Goal: Submit feedback/report problem: Provide input to the site owners about the experience or issues

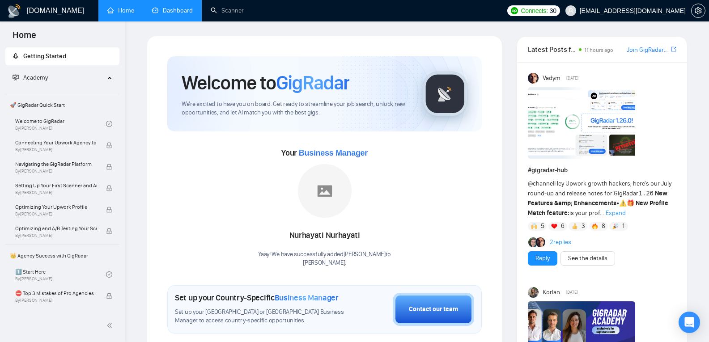
click at [186, 13] on link "Dashboard" at bounding box center [172, 11] width 41 height 8
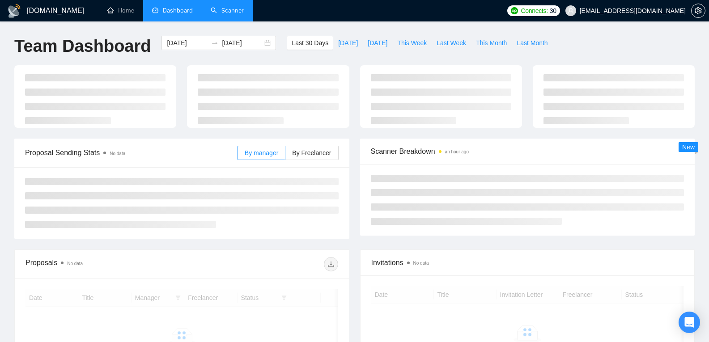
click at [242, 13] on link "Scanner" at bounding box center [227, 11] width 33 height 8
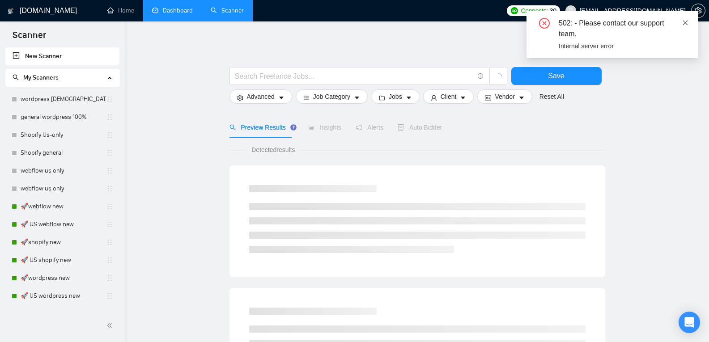
click at [686, 24] on icon "close" at bounding box center [685, 22] width 5 height 5
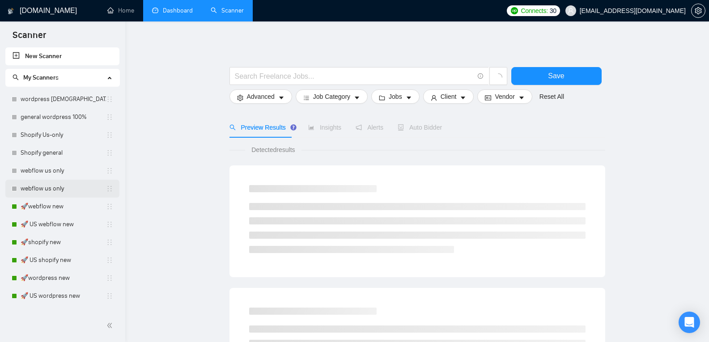
scroll to position [49, 0]
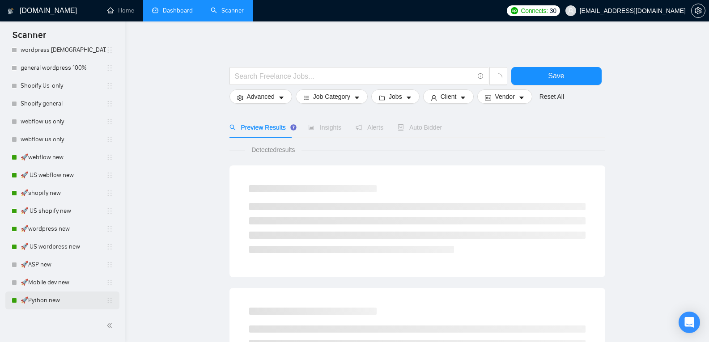
click at [45, 302] on link "🚀Python new" at bounding box center [63, 301] width 85 height 18
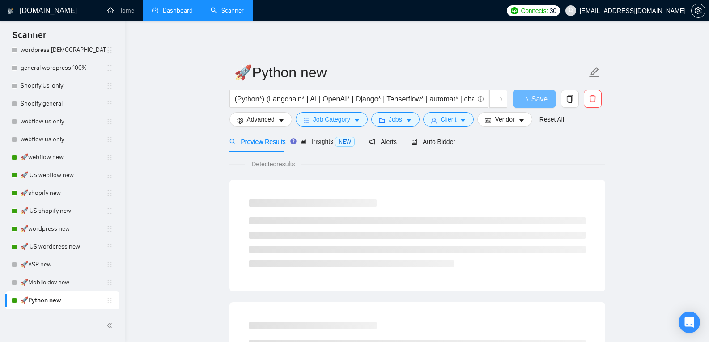
click at [181, 14] on link "Dashboard" at bounding box center [172, 11] width 41 height 8
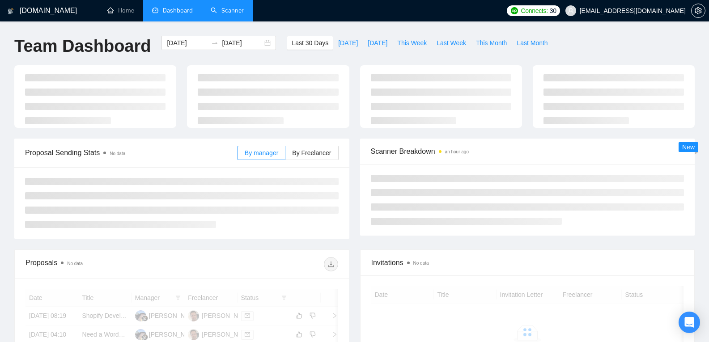
click at [181, 14] on span "Dashboard" at bounding box center [178, 11] width 30 height 8
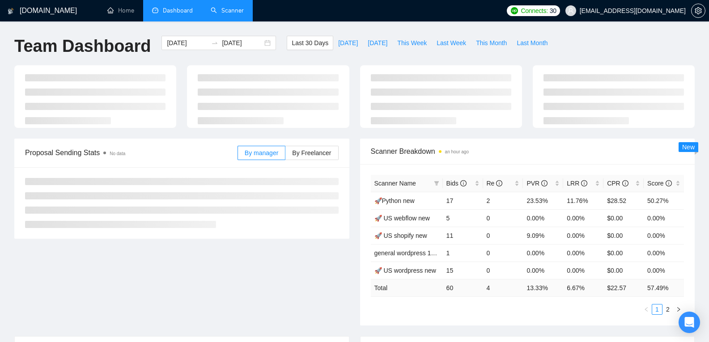
click at [229, 7] on link "Scanner" at bounding box center [227, 11] width 33 height 8
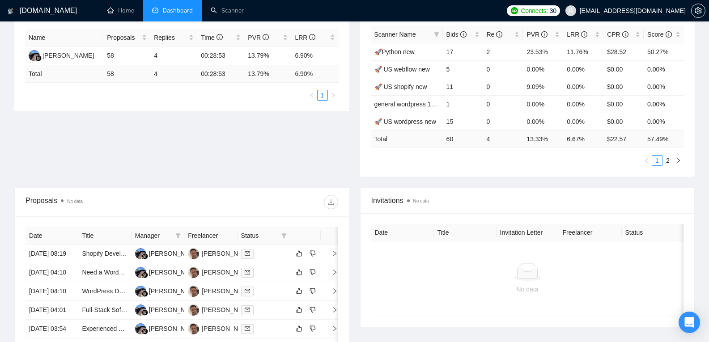
scroll to position [168, 0]
click at [671, 159] on link "2" at bounding box center [668, 160] width 10 height 10
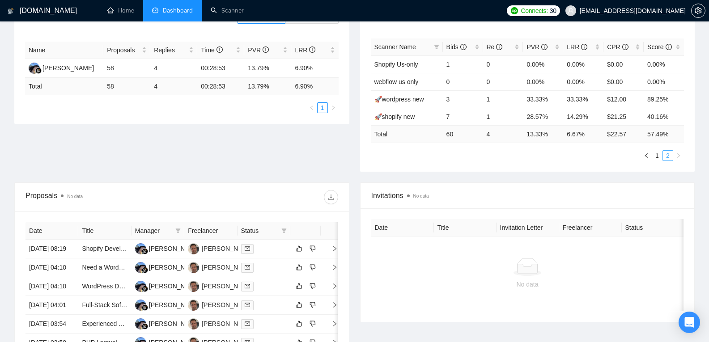
scroll to position [155, 0]
click at [654, 158] on link "1" at bounding box center [657, 156] width 10 height 10
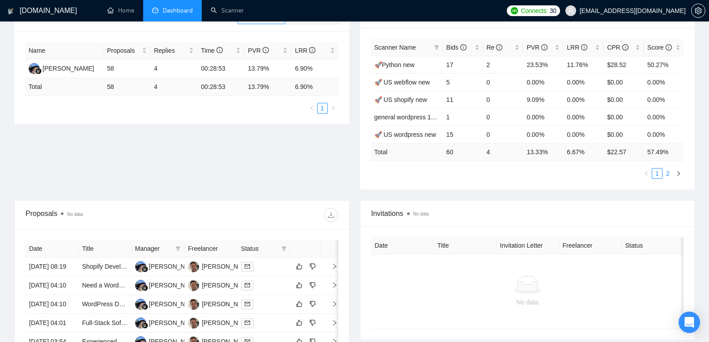
click at [669, 174] on link "2" at bounding box center [668, 174] width 10 height 10
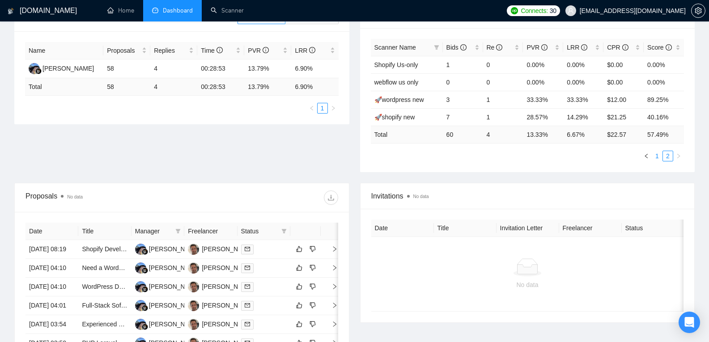
click at [659, 159] on link "1" at bounding box center [657, 156] width 10 height 10
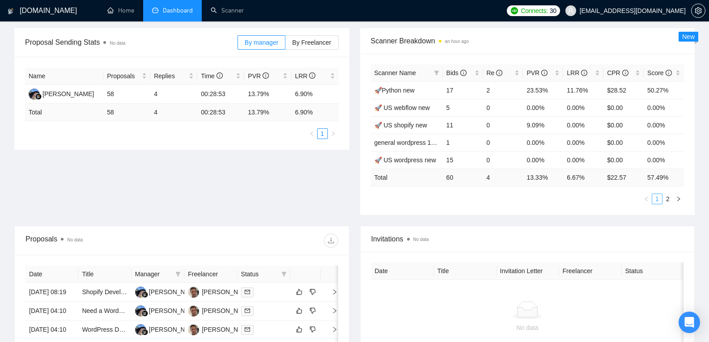
scroll to position [0, 0]
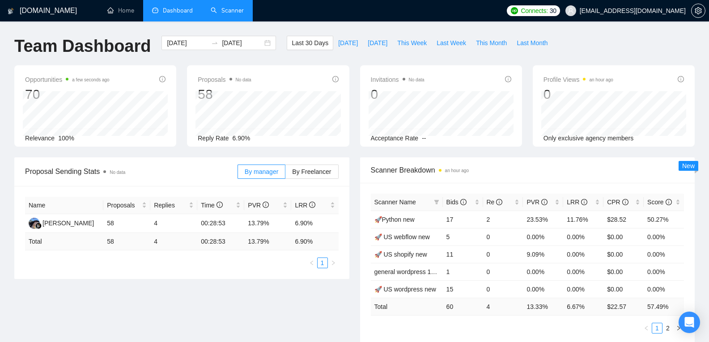
click at [226, 9] on link "Scanner" at bounding box center [227, 11] width 33 height 8
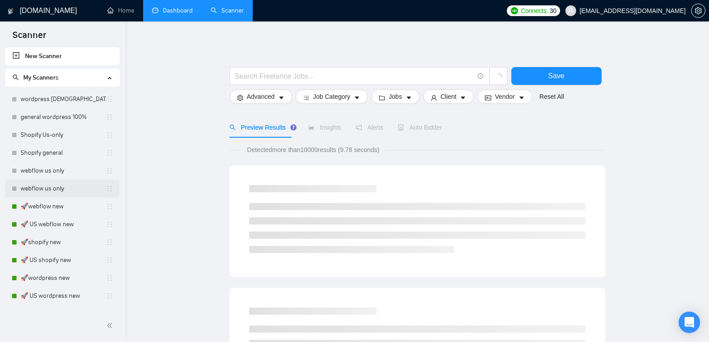
scroll to position [49, 0]
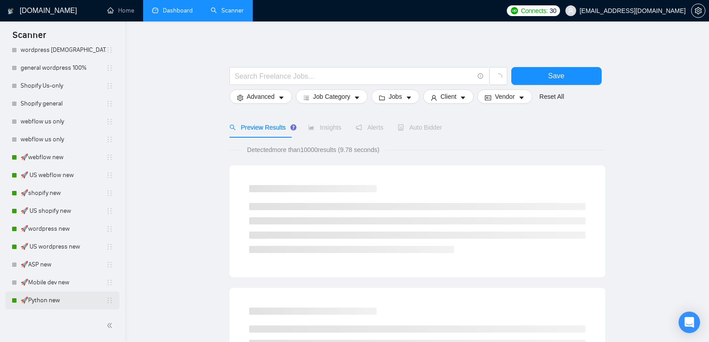
click at [56, 295] on link "🚀Python new" at bounding box center [63, 301] width 85 height 18
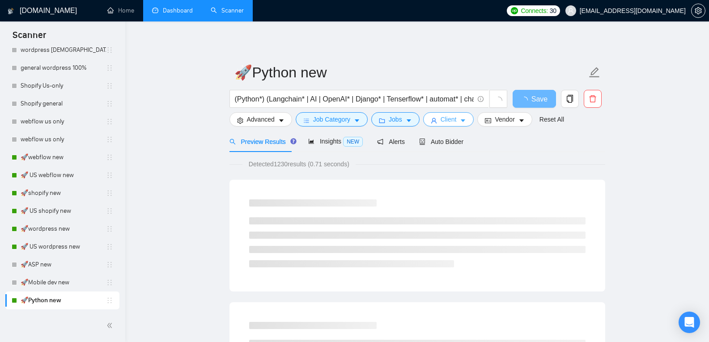
click at [445, 117] on span "Client" at bounding box center [449, 120] width 16 height 10
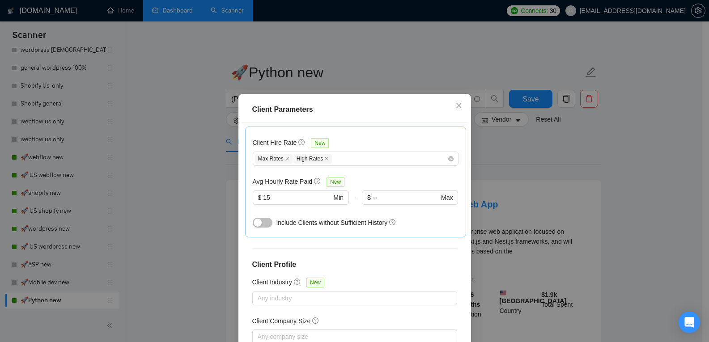
scroll to position [277, 0]
click at [456, 108] on icon "close" at bounding box center [458, 105] width 5 height 5
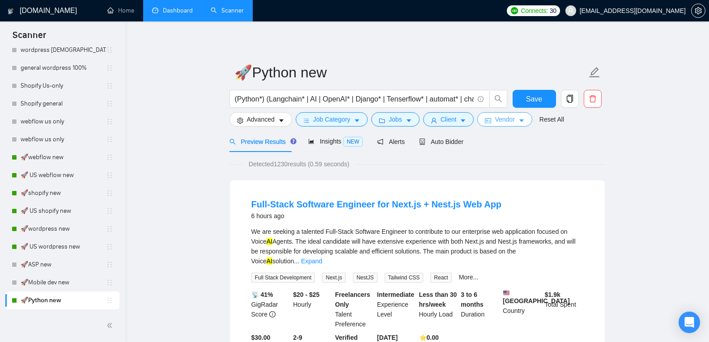
click at [489, 119] on button "Vendor" at bounding box center [504, 119] width 55 height 14
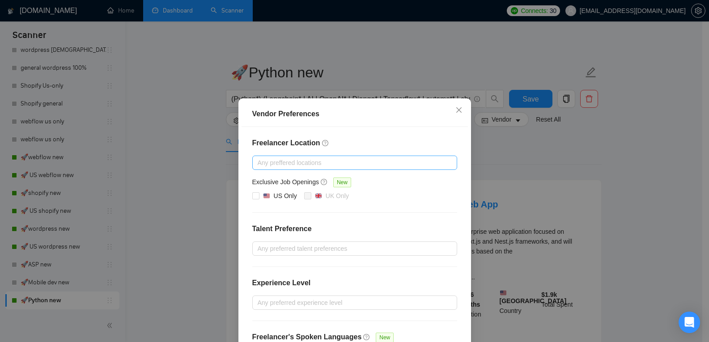
click at [396, 161] on div at bounding box center [350, 162] width 191 height 11
click at [536, 168] on div "Vendor Preferences Freelancer Location Any preffered locations Exclusive Job Op…" at bounding box center [354, 171] width 709 height 342
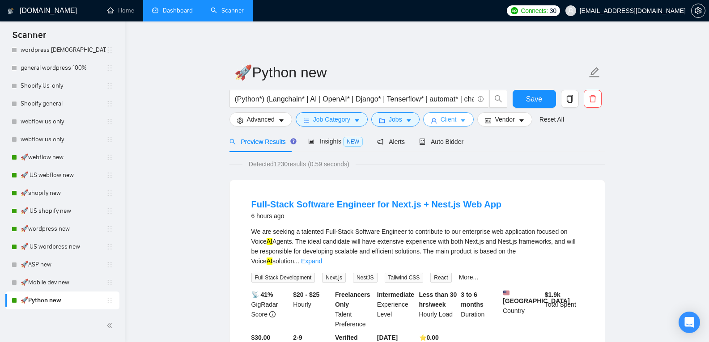
click at [456, 123] on button "Client" at bounding box center [448, 119] width 51 height 14
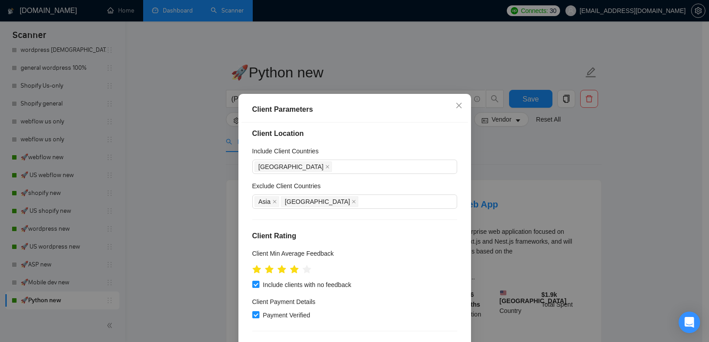
scroll to position [0, 0]
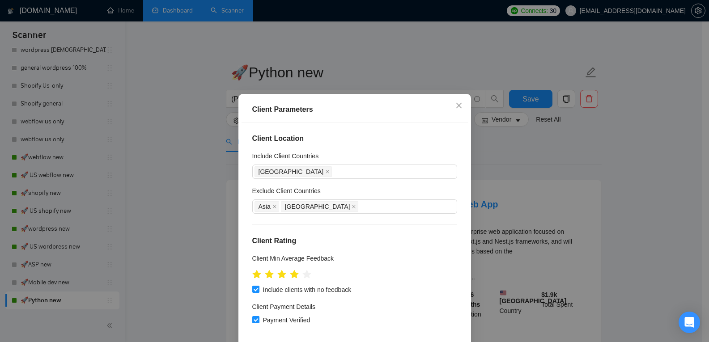
click at [498, 171] on div "Client Parameters Client Location Include Client Countries United States Exclud…" at bounding box center [354, 171] width 709 height 342
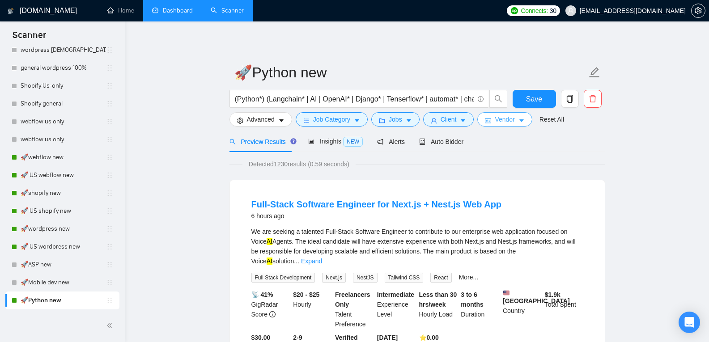
click at [506, 123] on span "Vendor" at bounding box center [505, 120] width 20 height 10
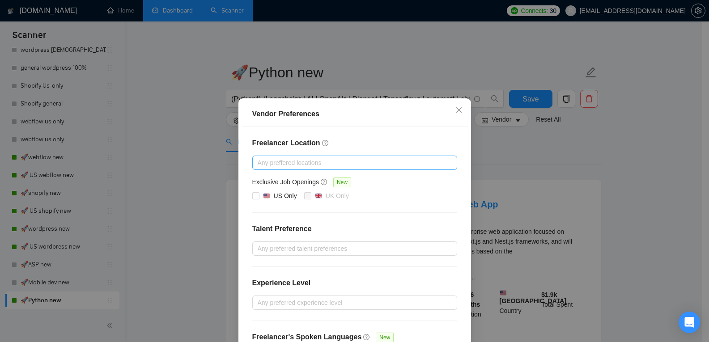
click at [354, 161] on div at bounding box center [350, 162] width 191 height 11
click at [486, 168] on div "Vendor Preferences Freelancer Location Any preffered locations Exclusive Job Op…" at bounding box center [354, 171] width 709 height 342
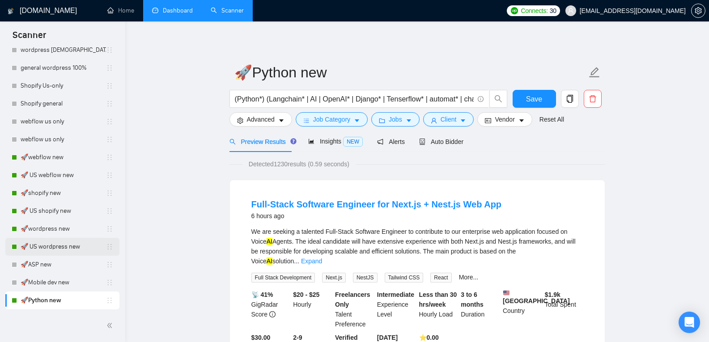
click at [28, 245] on link "🚀 US wordpress new" at bounding box center [63, 247] width 85 height 18
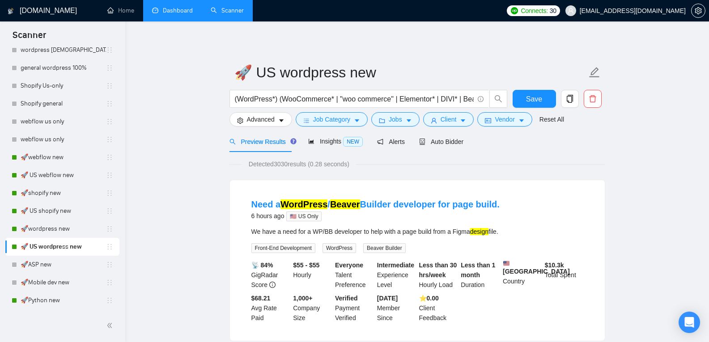
click at [185, 12] on link "Dashboard" at bounding box center [172, 11] width 41 height 8
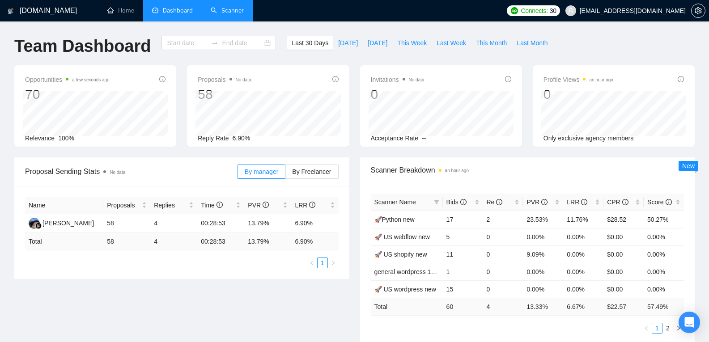
type input "[DATE]"
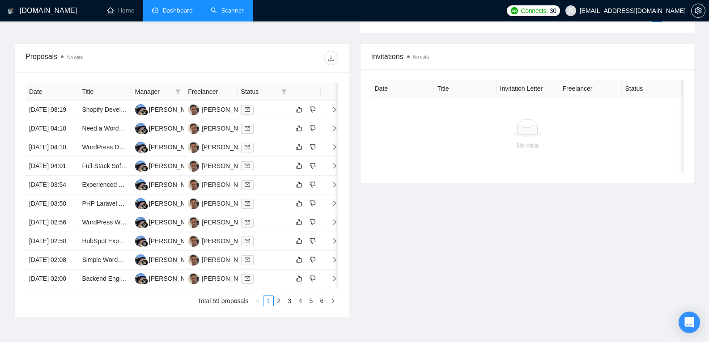
scroll to position [315, 0]
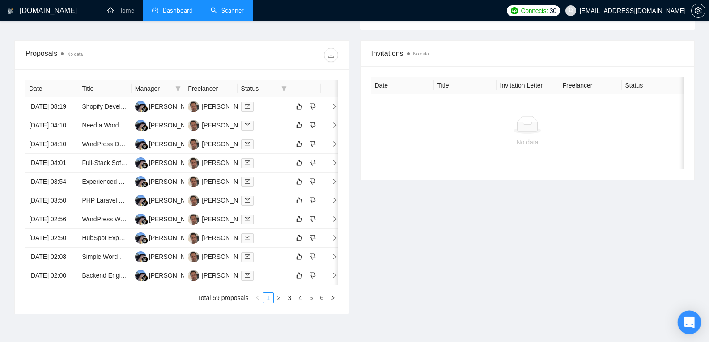
click at [687, 314] on div "Open Intercom Messenger" at bounding box center [690, 323] width 24 height 24
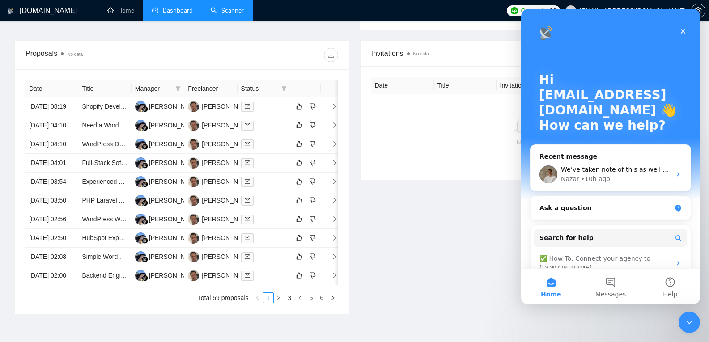
scroll to position [0, 0]
click at [622, 179] on div "Nazar • 10h ago" at bounding box center [616, 178] width 110 height 9
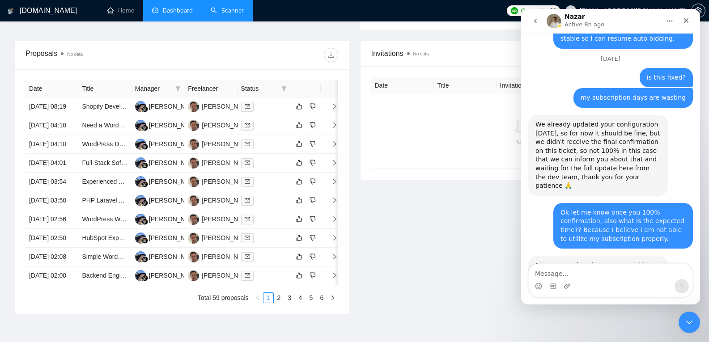
scroll to position [2237, 0]
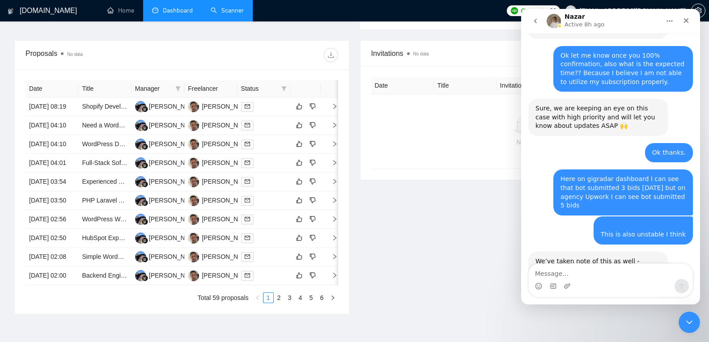
click at [588, 278] on textarea "Message…" at bounding box center [611, 271] width 164 height 15
type textarea "what's happening here????"
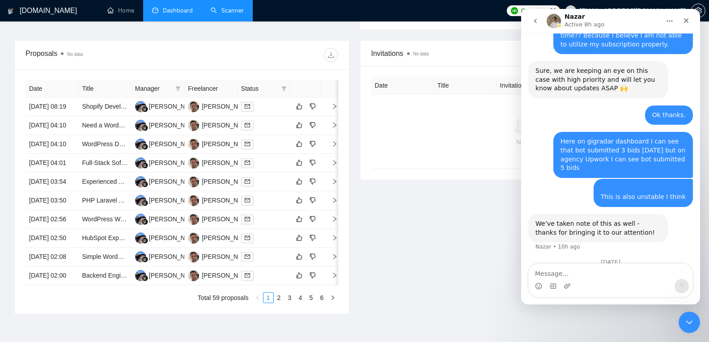
scroll to position [2275, 0]
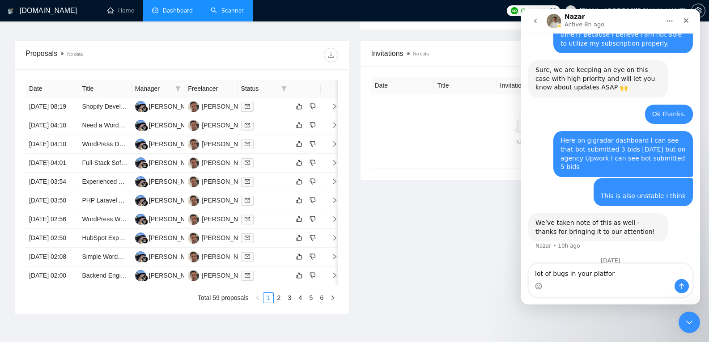
type textarea "lot of bugs in your platform"
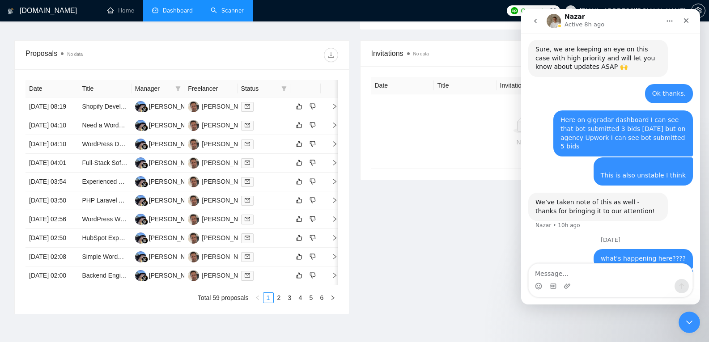
click at [450, 232] on div "Invitations No data Date Title Invitation Letter Freelancer Status No data" at bounding box center [528, 177] width 346 height 274
click at [59, 173] on td "[DATE] 04:01" at bounding box center [51, 163] width 53 height 19
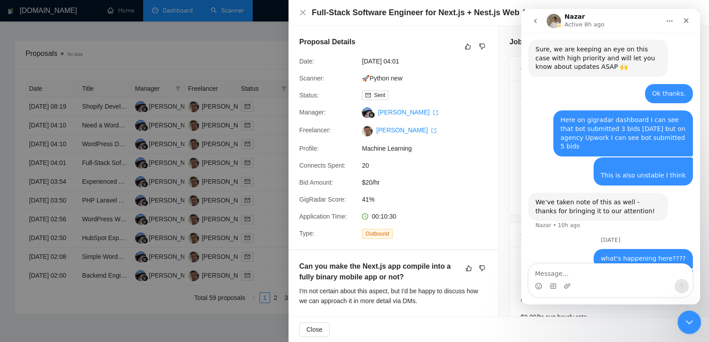
click at [697, 318] on div "Close Intercom Messenger" at bounding box center [687, 320] width 21 height 21
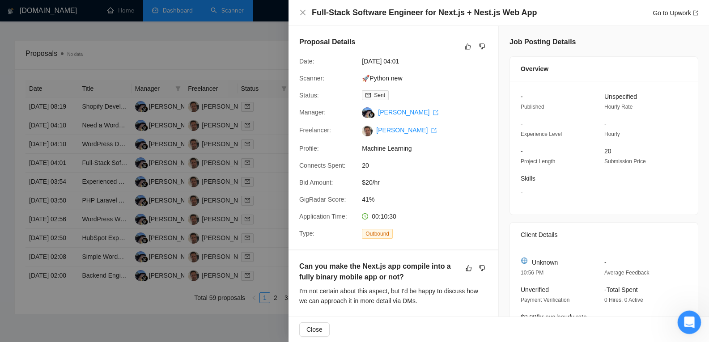
click at [685, 313] on div "Open Intercom Messenger" at bounding box center [688, 321] width 30 height 30
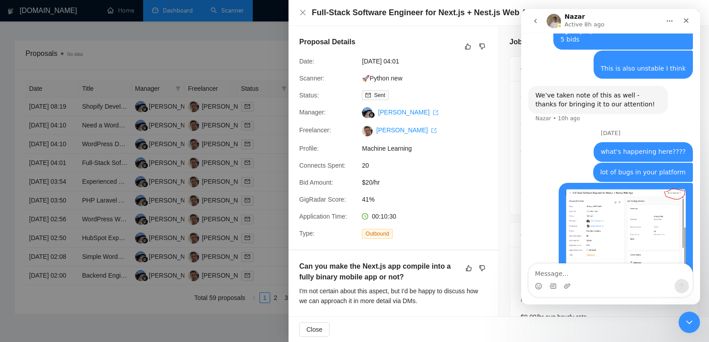
scroll to position [2403, 0]
type textarea "when clicking on this it's redirecting me to"
click at [211, 154] on div at bounding box center [354, 171] width 709 height 342
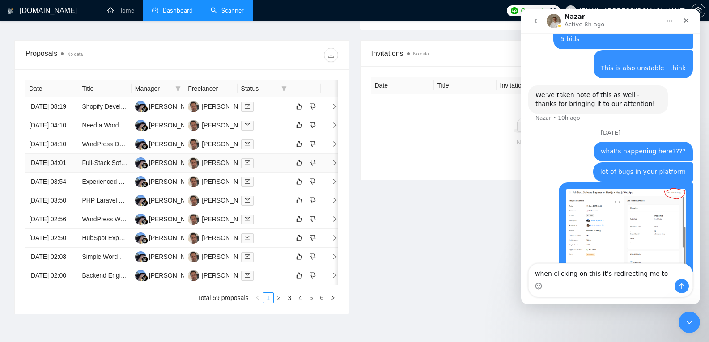
click at [102, 173] on td "Full-Stack Software Engineer for Next.js + Nest.js Web App" at bounding box center [104, 163] width 53 height 19
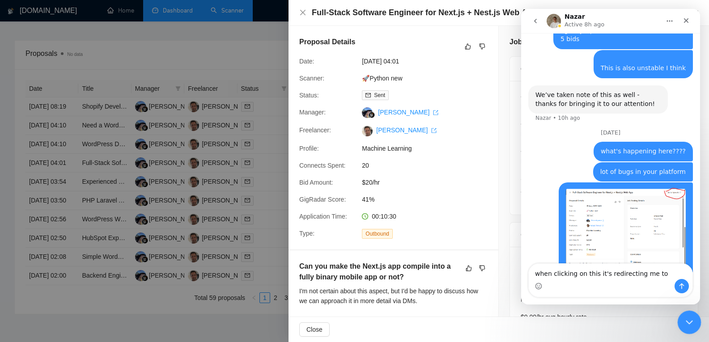
click at [687, 310] on div "Close Intercom Messenger" at bounding box center [687, 320] width 21 height 21
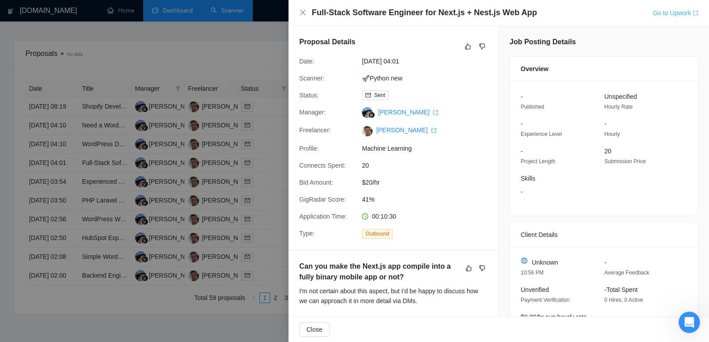
click at [668, 13] on link "Go to Upwork" at bounding box center [676, 12] width 46 height 7
click at [687, 325] on icon "Open Intercom Messenger" at bounding box center [688, 321] width 15 height 15
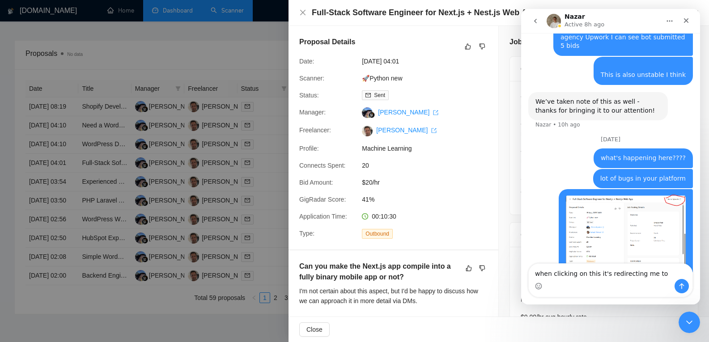
type textarea "when clicking on this it's redirecting me to https://www.upwork.com/jobs/"
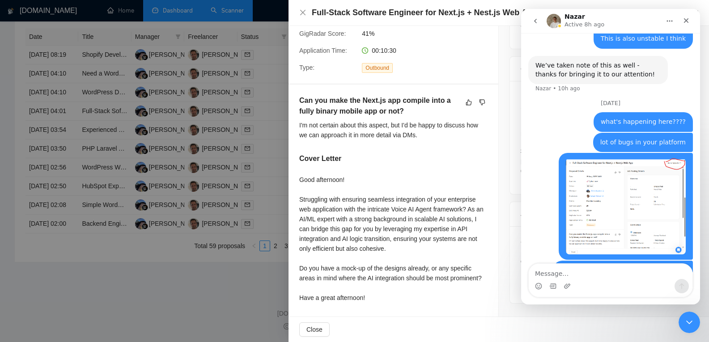
scroll to position [416, 0]
click at [692, 327] on div "Close Intercom Messenger" at bounding box center [687, 320] width 21 height 21
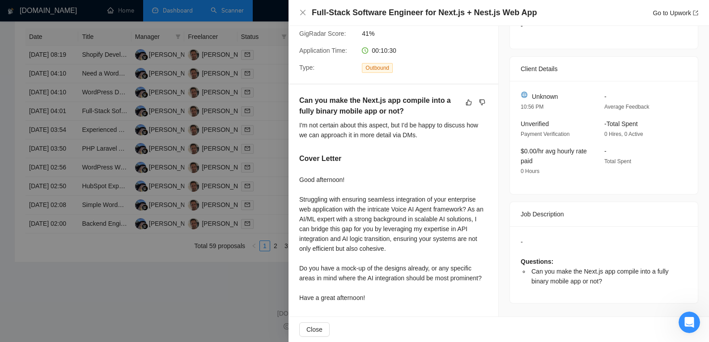
click at [178, 205] on div at bounding box center [354, 171] width 709 height 342
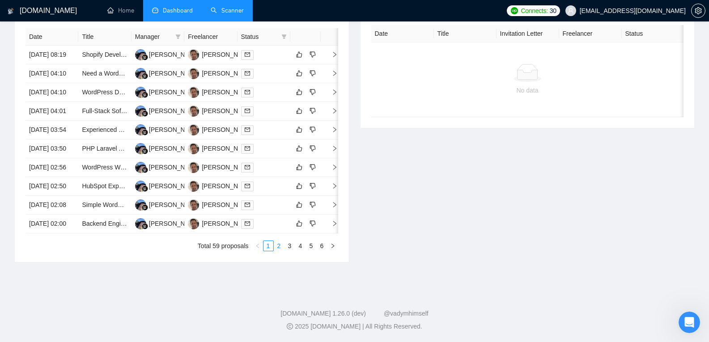
click at [281, 251] on link "2" at bounding box center [279, 246] width 10 height 10
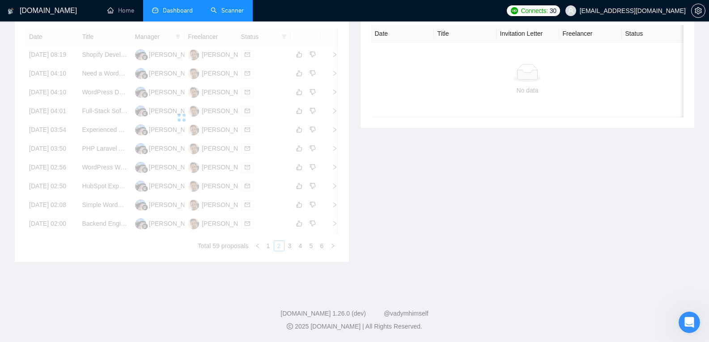
scroll to position [355, 0]
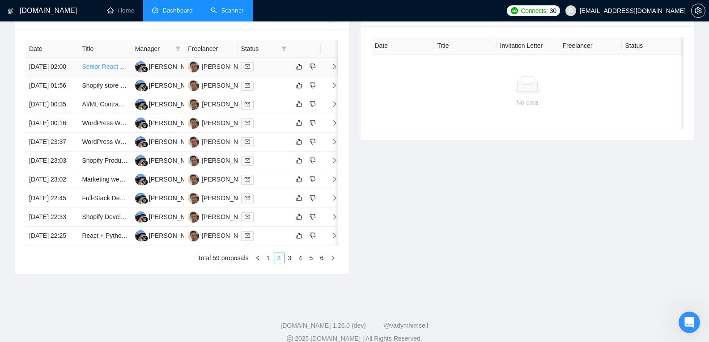
click at [97, 70] on link "Senior React Native Engineer | Mobile (IOS/Android) — E‑commerce / Shopify" at bounding box center [190, 66] width 217 height 7
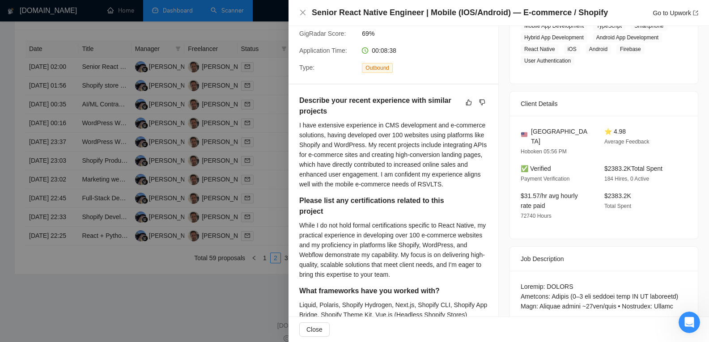
click at [211, 11] on div at bounding box center [354, 171] width 709 height 342
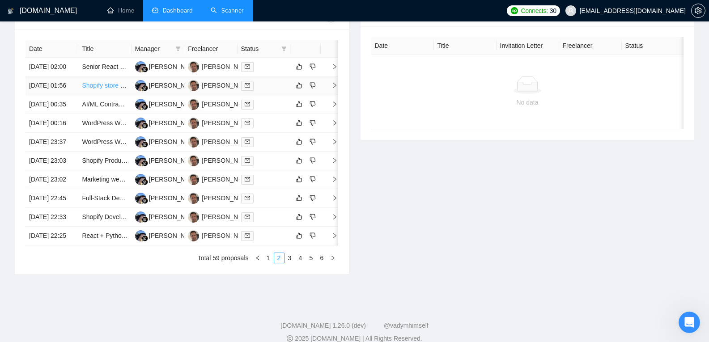
click at [106, 89] on link "Shopify store creation" at bounding box center [112, 85] width 60 height 7
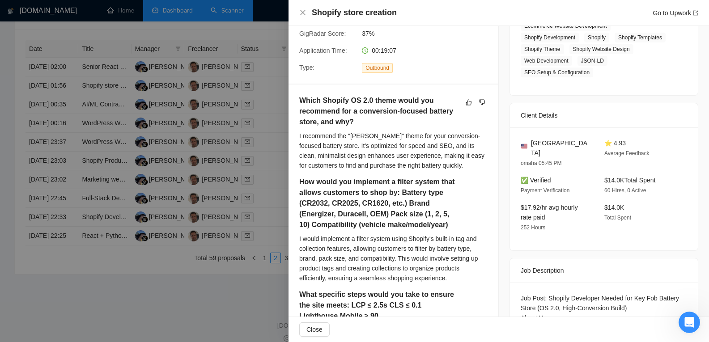
click at [102, 110] on div at bounding box center [354, 171] width 709 height 342
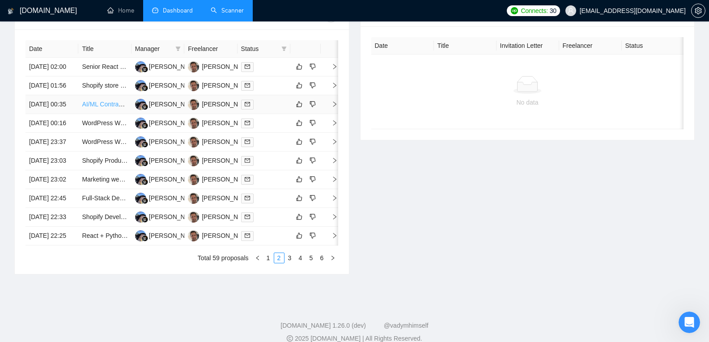
click at [100, 108] on link "AI/ML Contractor (Vector Databases, RAG, LLMs)" at bounding box center [151, 104] width 138 height 7
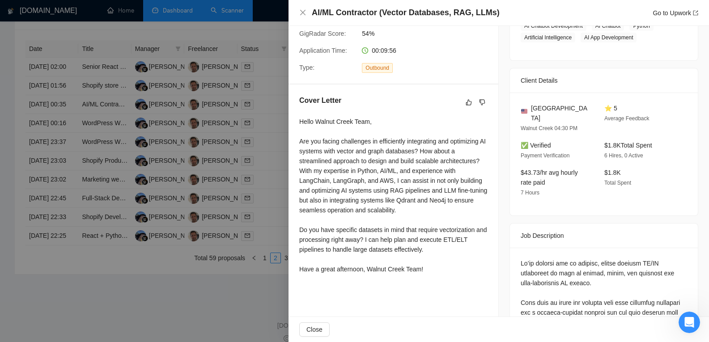
click at [99, 146] on div at bounding box center [354, 171] width 709 height 342
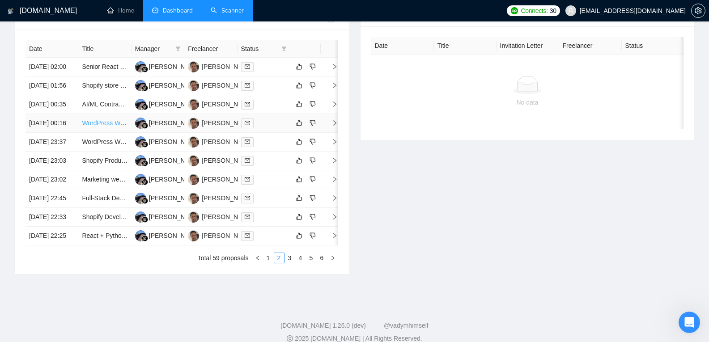
click at [97, 127] on link "WordPress Web Developer (Improve Website and get AdSense Approval)" at bounding box center [184, 122] width 204 height 7
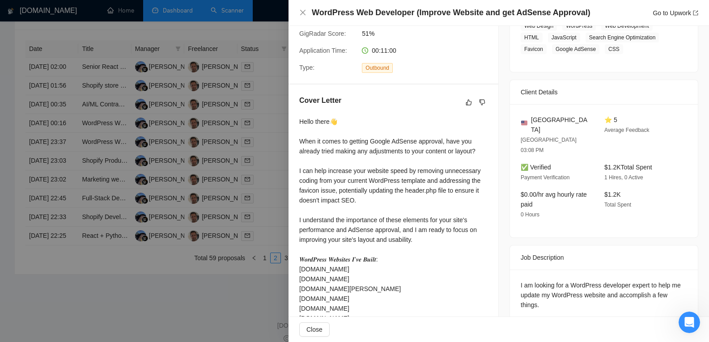
click at [94, 177] on div at bounding box center [354, 171] width 709 height 342
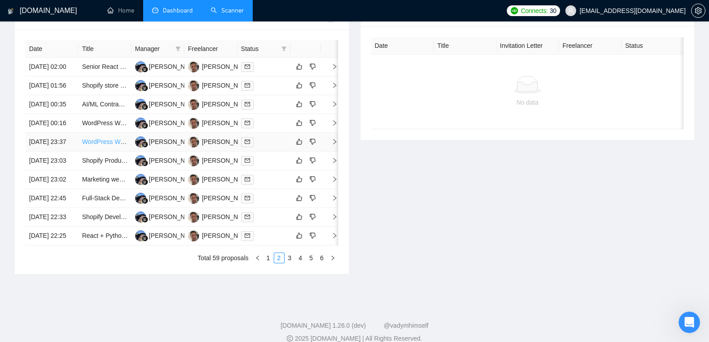
click at [93, 145] on link "WordPress Website Update and Photo Editing" at bounding box center [146, 141] width 128 height 7
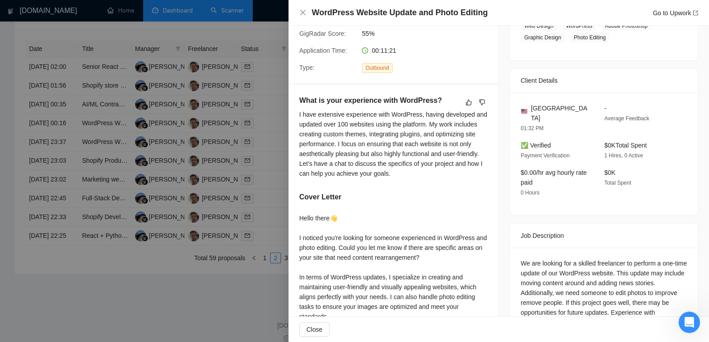
click at [99, 199] on div at bounding box center [354, 171] width 709 height 342
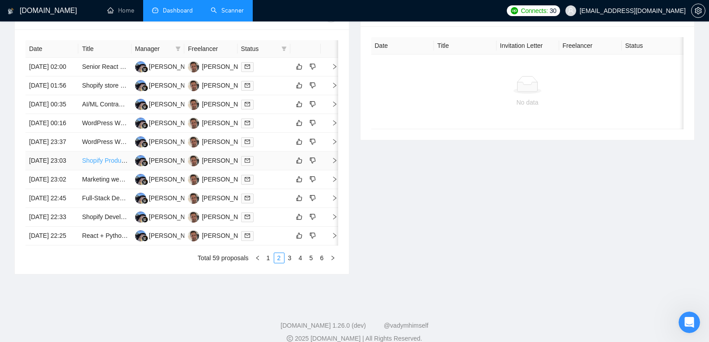
click at [100, 164] on link "Shopify Product Integration with Amazon and Google Merchant Setup" at bounding box center [178, 160] width 193 height 7
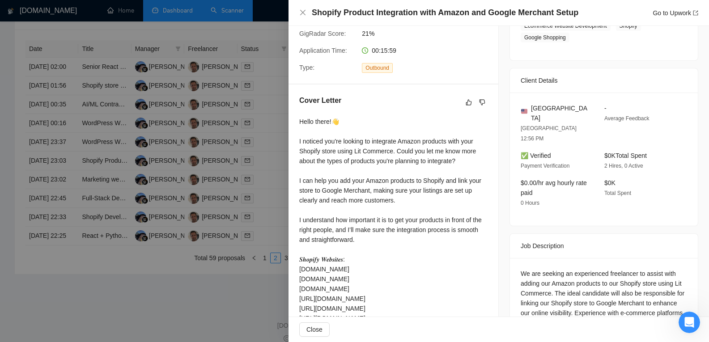
click at [100, 213] on div at bounding box center [354, 171] width 709 height 342
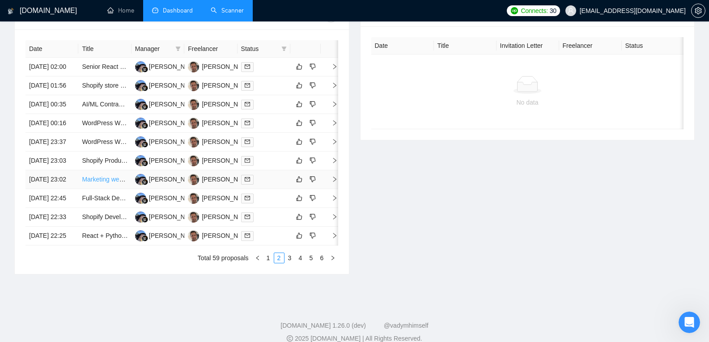
click at [98, 183] on link "Marketing website update" at bounding box center [118, 179] width 72 height 7
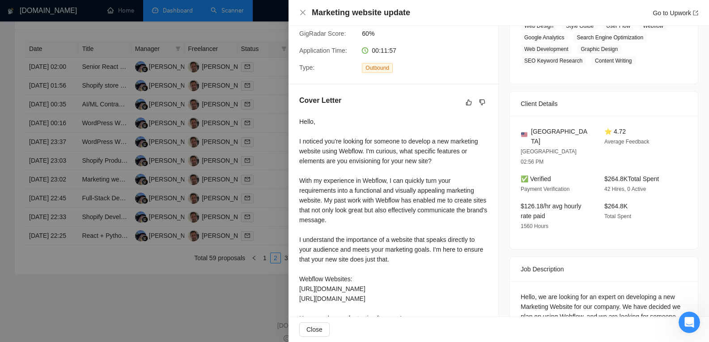
click at [98, 247] on div at bounding box center [354, 171] width 709 height 342
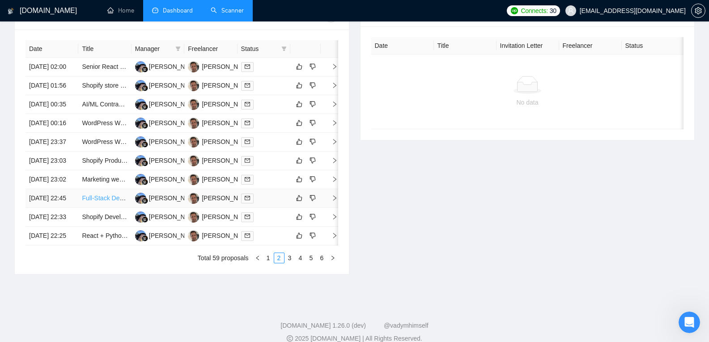
click at [96, 202] on link "Full-Stack Developer for Warehouse Management System Optimization" at bounding box center [181, 198] width 198 height 7
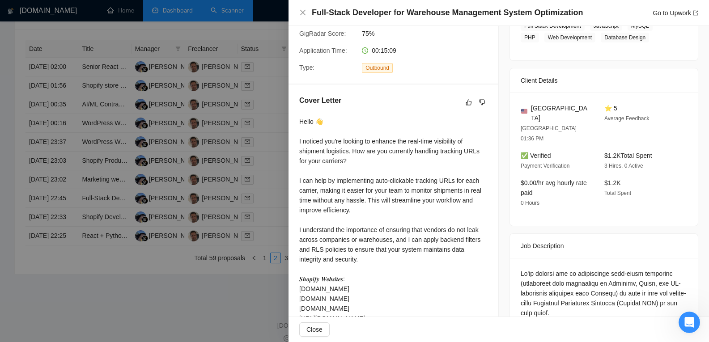
click at [97, 281] on div at bounding box center [354, 171] width 709 height 342
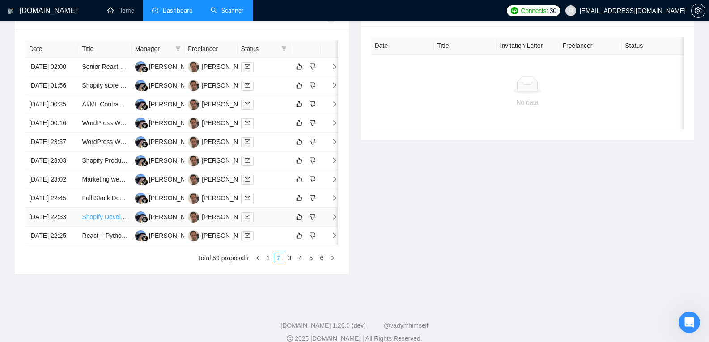
click at [96, 221] on link "Shopify Developer to Make Accessibility Fixes" at bounding box center [145, 216] width 127 height 7
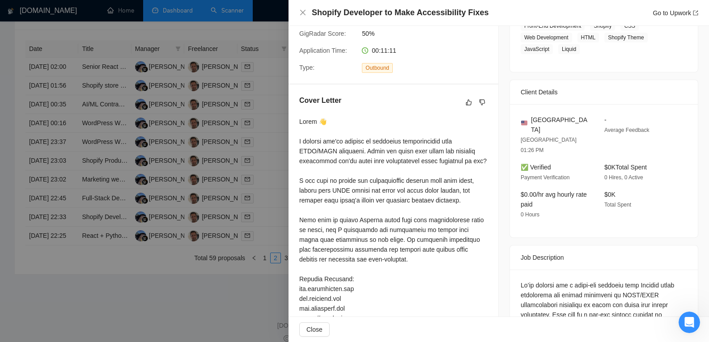
click at [108, 276] on div at bounding box center [354, 171] width 709 height 342
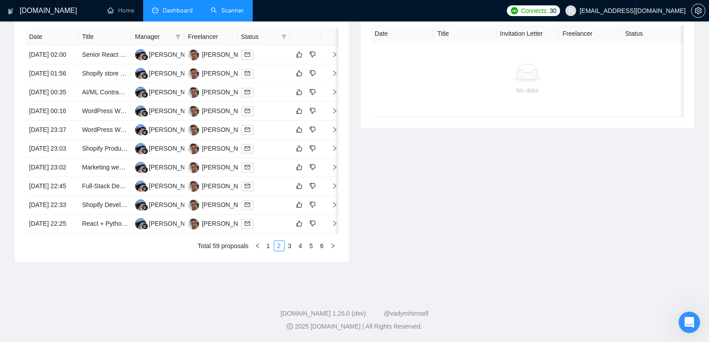
scroll to position [414, 0]
click at [106, 227] on link "React + Python Developer for PWA (Trial Task → Long-Term Work)" at bounding box center [175, 223] width 186 height 7
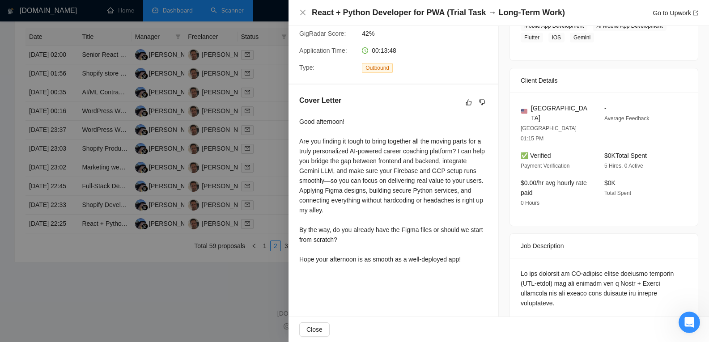
click at [131, 243] on div at bounding box center [354, 171] width 709 height 342
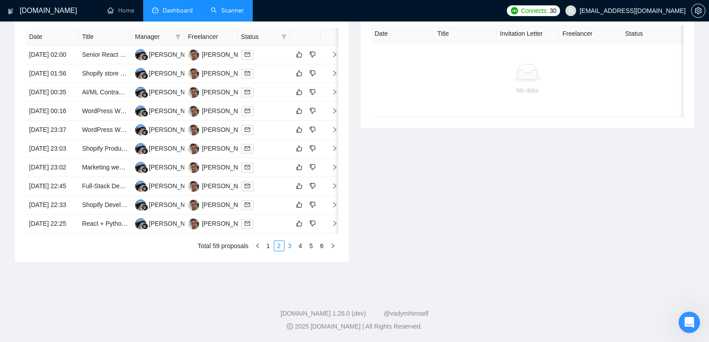
click at [291, 251] on link "3" at bounding box center [290, 246] width 10 height 10
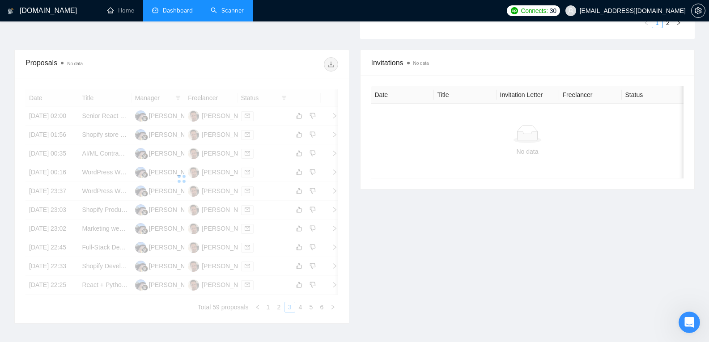
scroll to position [305, 0]
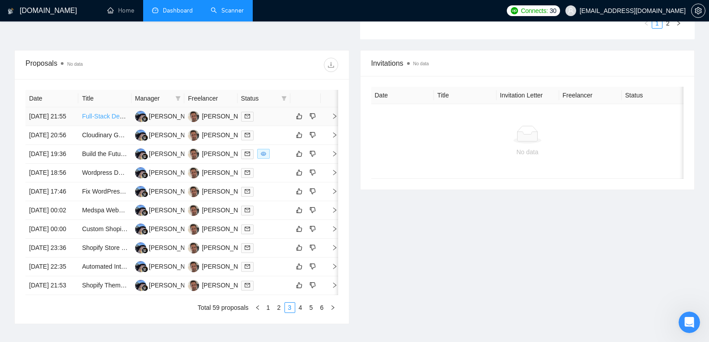
click at [108, 120] on link "Full-Stack Developer Needed for Compliance Notification Web App" at bounding box center [175, 116] width 186 height 7
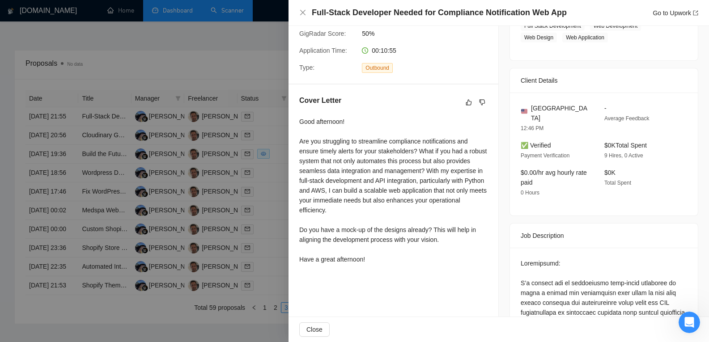
click at [108, 141] on div at bounding box center [354, 171] width 709 height 342
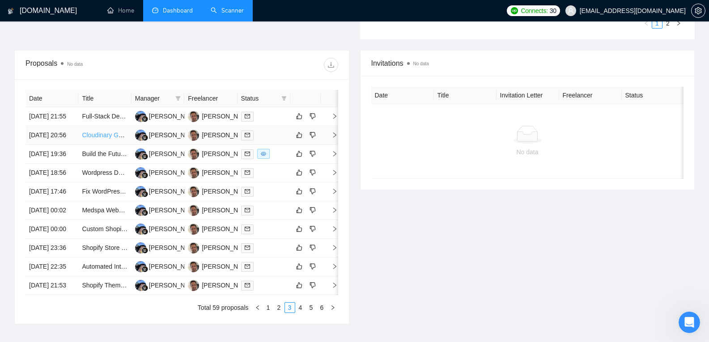
click at [105, 139] on link "Cloudinary Guidance (Image Optimization)" at bounding box center [141, 135] width 119 height 7
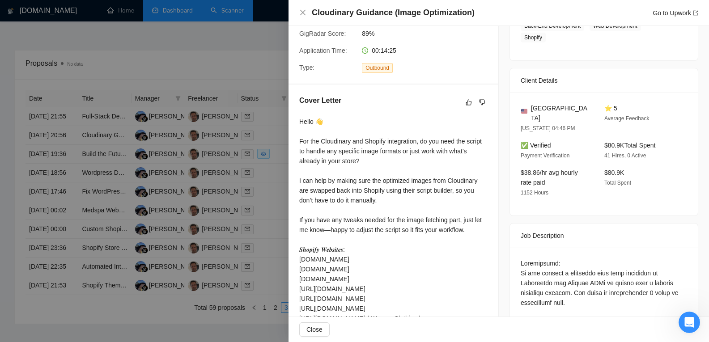
click at [99, 162] on div at bounding box center [354, 171] width 709 height 342
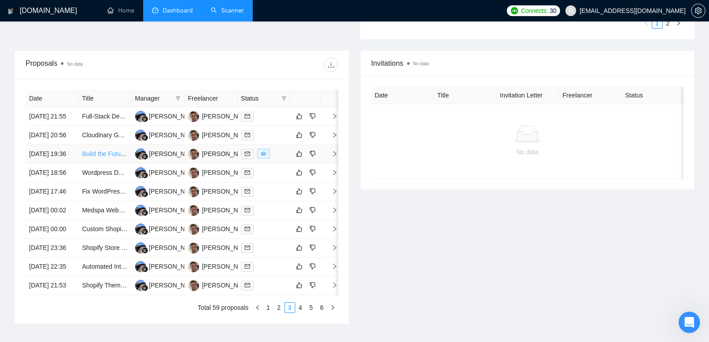
click at [96, 157] on link "Build the Future of Responses: AI First Developer Wanted 🔥" at bounding box center [167, 153] width 170 height 7
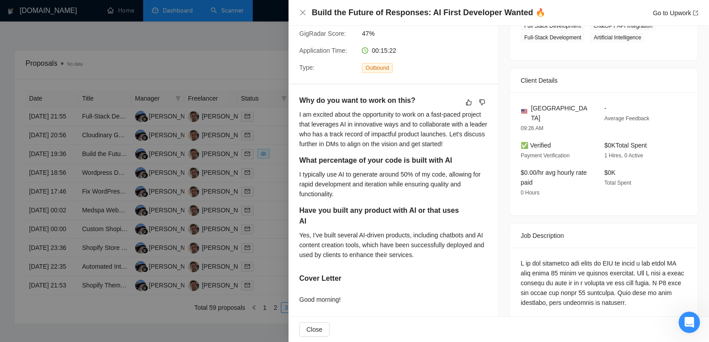
click at [96, 191] on div at bounding box center [354, 171] width 709 height 342
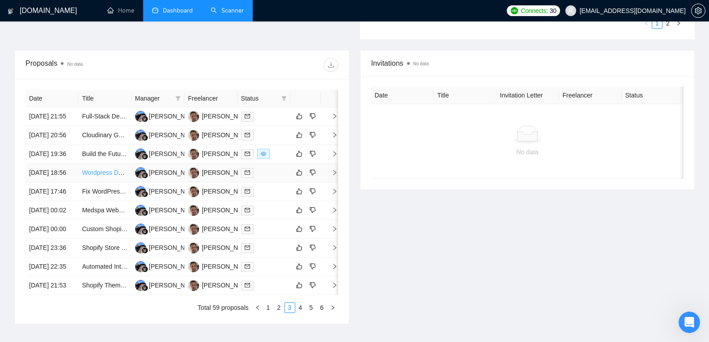
click at [99, 176] on link "Wordpress Designer" at bounding box center [110, 172] width 57 height 7
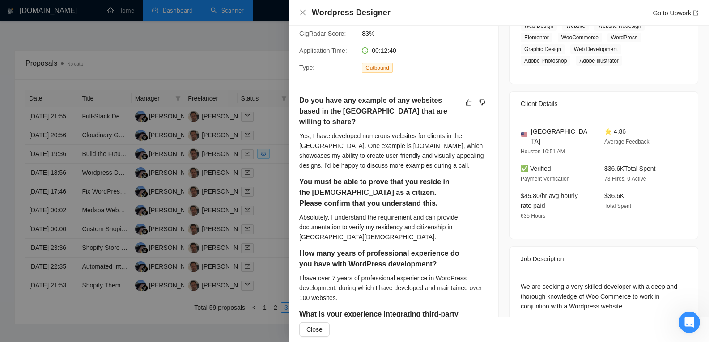
click at [100, 218] on div at bounding box center [354, 171] width 709 height 342
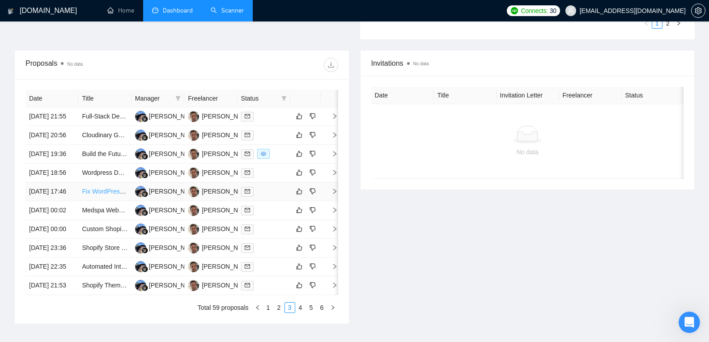
click at [98, 195] on link "Fix WordPress Contact Form Email Delivery (Google Workspace, GoDaddy, Bluehost)" at bounding box center [201, 191] width 239 height 7
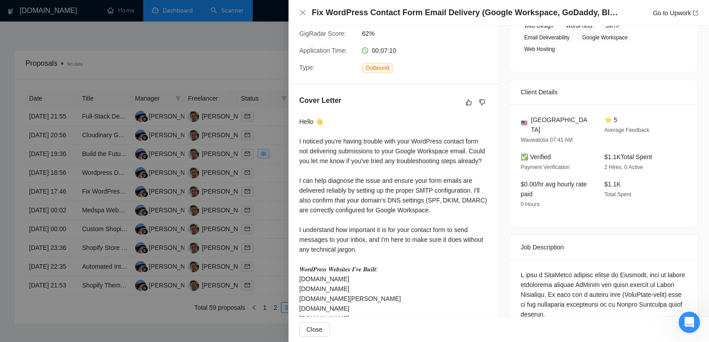
click at [128, 205] on div at bounding box center [354, 171] width 709 height 342
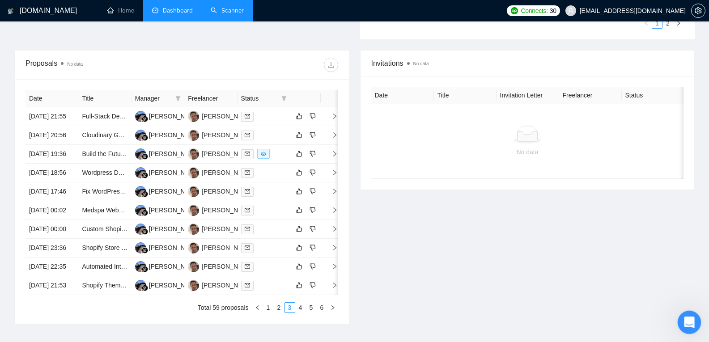
click at [683, 326] on div "Open Intercom Messenger" at bounding box center [688, 321] width 30 height 30
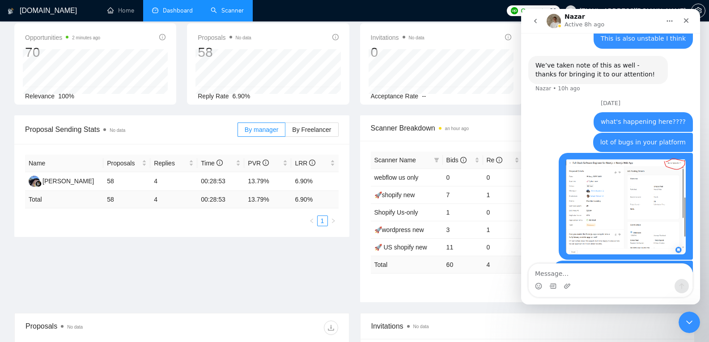
scroll to position [0, 0]
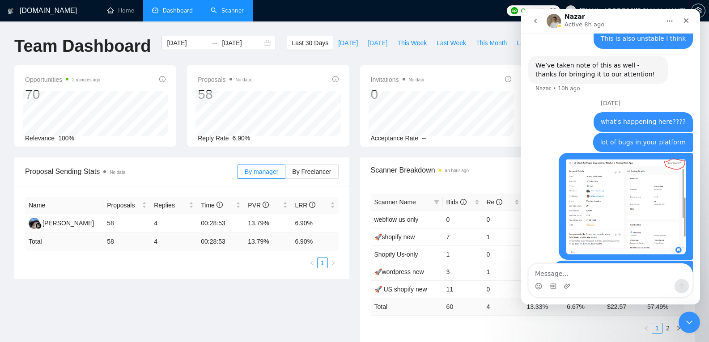
click at [368, 42] on span "[DATE]" at bounding box center [378, 43] width 20 height 10
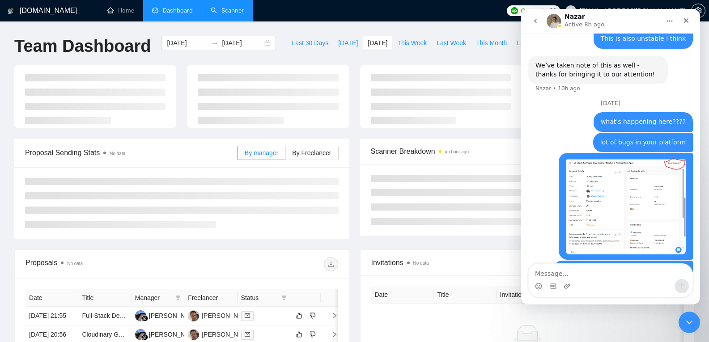
type input "2025-08-18"
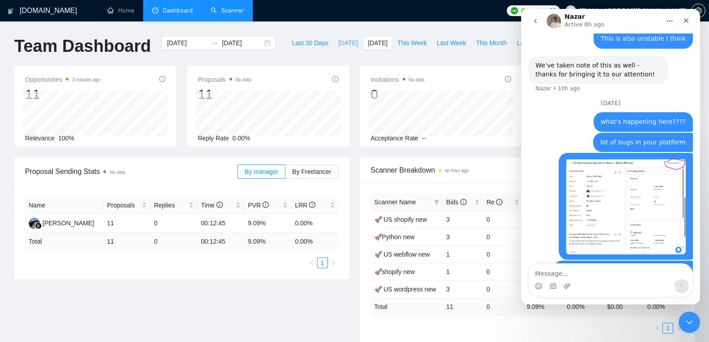
click at [340, 44] on span "[DATE]" at bounding box center [348, 43] width 20 height 10
type input "[DATE]"
click at [363, 40] on button "[DATE]" at bounding box center [378, 43] width 30 height 14
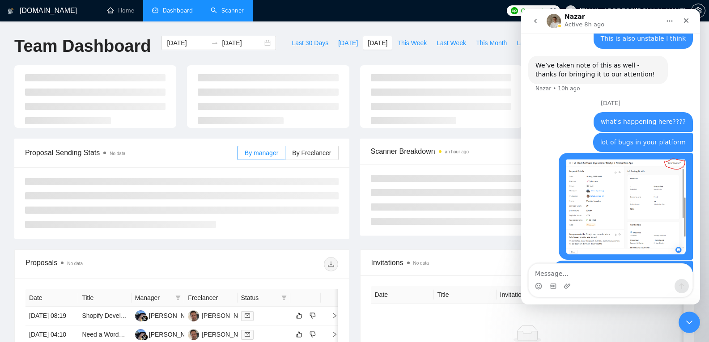
type input "2025-08-18"
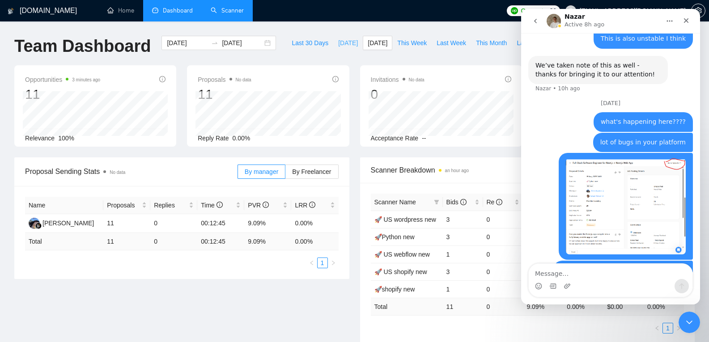
click at [338, 47] on span "[DATE]" at bounding box center [348, 43] width 20 height 10
type input "[DATE]"
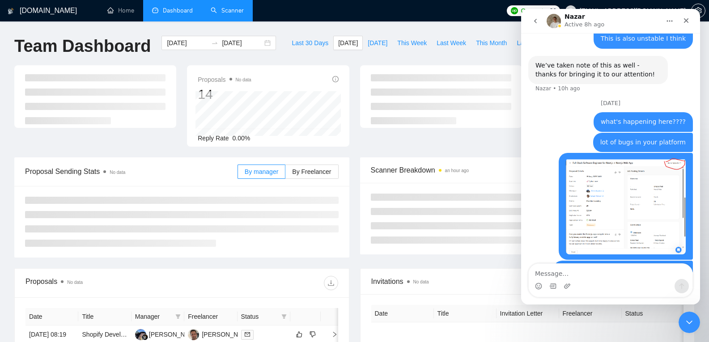
scroll to position [12, 0]
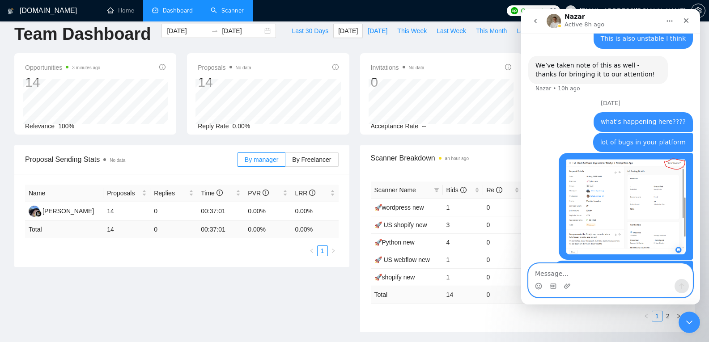
click at [589, 269] on textarea "Message…" at bounding box center [611, 271] width 164 height 15
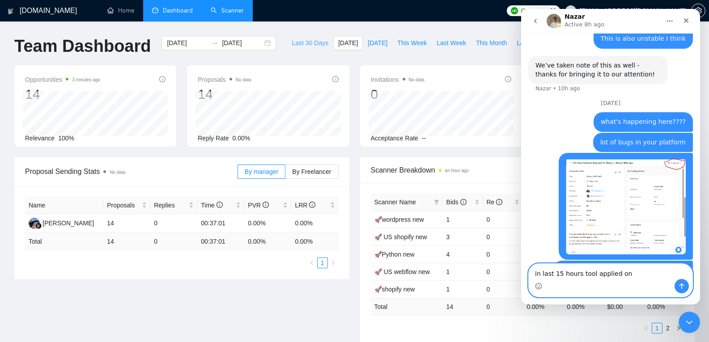
type textarea "in last 15 hours tool applied on"
click at [310, 46] on span "Last 30 Days" at bounding box center [310, 43] width 37 height 10
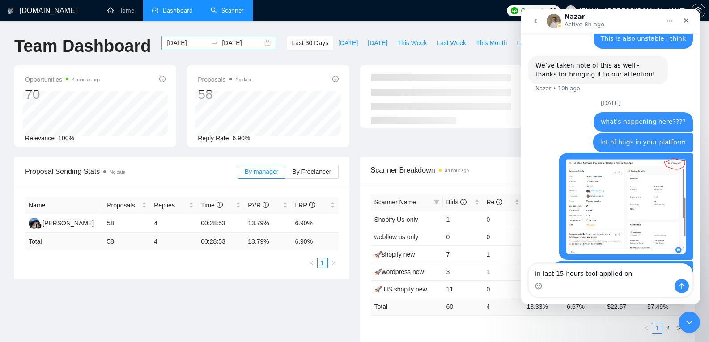
click at [261, 45] on div "2025-07-20 2025-08-19" at bounding box center [218, 43] width 115 height 14
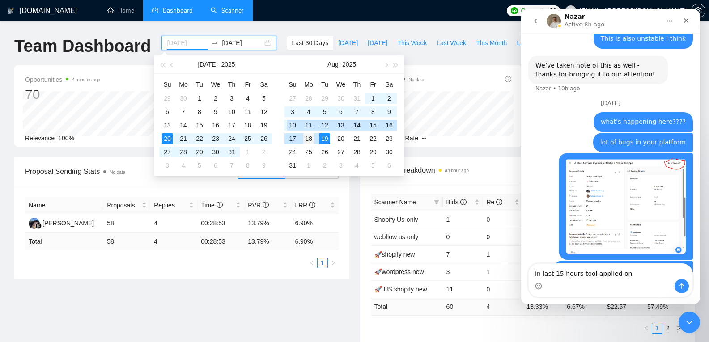
type input "2025-08-18"
click at [310, 138] on div "18" at bounding box center [308, 138] width 11 height 11
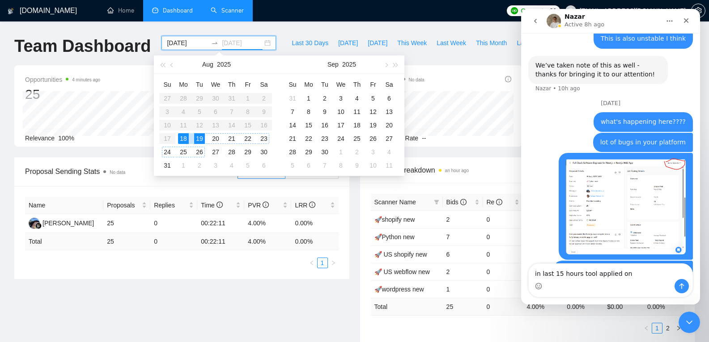
type input "[DATE]"
click at [200, 139] on div "19" at bounding box center [199, 138] width 11 height 11
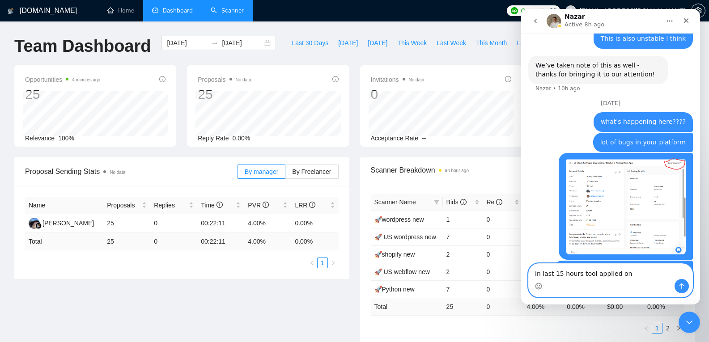
click at [630, 269] on textarea "in last 15 hours tool applied on" at bounding box center [611, 271] width 164 height 15
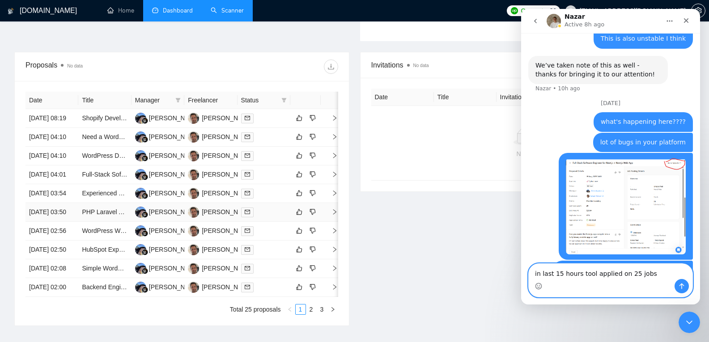
scroll to position [458, 0]
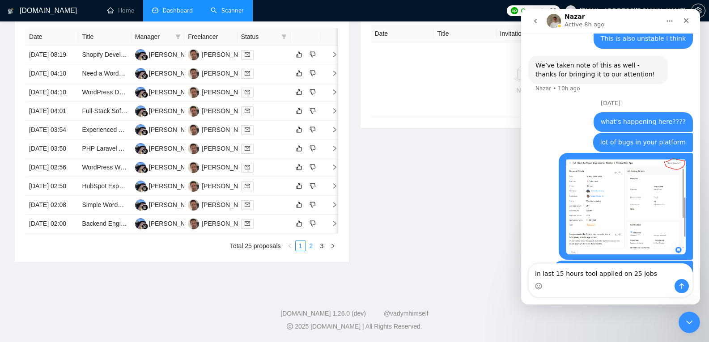
click at [311, 246] on link "2" at bounding box center [311, 246] width 10 height 10
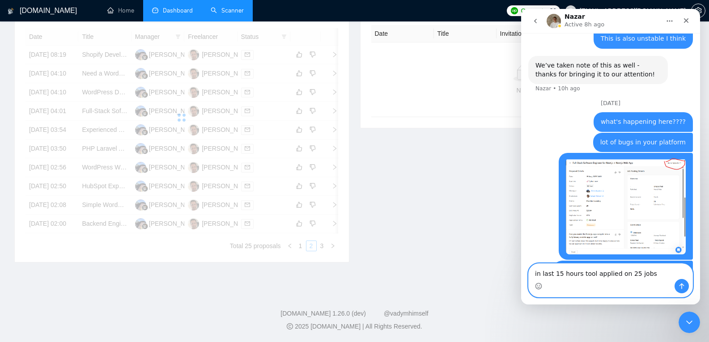
click at [646, 271] on textarea "in last 15 hours tool applied on 25 jobs" at bounding box center [611, 271] width 164 height 15
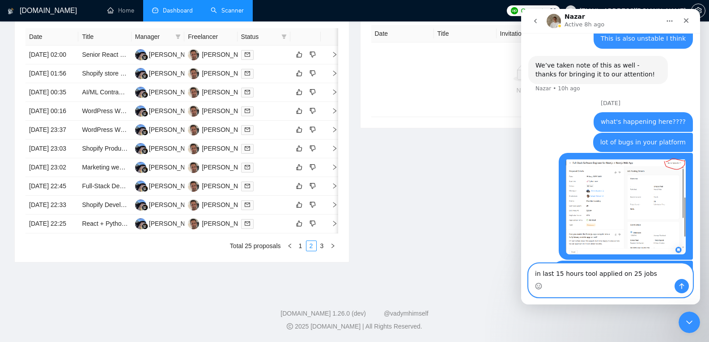
scroll to position [429, 0]
click at [322, 251] on link "3" at bounding box center [322, 246] width 10 height 10
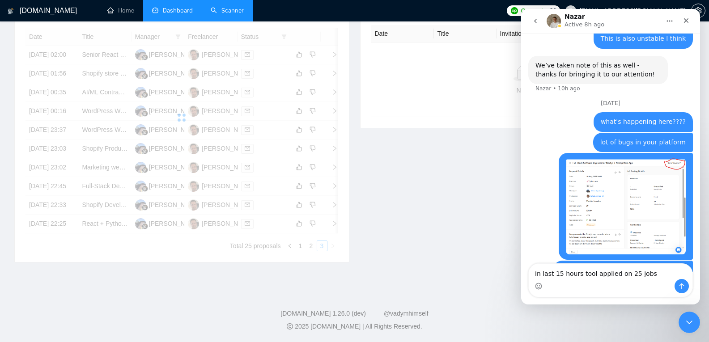
scroll to position [322, 0]
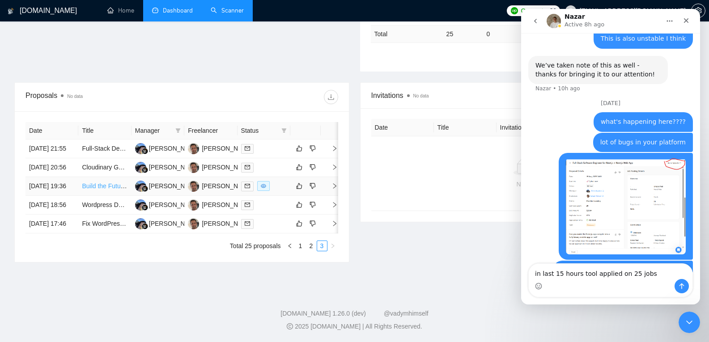
click at [113, 183] on link "Build the Future of Responses: AI First Developer Wanted 🔥" at bounding box center [167, 186] width 170 height 7
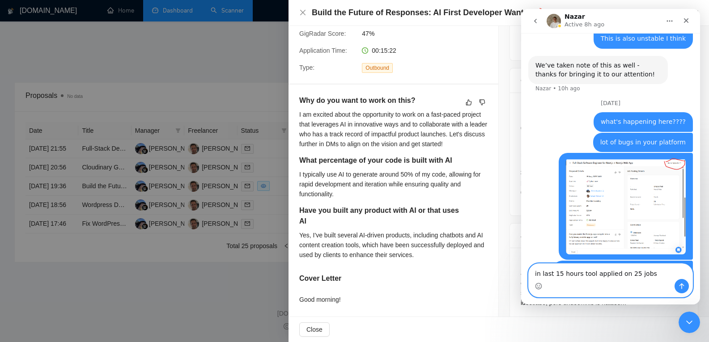
click at [660, 279] on textarea "in last 15 hours tool applied on 25 jobs" at bounding box center [611, 271] width 164 height 15
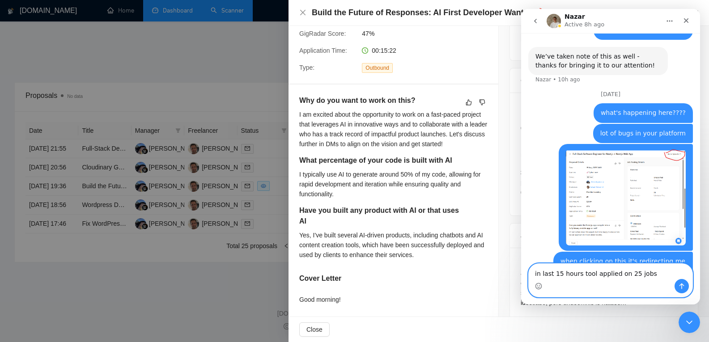
scroll to position [2450, 0]
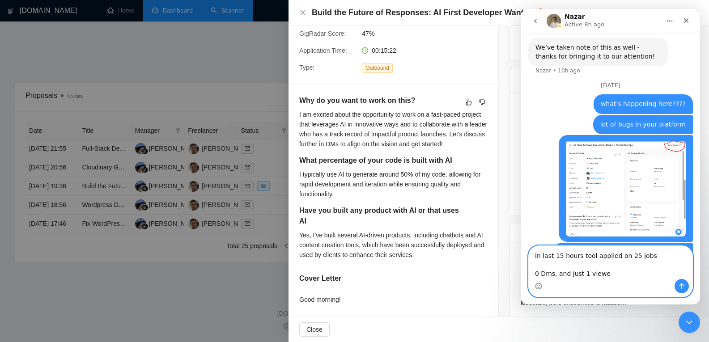
type textarea "in last 15 hours tool applied on 25 jobs 0 Dms, and just 1 viewed"
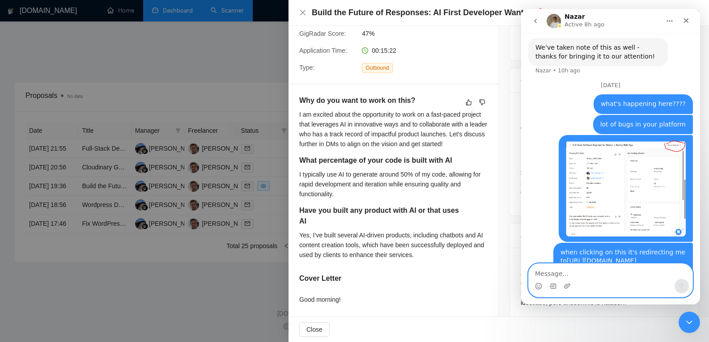
scroll to position [2466, 0]
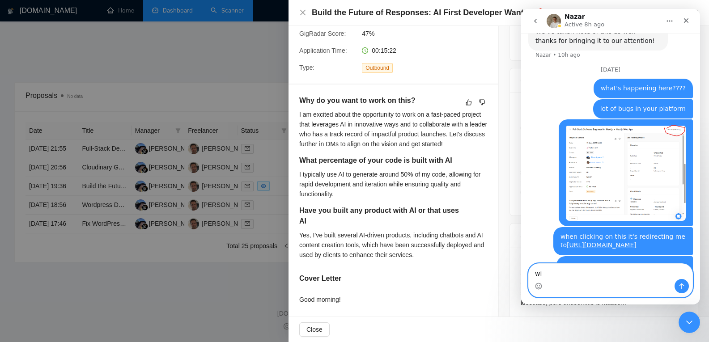
type textarea "w"
type textarea "0 perfomance with bugs"
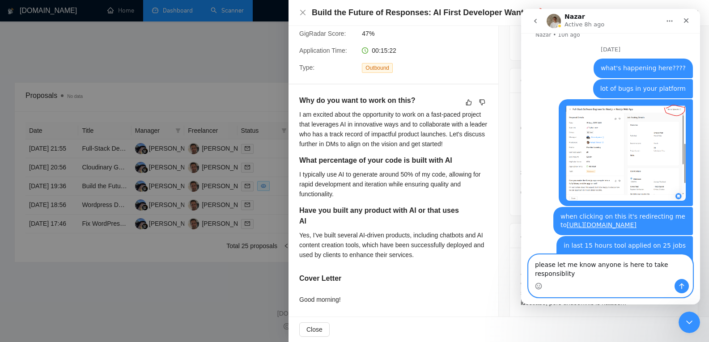
type textarea "please let me know anyone is here to take responsiblity?"
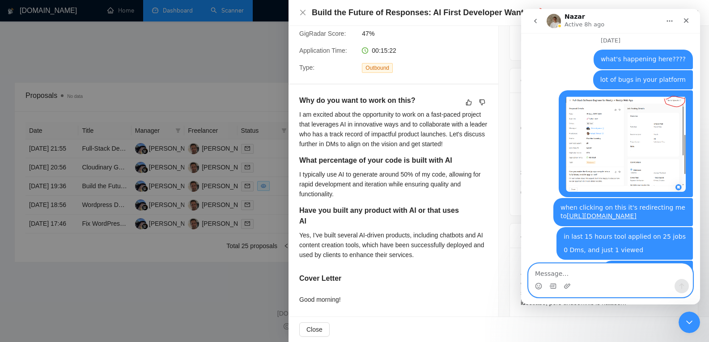
scroll to position [2516, 0]
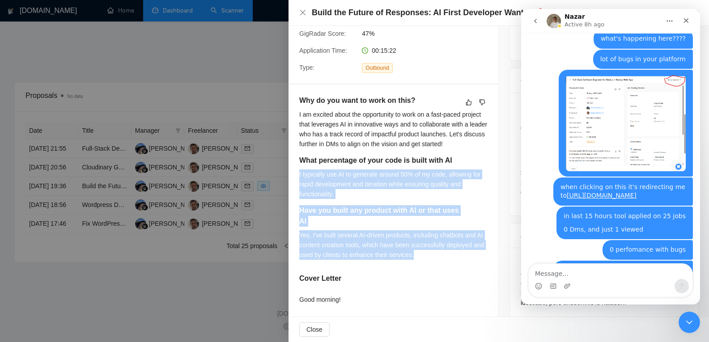
drag, startPoint x: 453, startPoint y: 167, endPoint x: 447, endPoint y: 252, distance: 85.2
click at [447, 252] on div "Why do you want to work on this? I am excited about the opportunity to work on …" at bounding box center [393, 180] width 188 height 171
click at [447, 252] on div "Yes, I've built several AI-driven products, including chatbots and AI content c…" at bounding box center [393, 245] width 188 height 30
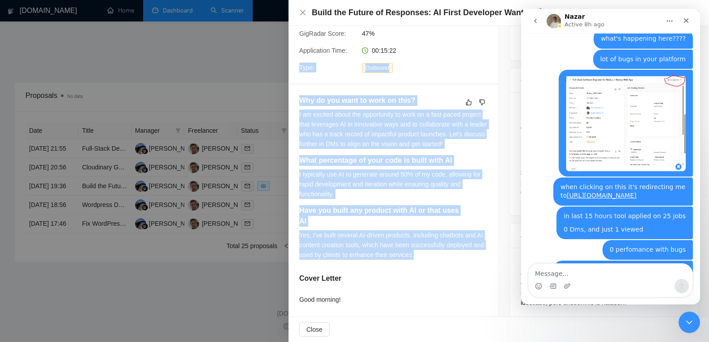
drag, startPoint x: 447, startPoint y: 252, endPoint x: 297, endPoint y: 79, distance: 229.5
click at [297, 79] on div "Proposal Details Date: 18 Aug, 2025 19:36 Scanner: 🚀Python new Status: Sent Vie…" at bounding box center [394, 334] width 210 height 948
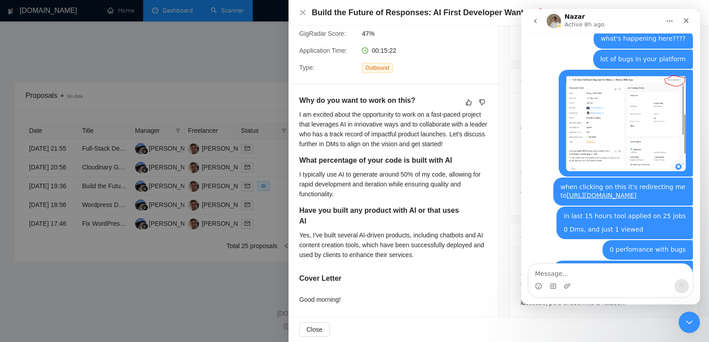
click at [194, 41] on div at bounding box center [354, 171] width 709 height 342
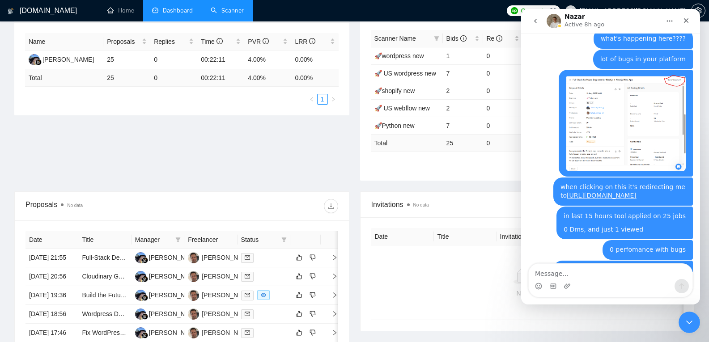
scroll to position [164, 0]
click at [588, 274] on textarea "Message…" at bounding box center [611, 271] width 164 height 15
type textarea "just buring connects"
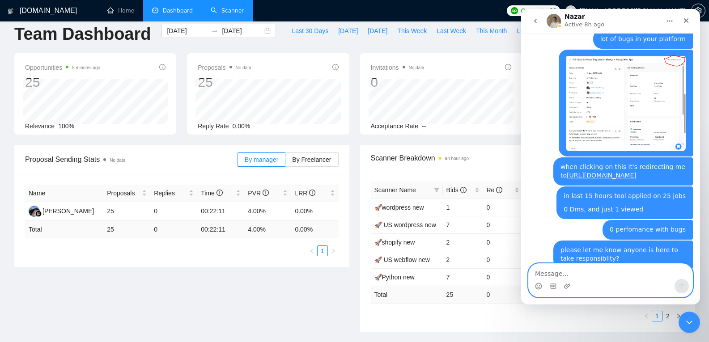
scroll to position [0, 0]
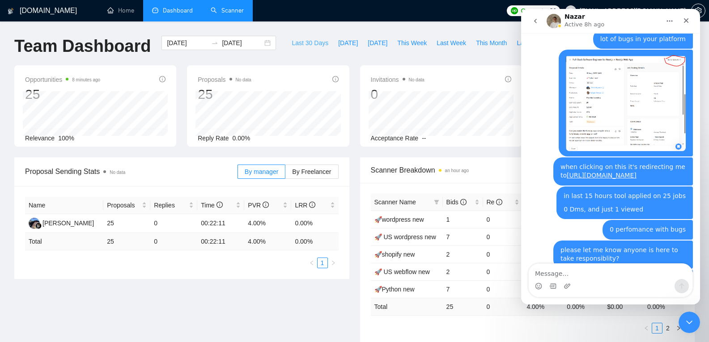
click at [305, 41] on span "Last 30 Days" at bounding box center [310, 43] width 37 height 10
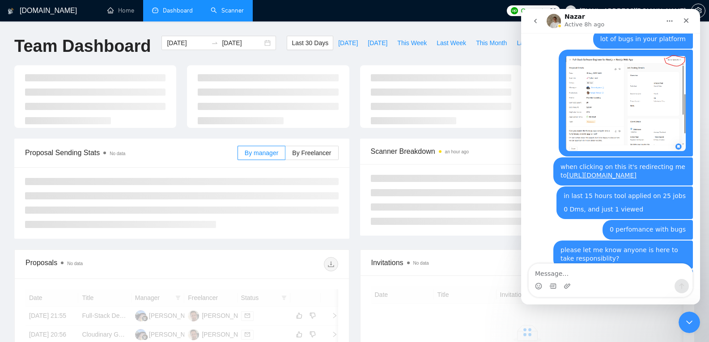
type input "[DATE]"
click at [679, 315] on div "Close Intercom Messenger" at bounding box center [687, 320] width 21 height 21
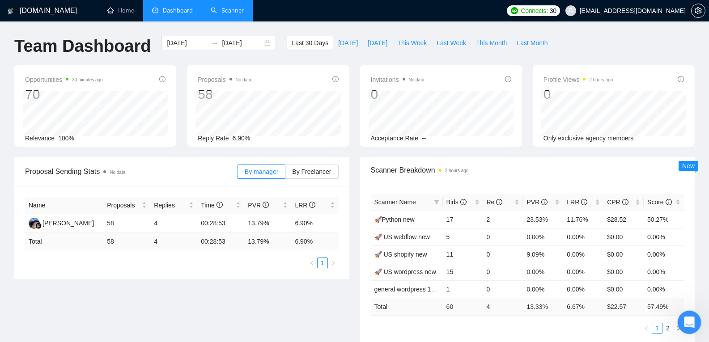
scroll to position [2639, 0]
click at [685, 316] on icon "Open Intercom Messenger" at bounding box center [688, 321] width 15 height 15
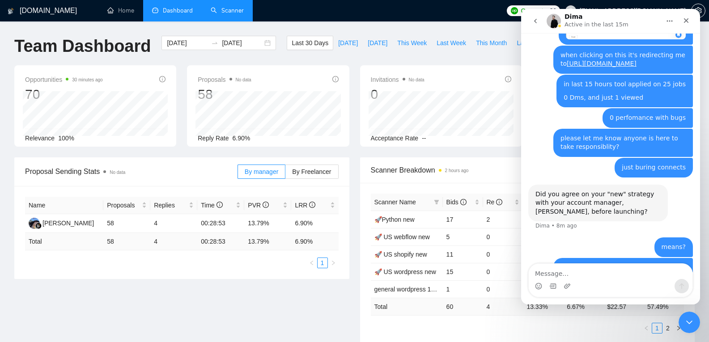
scroll to position [2645, 0]
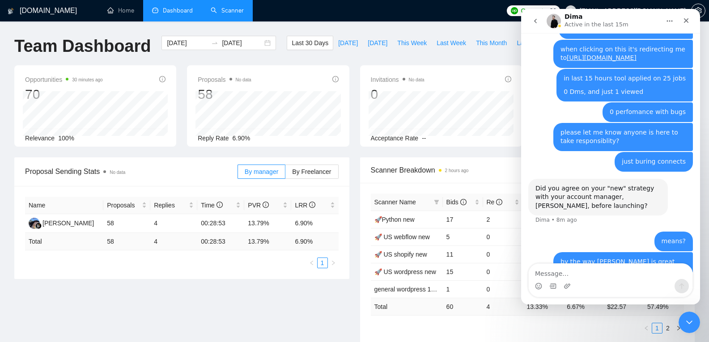
click at [630, 279] on div "Intercom messenger" at bounding box center [611, 286] width 164 height 14
click at [627, 278] on textarea "Message…" at bounding box center [611, 271] width 164 height 15
click at [697, 323] on div "Close Intercom Messenger" at bounding box center [687, 320] width 21 height 21
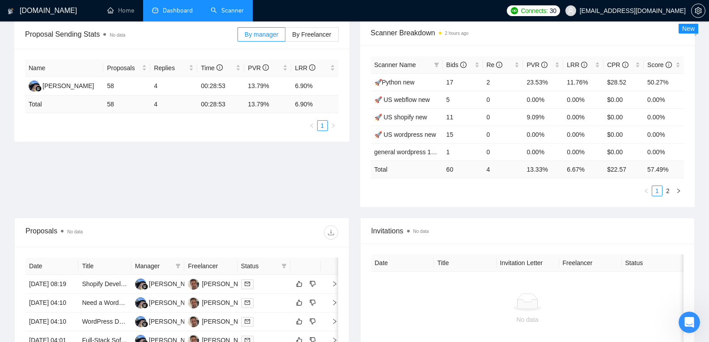
scroll to position [385, 0]
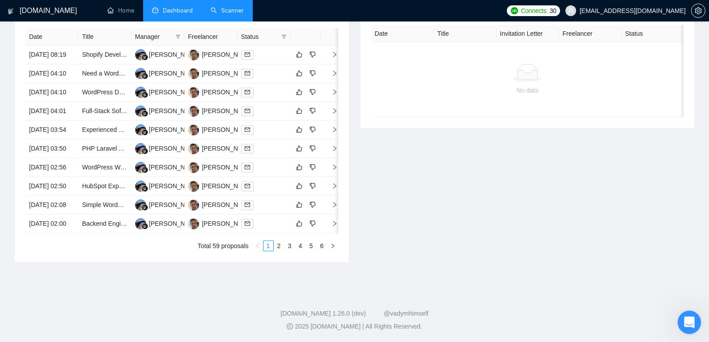
click at [696, 329] on div "Open Intercom Messenger" at bounding box center [687, 320] width 21 height 21
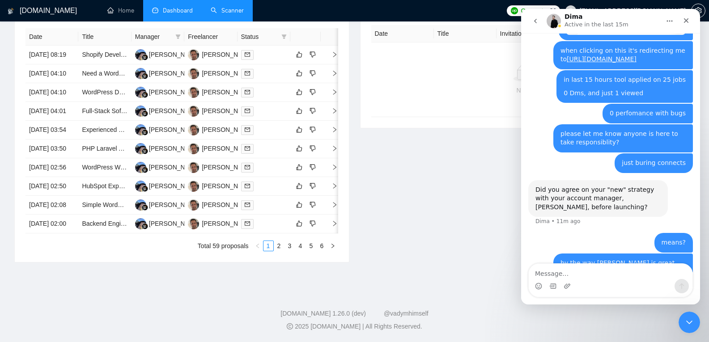
scroll to position [2645, 0]
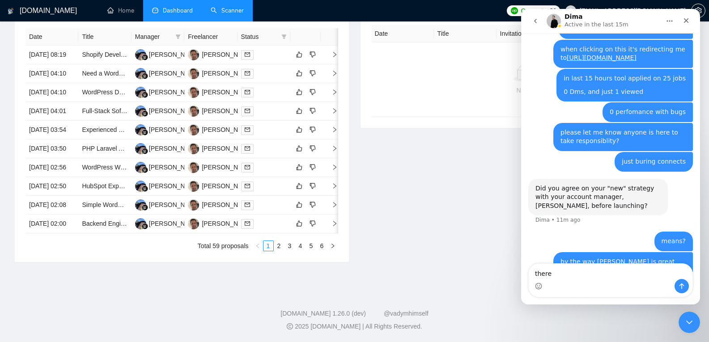
type textarea "there?"
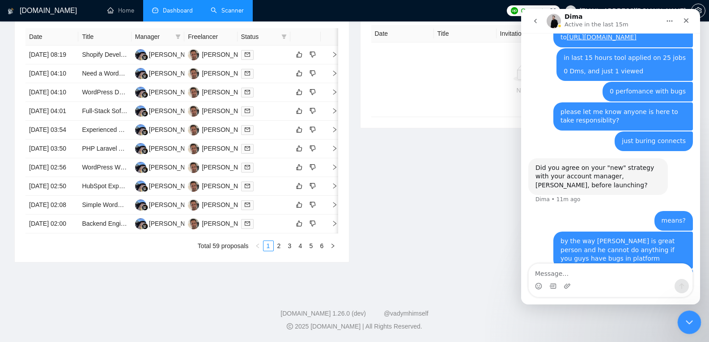
click at [692, 320] on icon "Close Intercom Messenger" at bounding box center [688, 321] width 11 height 11
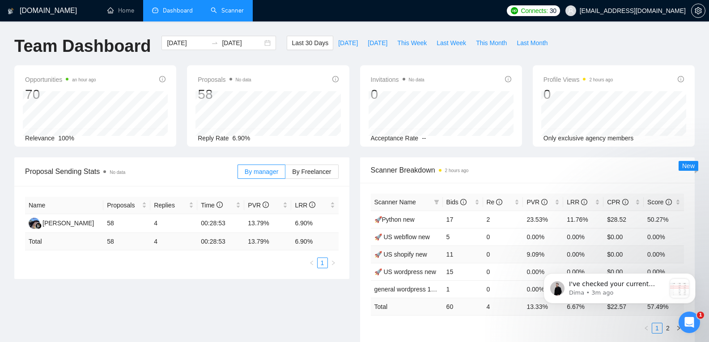
scroll to position [3041, 0]
click at [689, 318] on icon "Open Intercom Messenger" at bounding box center [688, 321] width 15 height 15
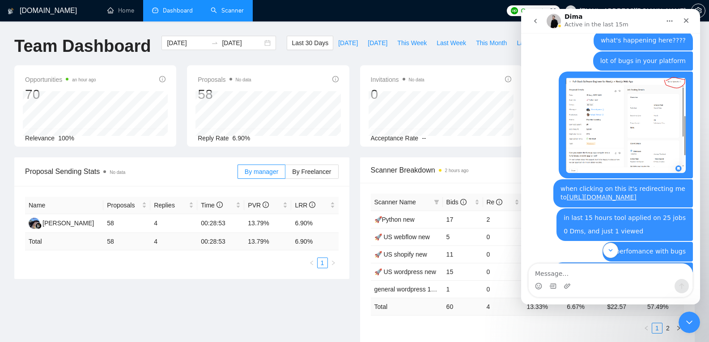
scroll to position [2505, 0]
click at [559, 274] on textarea "Message…" at bounding box center [611, 271] width 164 height 15
click at [564, 273] on textarea "Message…" at bounding box center [611, 271] width 164 height 15
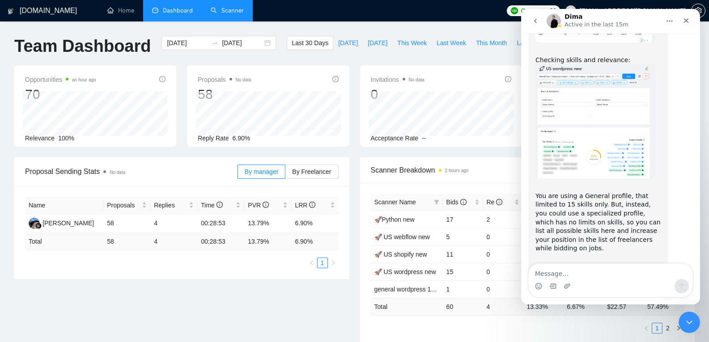
scroll to position [3041, 0]
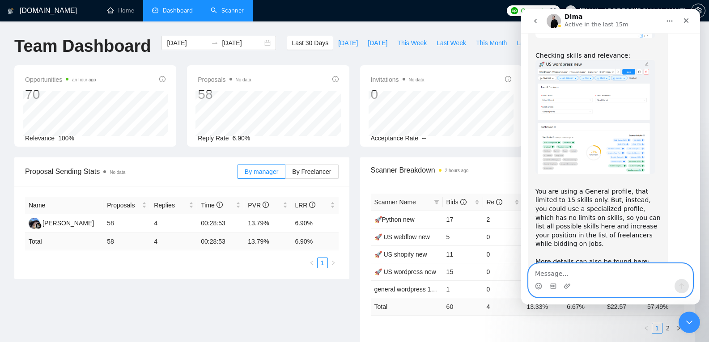
click at [593, 272] on textarea "Message…" at bounding box center [611, 271] width 164 height 15
click at [588, 267] on link "View and reply rate numbers. What to do with them?" at bounding box center [594, 275] width 119 height 16
click at [594, 266] on textarea "Message…" at bounding box center [611, 271] width 164 height 15
type textarea "you want me to update the profile?"
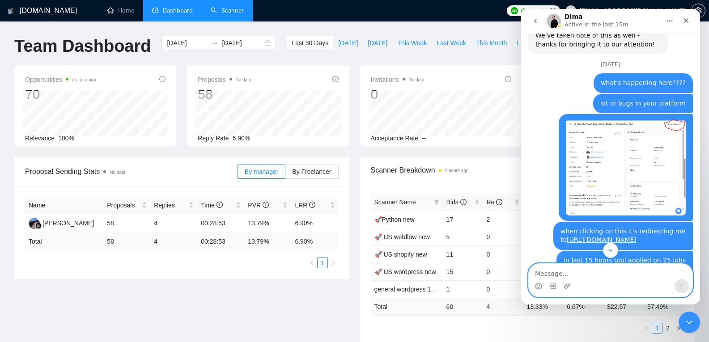
scroll to position [2462, 0]
click at [610, 272] on textarea "Message…" at bounding box center [611, 271] width 164 height 15
paste textarea "https://downloads.intercomcdn.com/i/o/z5il5fcw/1676852923/e9951889e63c801e935e8…"
type textarea "https://downloads.intercomcdn.com/i/o/z5il5fcw/1676852923/e9951889e63c801e935e8…"
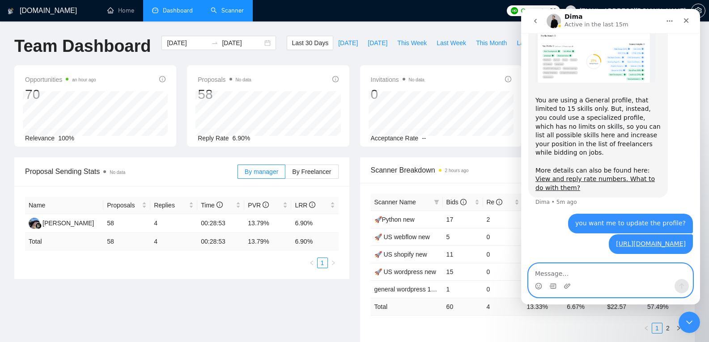
scroll to position [3158, 0]
type textarea "talking about this bug"
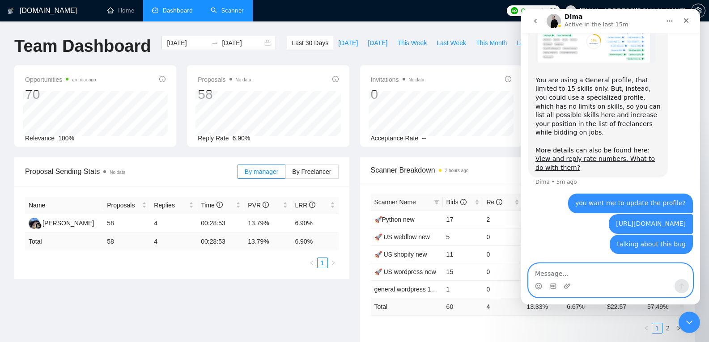
scroll to position [3178, 0]
click at [542, 246] on div "talking about this bug laptop7547@gmail.com • Just now" at bounding box center [610, 250] width 165 height 30
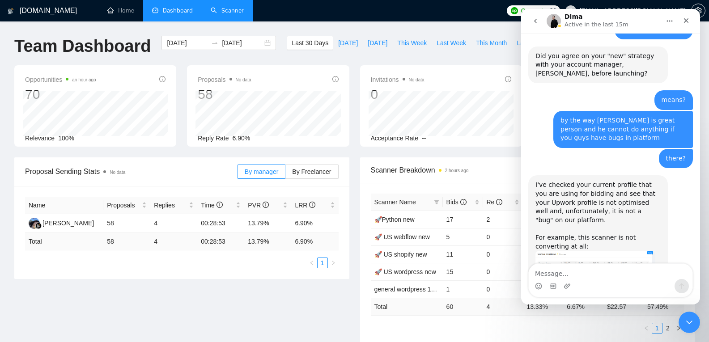
scroll to position [2784, 0]
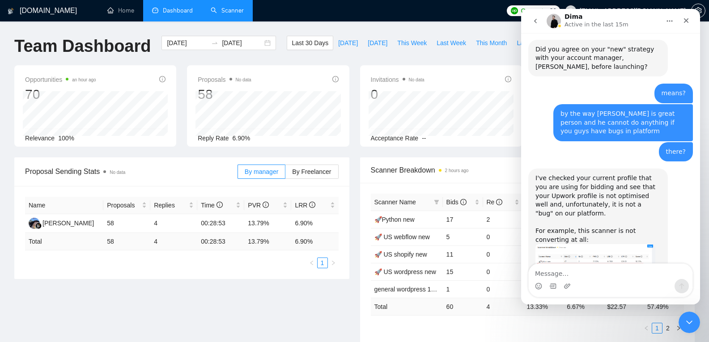
click at [598, 244] on img "Dima says…" at bounding box center [595, 269] width 120 height 51
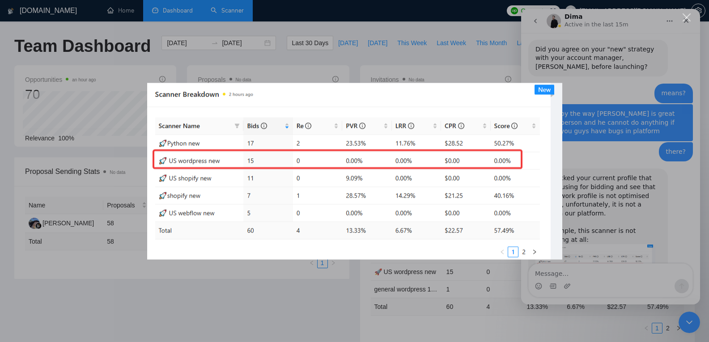
click at [595, 206] on div "Intercom messenger" at bounding box center [354, 171] width 709 height 342
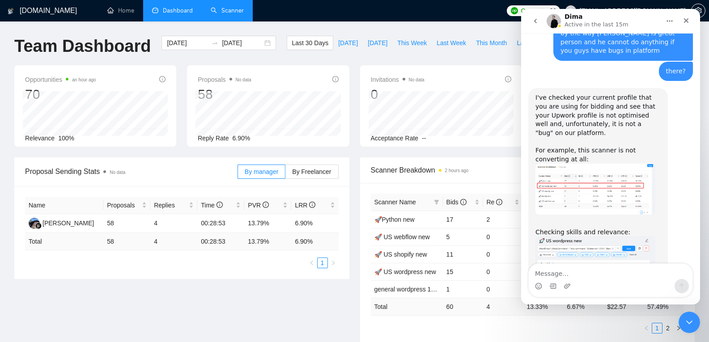
scroll to position [2871, 0]
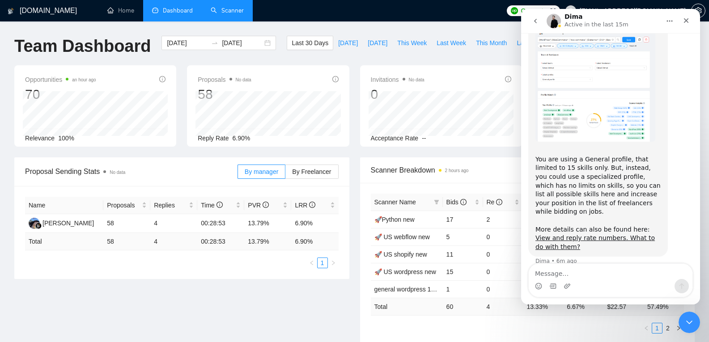
scroll to position [3073, 0]
click at [593, 96] on img "Dima says…" at bounding box center [595, 85] width 120 height 114
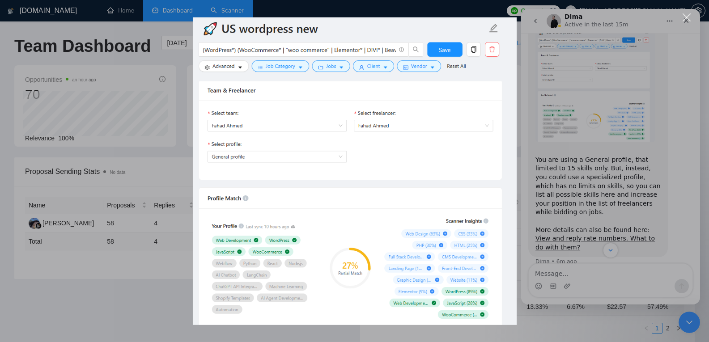
scroll to position [0, 0]
click at [570, 145] on div "Intercom messenger" at bounding box center [354, 171] width 709 height 342
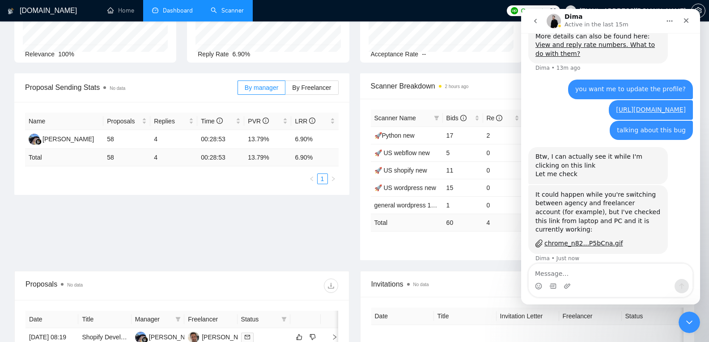
scroll to position [3293, 0]
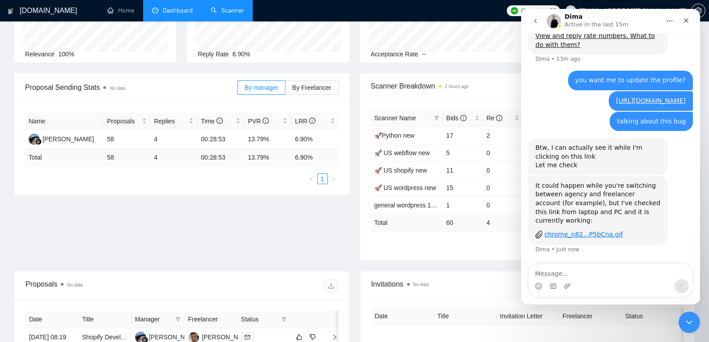
click at [569, 231] on div "chrome_n82...P5bCna.gif" at bounding box center [583, 234] width 79 height 9
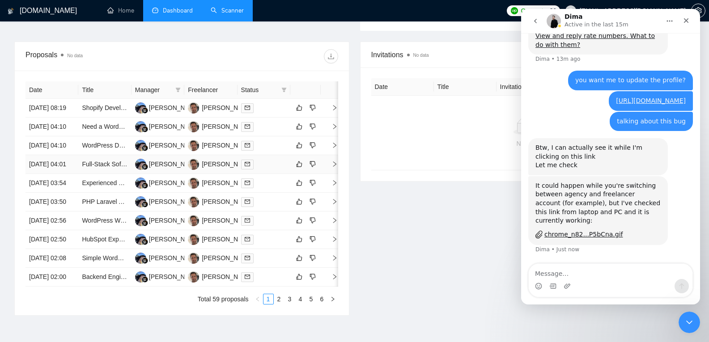
scroll to position [314, 0]
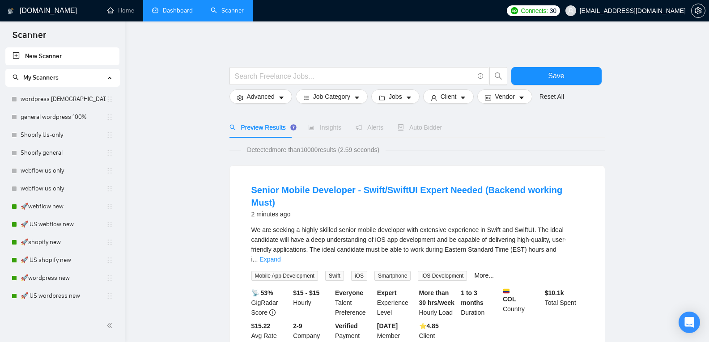
click at [181, 10] on link "Dashboard" at bounding box center [172, 11] width 41 height 8
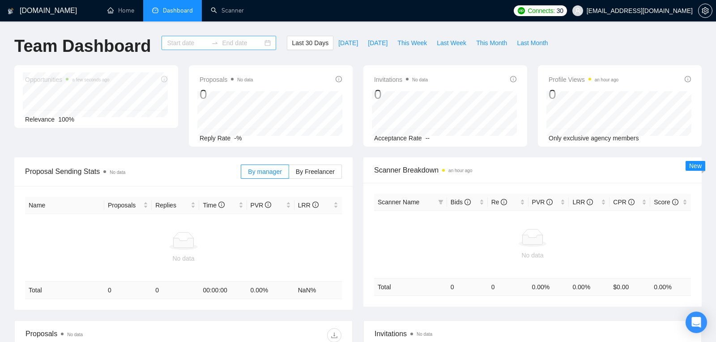
type input "[DATE]"
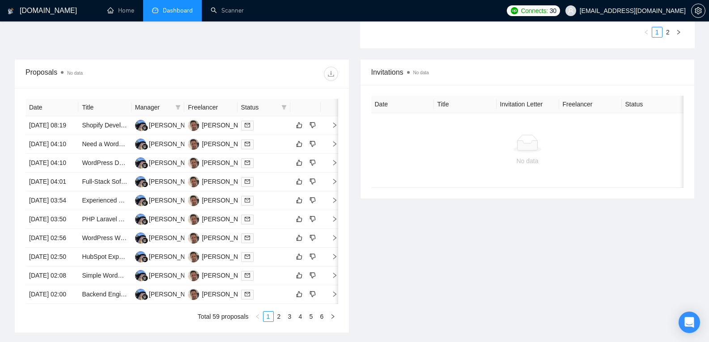
scroll to position [300, 0]
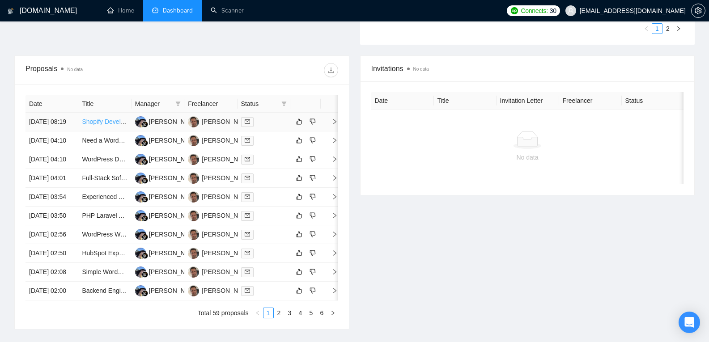
click at [105, 122] on link "Shopify Developer Needed for Site Speed Optimization" at bounding box center [158, 121] width 153 height 7
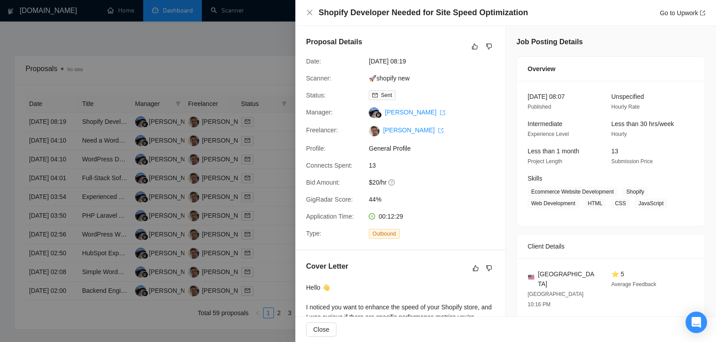
click at [138, 131] on div at bounding box center [358, 171] width 716 height 342
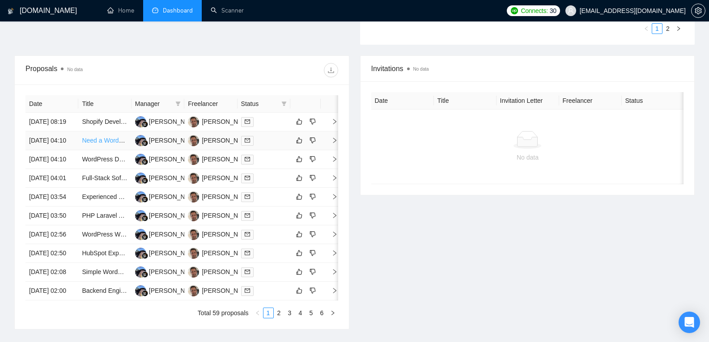
click at [109, 144] on link "Need a WordPress / Beaver Builder developer for page build." at bounding box center [167, 140] width 170 height 7
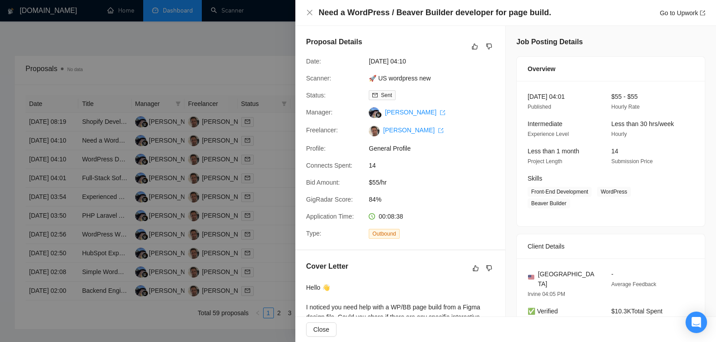
click at [105, 167] on div at bounding box center [358, 171] width 716 height 342
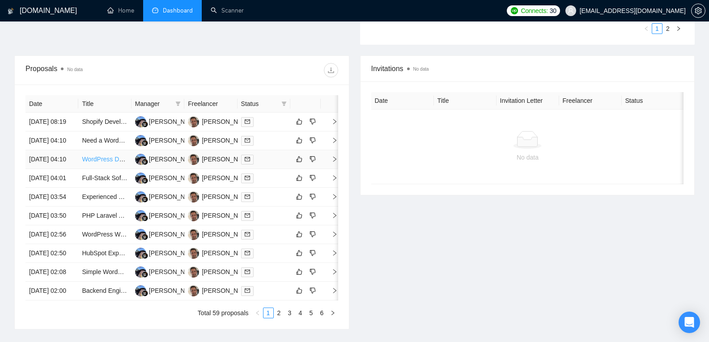
click at [103, 163] on link "WordPress Developer Needed for WooCommerce Online Store" at bounding box center [169, 159] width 175 height 7
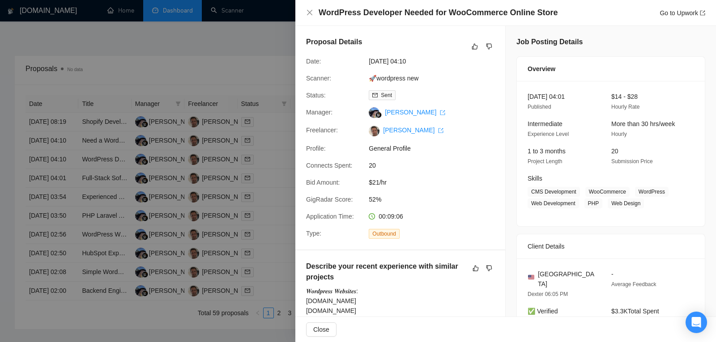
click at [103, 204] on div at bounding box center [358, 171] width 716 height 342
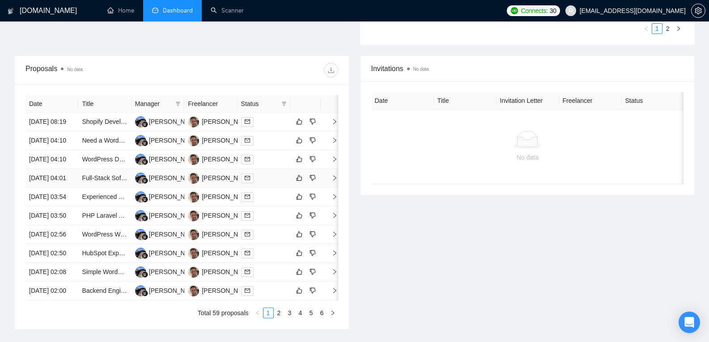
click at [102, 188] on td "Full-Stack Software Engineer for Next.js + Nest.js Web App" at bounding box center [104, 178] width 53 height 19
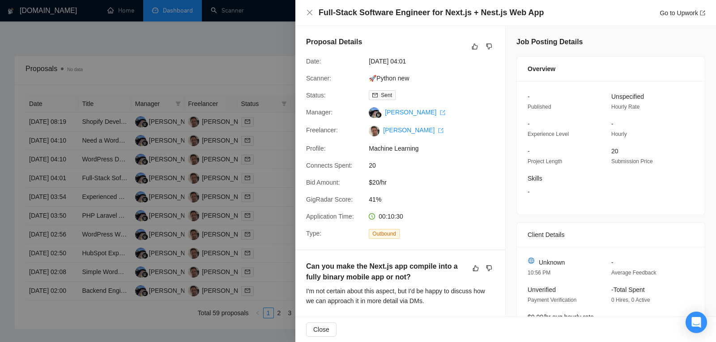
click at [101, 225] on div at bounding box center [358, 171] width 716 height 342
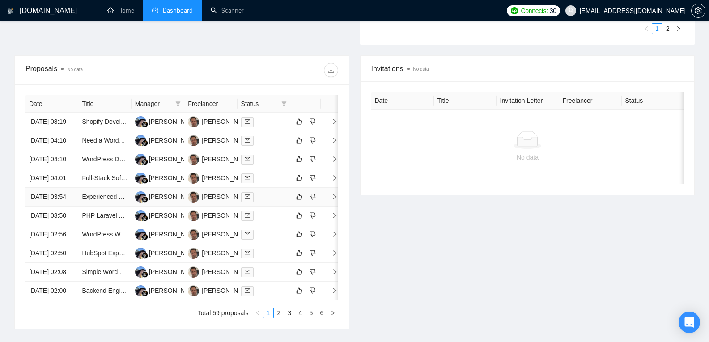
click at [100, 207] on td "Experienced Web Developer Needed for Car Rental Company Website" at bounding box center [104, 197] width 53 height 19
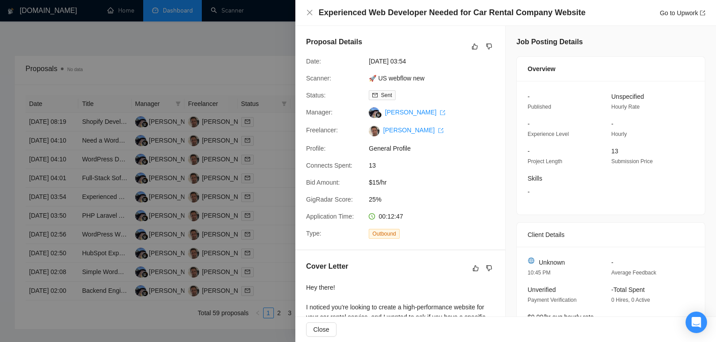
click at [97, 246] on div at bounding box center [358, 171] width 716 height 342
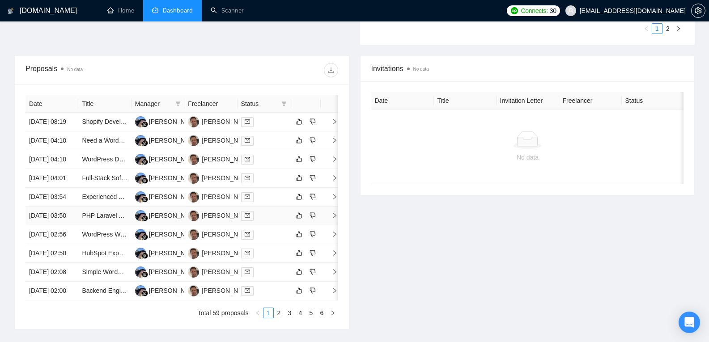
click at [96, 225] on td "PHP Laravel Angular full stack developer for VoIP dashboard" at bounding box center [104, 216] width 53 height 19
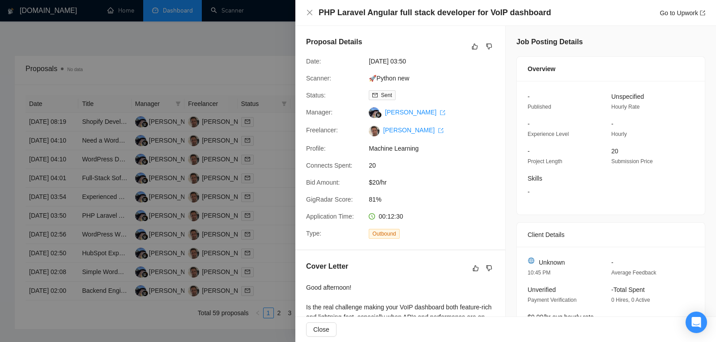
click at [92, 276] on div at bounding box center [358, 171] width 716 height 342
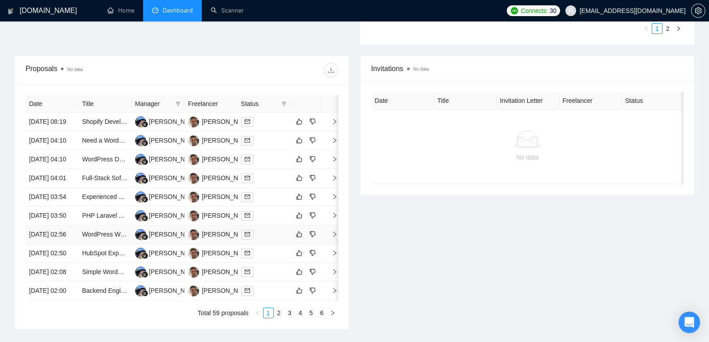
click at [100, 244] on td "WordPress Web Designer for IT Services Website" at bounding box center [104, 234] width 53 height 19
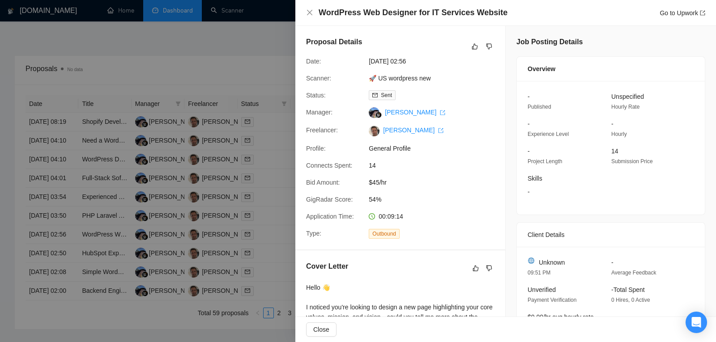
click at [98, 301] on div at bounding box center [358, 171] width 716 height 342
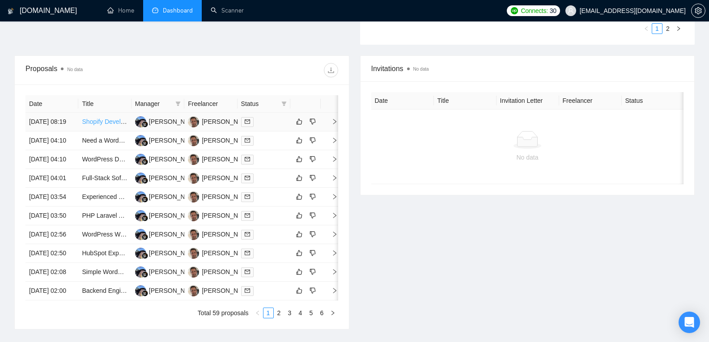
click at [104, 125] on link "Shopify Developer Needed for Site Speed Optimization" at bounding box center [158, 121] width 153 height 7
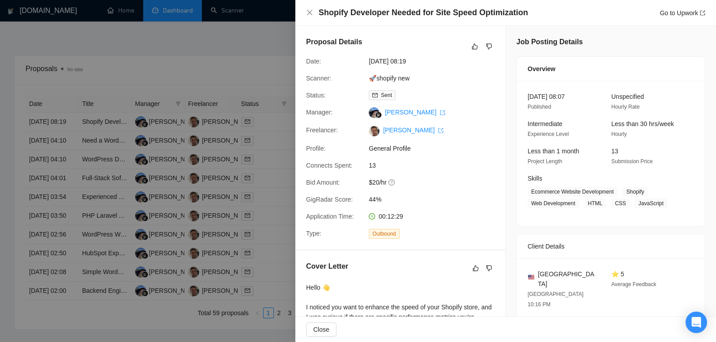
click at [102, 153] on div at bounding box center [358, 171] width 716 height 342
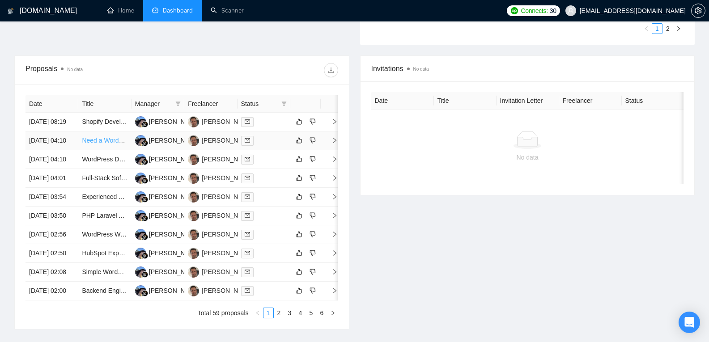
click at [100, 144] on link "Need a WordPress / Beaver Builder developer for page build." at bounding box center [167, 140] width 170 height 7
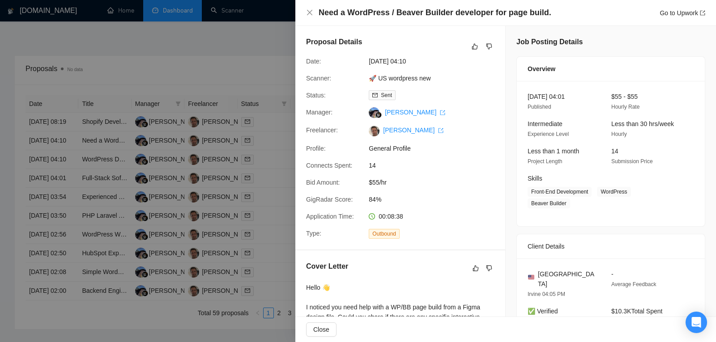
click at [97, 174] on div at bounding box center [358, 171] width 716 height 342
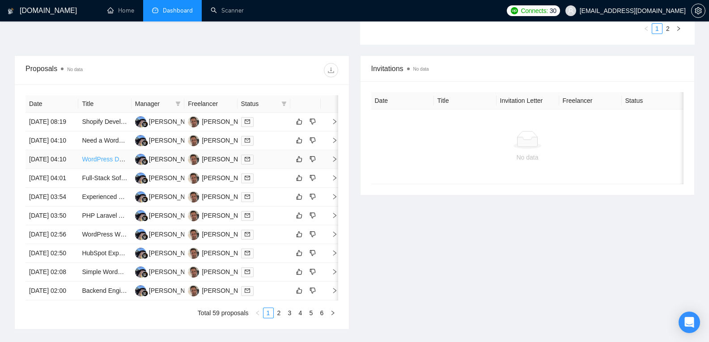
click at [96, 163] on link "WordPress Developer Needed for WooCommerce Online Store" at bounding box center [169, 159] width 175 height 7
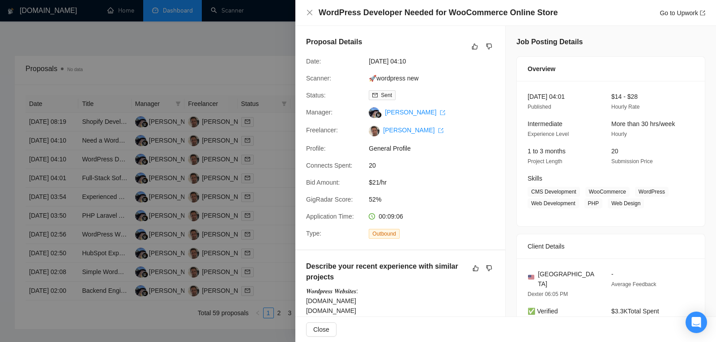
click at [98, 206] on div at bounding box center [358, 171] width 716 height 342
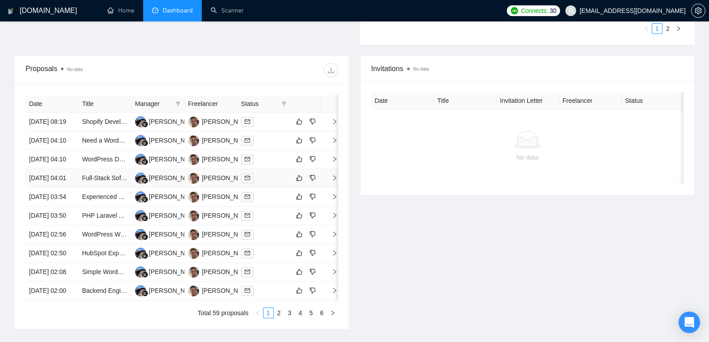
click at [95, 188] on td "Full-Stack Software Engineer for Next.js + Nest.js Web App" at bounding box center [104, 178] width 53 height 19
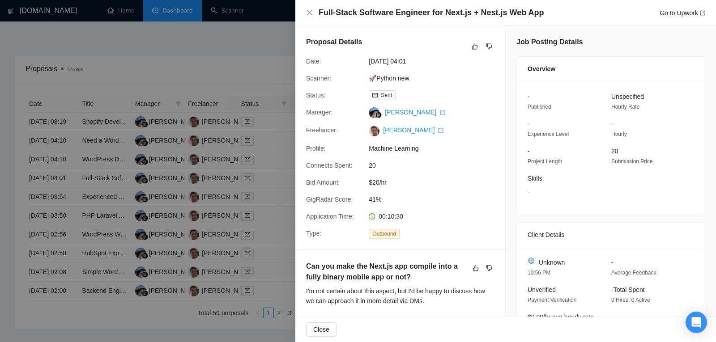
click at [95, 202] on div at bounding box center [358, 171] width 716 height 342
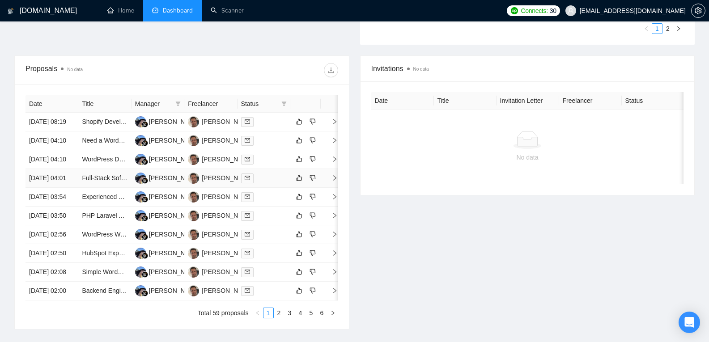
click at [93, 188] on td "Full-Stack Software Engineer for Next.js + Nest.js Web App" at bounding box center [104, 178] width 53 height 19
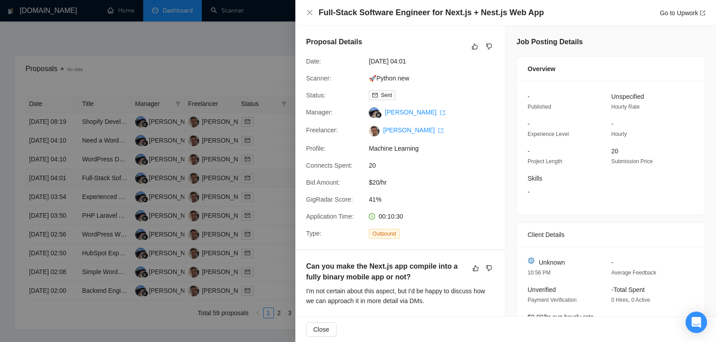
click at [93, 209] on div at bounding box center [358, 171] width 716 height 342
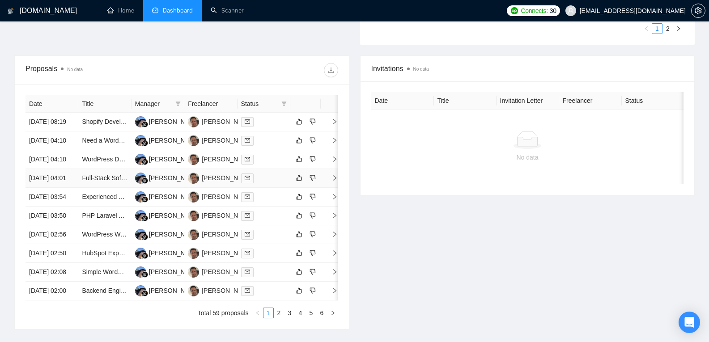
click at [103, 188] on td "Full-Stack Software Engineer for Next.js + Nest.js Web App" at bounding box center [104, 178] width 53 height 19
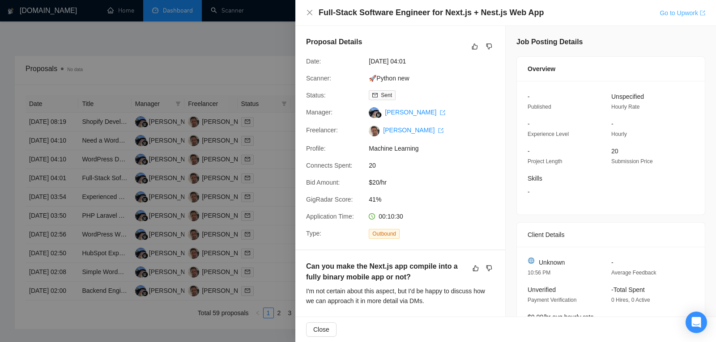
click at [681, 13] on link "Go to Upwork" at bounding box center [682, 12] width 46 height 7
click at [129, 212] on div at bounding box center [358, 171] width 716 height 342
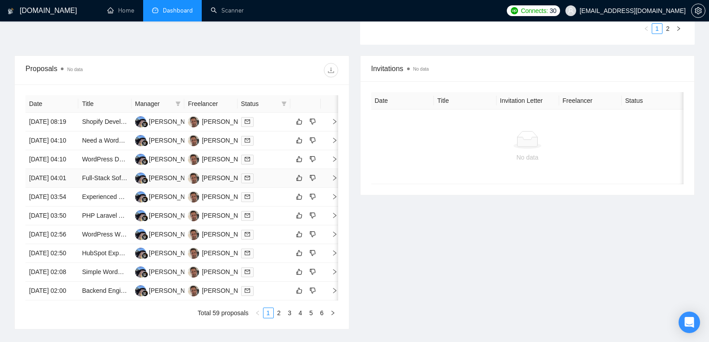
click at [103, 188] on td "Full-Stack Software Engineer for Next.js + Nest.js Web App" at bounding box center [104, 178] width 53 height 19
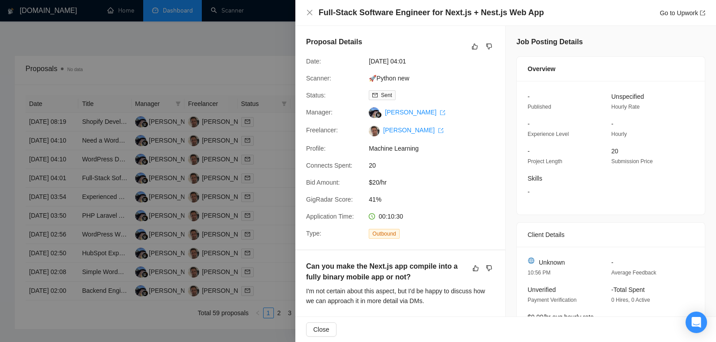
click at [253, 98] on div at bounding box center [358, 171] width 716 height 342
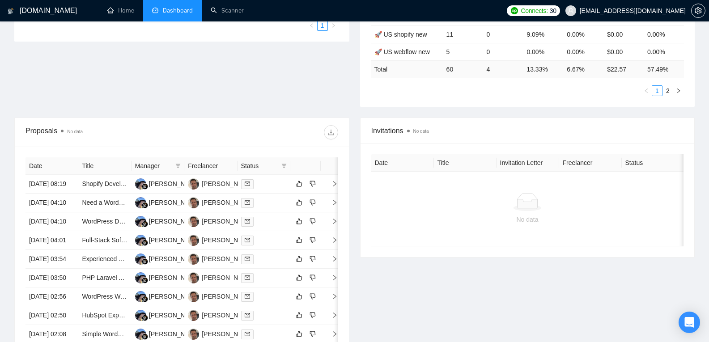
scroll to position [0, 0]
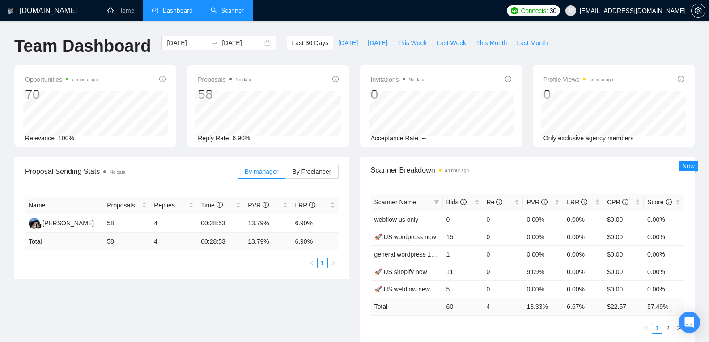
click at [243, 14] on link "Scanner" at bounding box center [227, 11] width 33 height 8
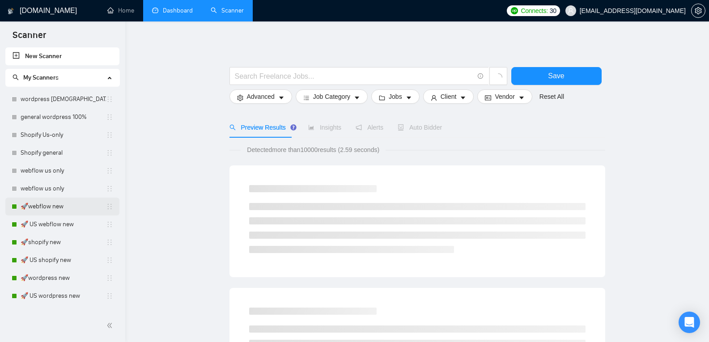
click at [69, 208] on link "🚀webflow new" at bounding box center [63, 207] width 85 height 18
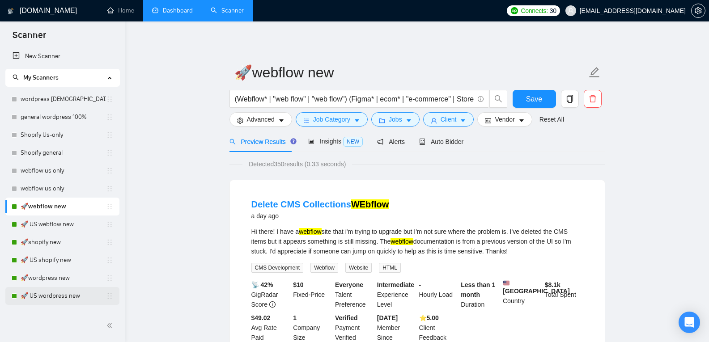
click at [68, 297] on link "🚀 US wordpress new" at bounding box center [63, 296] width 85 height 18
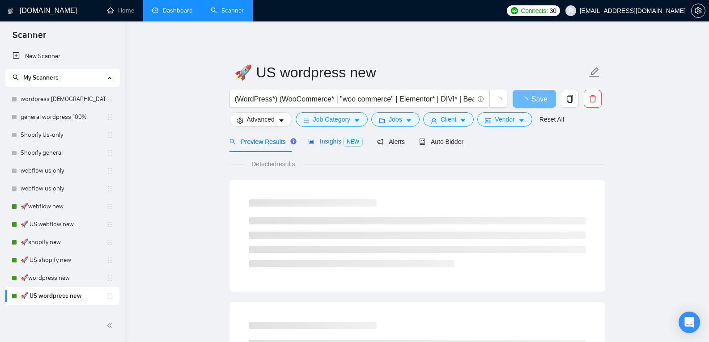
click at [327, 141] on span "Insights NEW" at bounding box center [335, 141] width 55 height 7
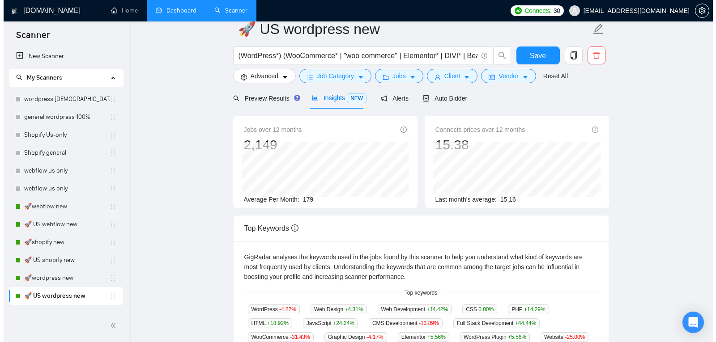
scroll to position [27, 0]
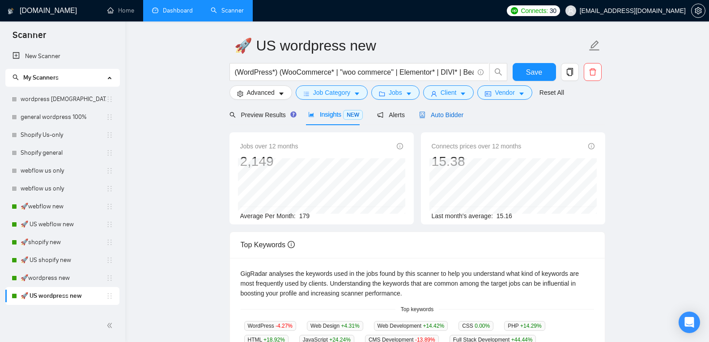
click at [432, 112] on span "Auto Bidder" at bounding box center [441, 114] width 44 height 7
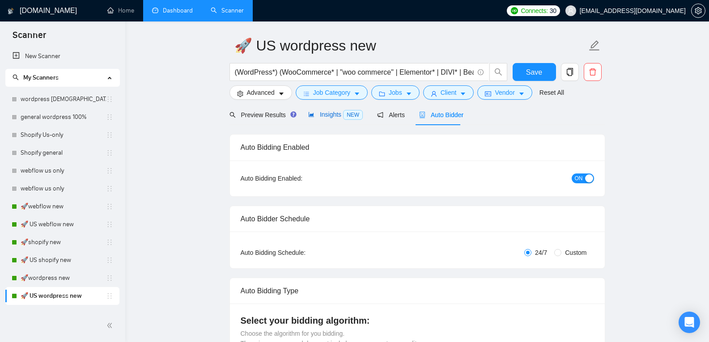
click at [331, 112] on span "Insights NEW" at bounding box center [335, 114] width 55 height 7
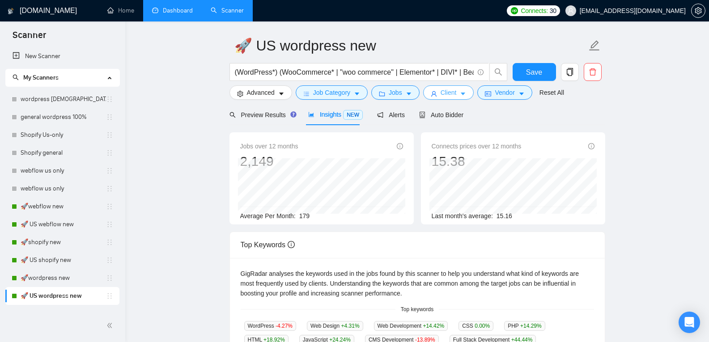
click at [461, 95] on icon "caret-down" at bounding box center [463, 94] width 4 height 3
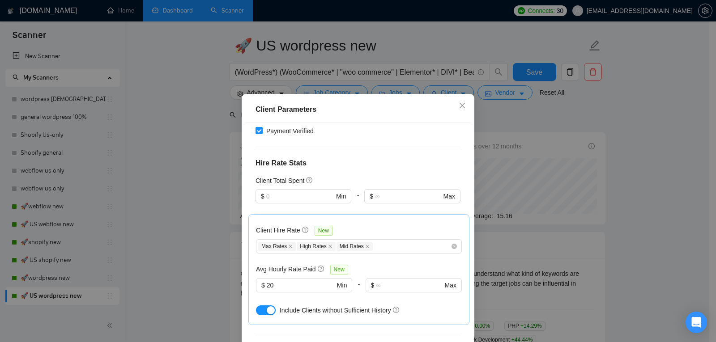
scroll to position [190, 0]
click at [267, 307] on div "button" at bounding box center [271, 310] width 8 height 8
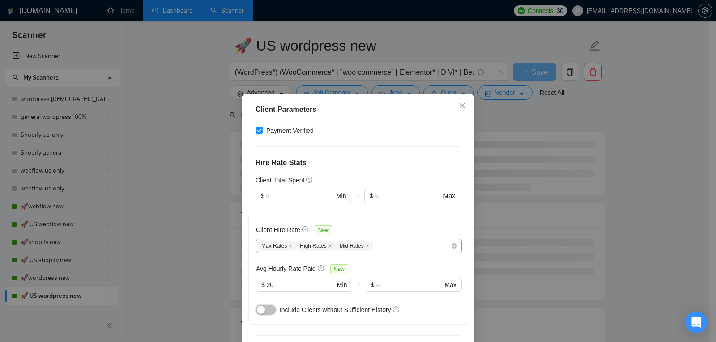
click at [382, 242] on div "Max Rates High Rates Mid Rates" at bounding box center [354, 246] width 192 height 11
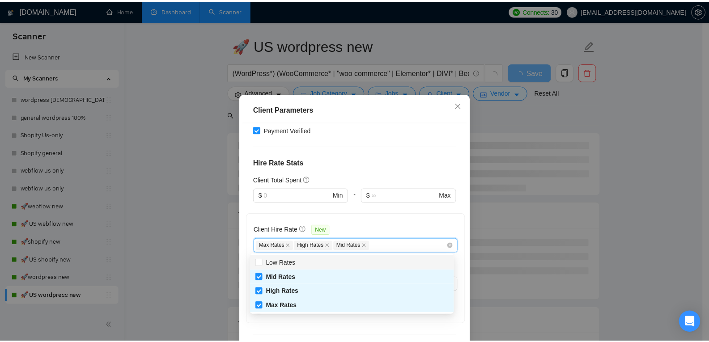
scroll to position [204, 0]
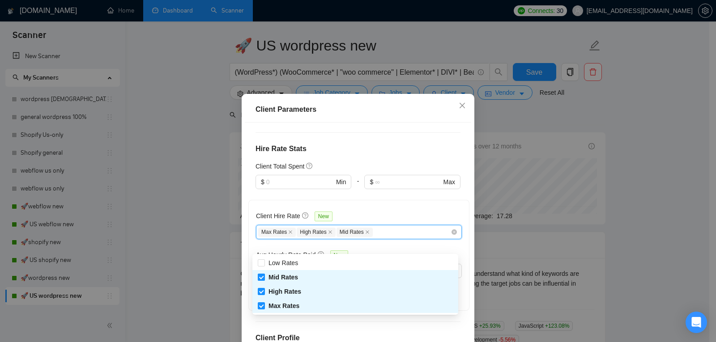
click at [263, 277] on input "Mid Rates" at bounding box center [261, 277] width 6 height 6
checkbox input "false"
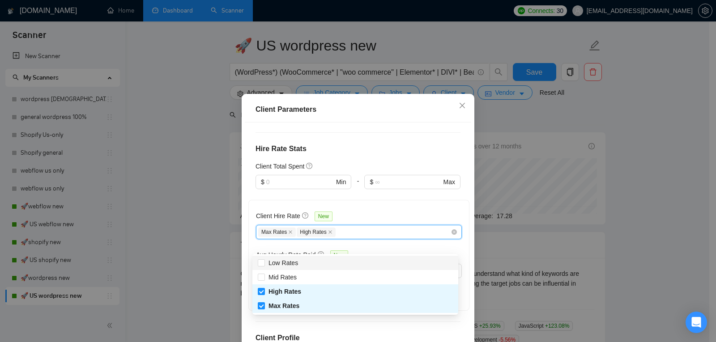
click at [173, 222] on div "Client Parameters Client Location Include Client Countries Select Exclude Clien…" at bounding box center [358, 171] width 716 height 342
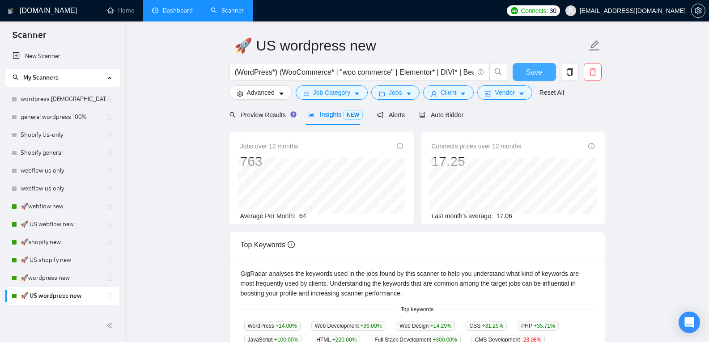
click at [525, 70] on button "Save" at bounding box center [534, 72] width 43 height 18
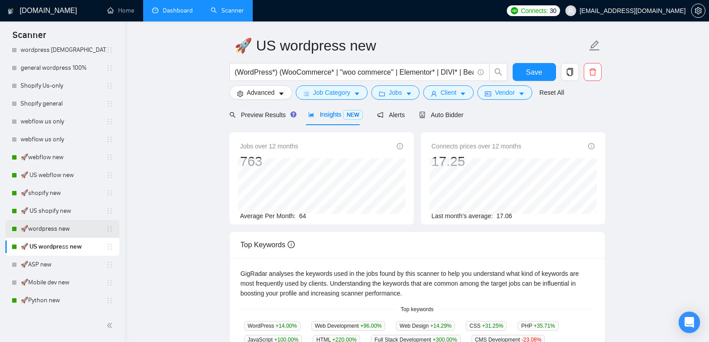
click at [77, 224] on link "🚀wordpress new" at bounding box center [63, 229] width 85 height 18
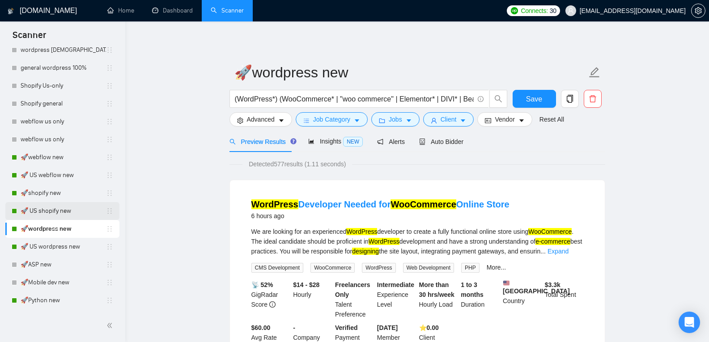
click at [73, 207] on link "🚀 US shopify new" at bounding box center [63, 211] width 85 height 18
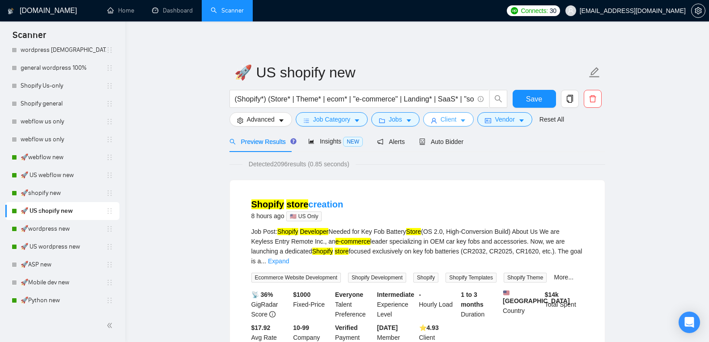
click at [460, 123] on icon "caret-down" at bounding box center [463, 121] width 6 height 6
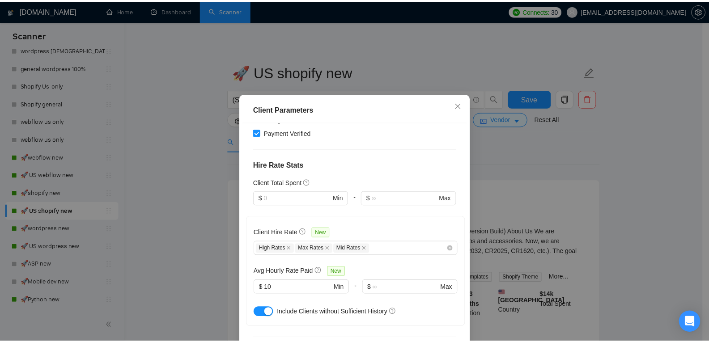
scroll to position [186, 0]
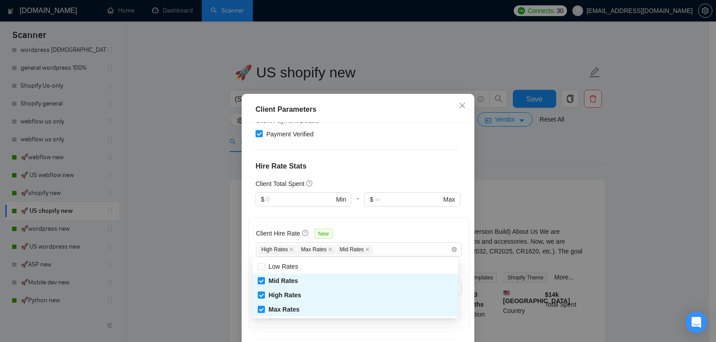
drag, startPoint x: 397, startPoint y: 252, endPoint x: 261, endPoint y: 282, distance: 139.7
click at [261, 282] on input "Mid Rates" at bounding box center [261, 280] width 6 height 6
checkbox input "false"
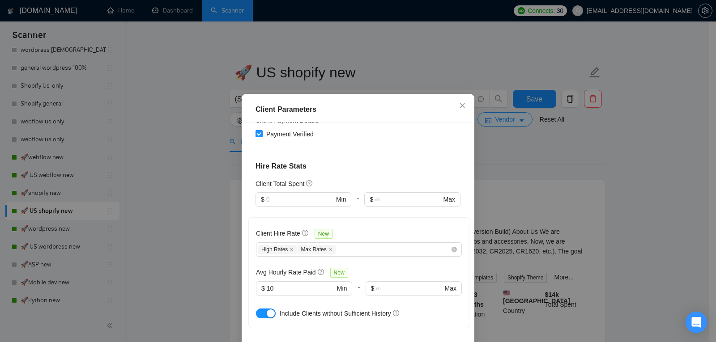
click at [518, 192] on div "Client Parameters Client Location Include Client Countries Select Exclude Clien…" at bounding box center [358, 171] width 716 height 342
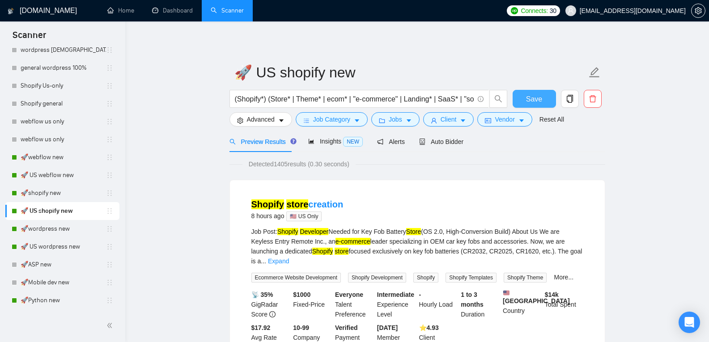
click at [534, 101] on span "Save" at bounding box center [534, 98] width 16 height 11
click at [341, 147] on div "Insights NEW" at bounding box center [335, 141] width 55 height 21
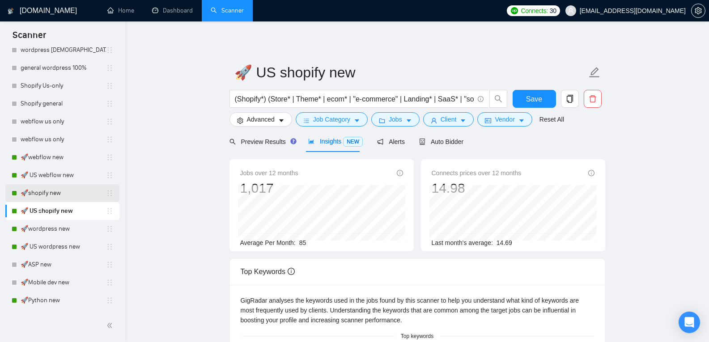
click at [68, 198] on link "🚀shopify new" at bounding box center [63, 193] width 85 height 18
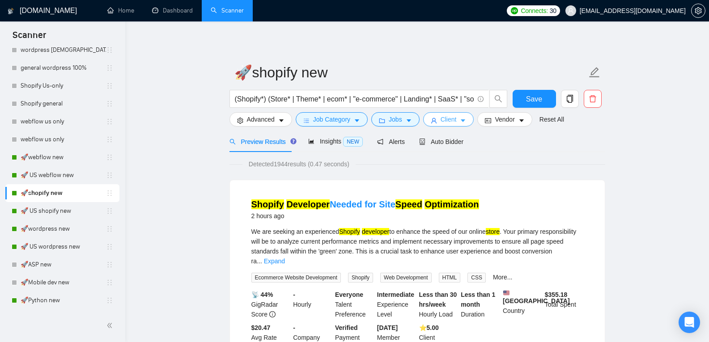
click at [457, 121] on button "Client" at bounding box center [448, 119] width 51 height 14
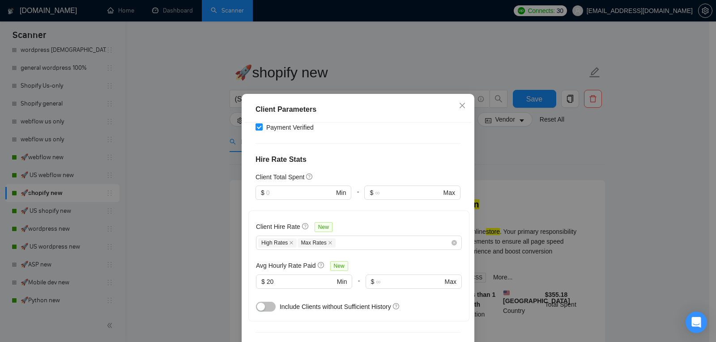
scroll to position [168, 0]
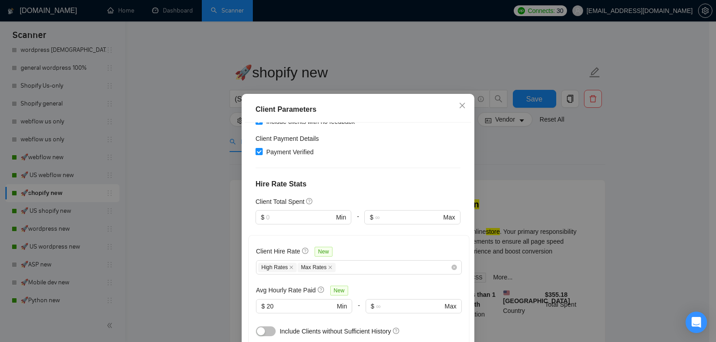
click at [509, 151] on div "Client Parameters Client Location Include Client Countries United States Exclud…" at bounding box center [358, 171] width 716 height 342
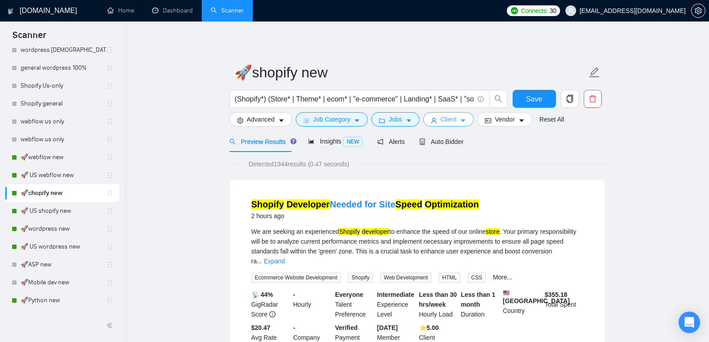
click at [461, 121] on icon "caret-down" at bounding box center [463, 121] width 4 height 3
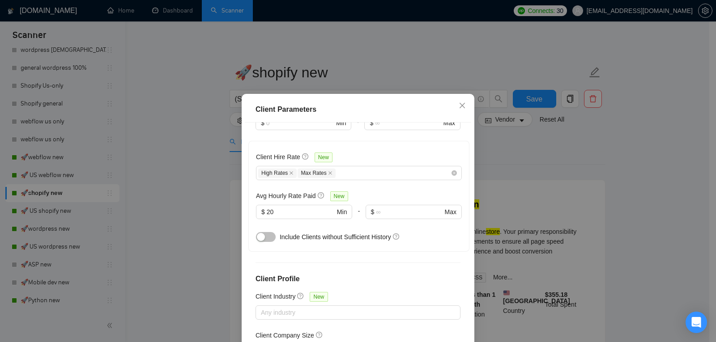
scroll to position [259, 0]
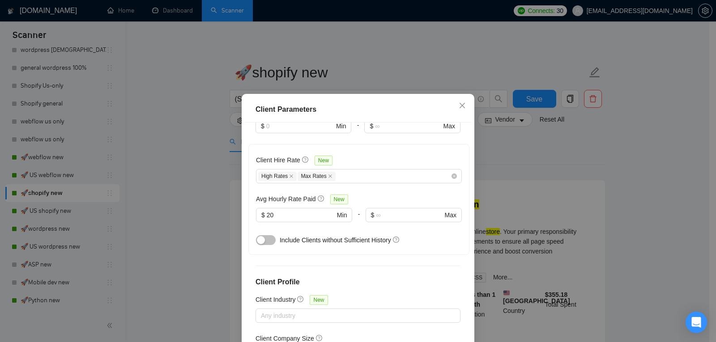
click at [535, 156] on div "Client Parameters Client Location Include Client Countries United States Exclud…" at bounding box center [358, 171] width 716 height 342
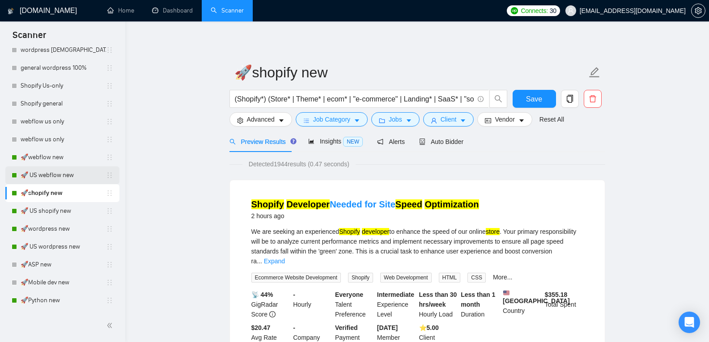
click at [64, 169] on link "🚀 US webflow new" at bounding box center [63, 175] width 85 height 18
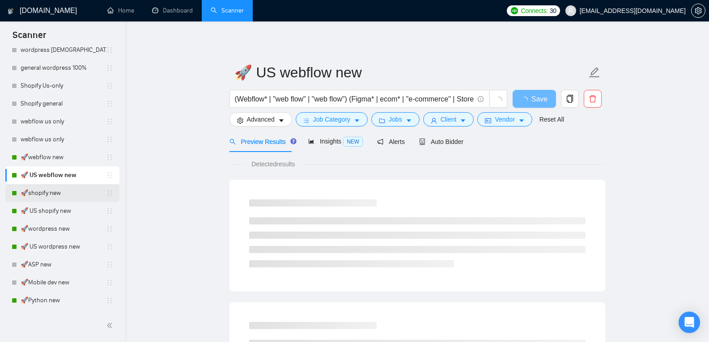
click at [25, 191] on link "🚀shopify new" at bounding box center [63, 193] width 85 height 18
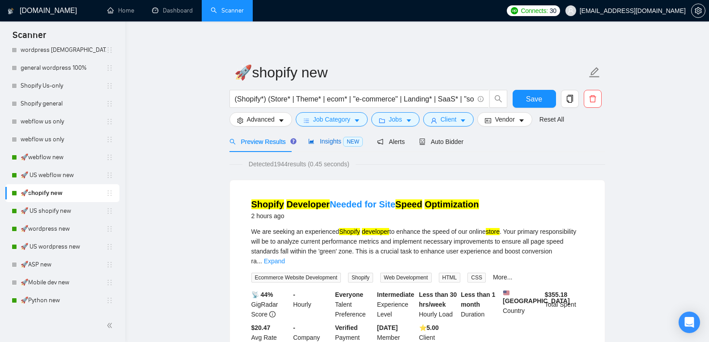
click at [344, 141] on span "NEW" at bounding box center [353, 142] width 20 height 10
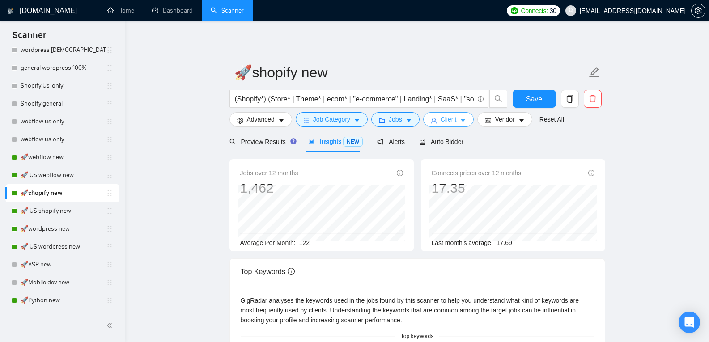
click at [446, 117] on span "Client" at bounding box center [449, 120] width 16 height 10
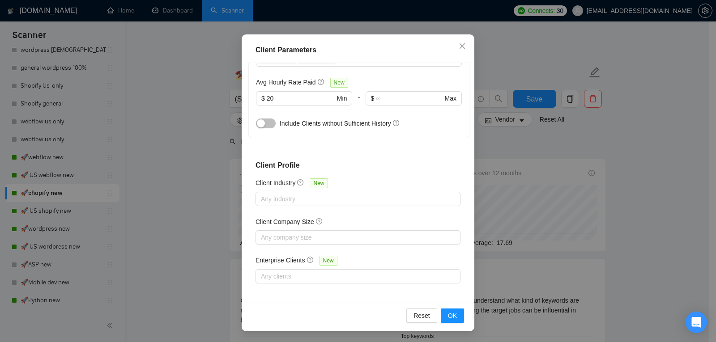
scroll to position [108, 0]
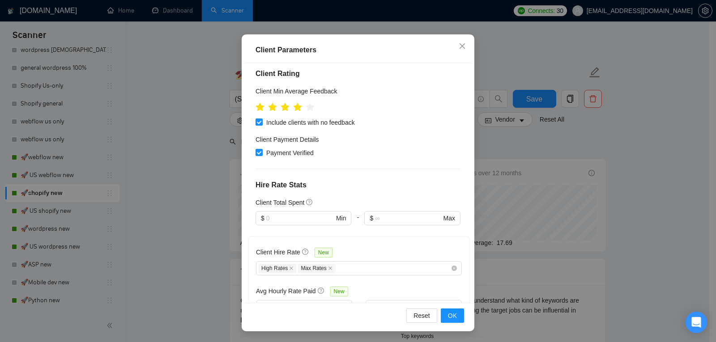
click at [509, 156] on div "Client Parameters Client Location Include Client Countries United States Exclud…" at bounding box center [358, 171] width 716 height 342
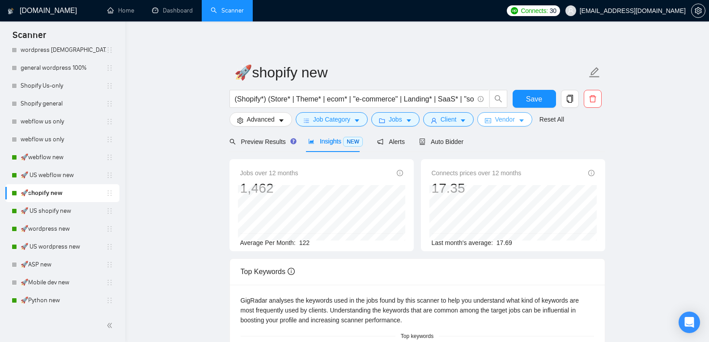
click at [518, 121] on icon "caret-down" at bounding box center [521, 121] width 6 height 6
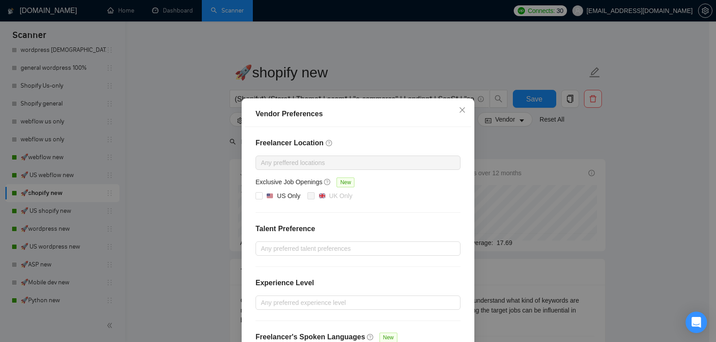
scroll to position [72, 0]
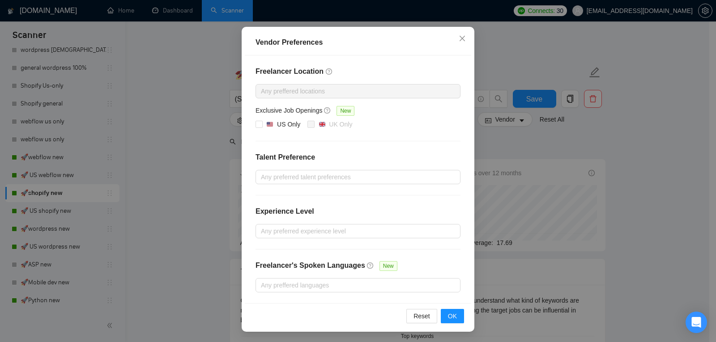
click at [513, 167] on div "Vendor Preferences Freelancer Location Any preffered locations Exclusive Job Op…" at bounding box center [358, 171] width 716 height 342
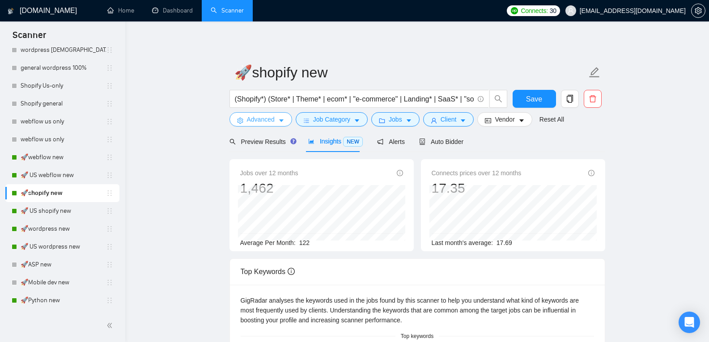
click at [269, 122] on span "Advanced" at bounding box center [261, 120] width 28 height 10
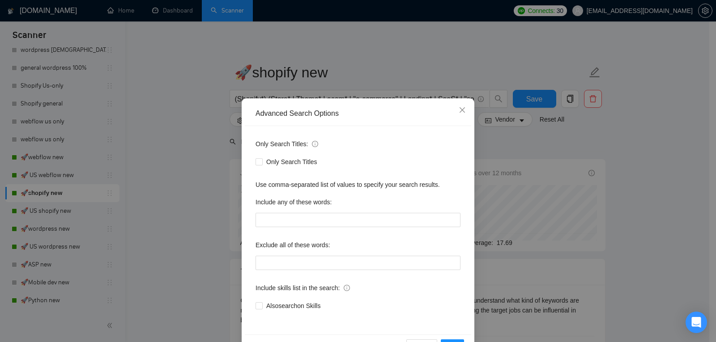
scroll to position [1, 0]
click at [530, 182] on div "Advanced Search Options Only Search Titles: Only Search Titles Use comma-separa…" at bounding box center [358, 171] width 716 height 342
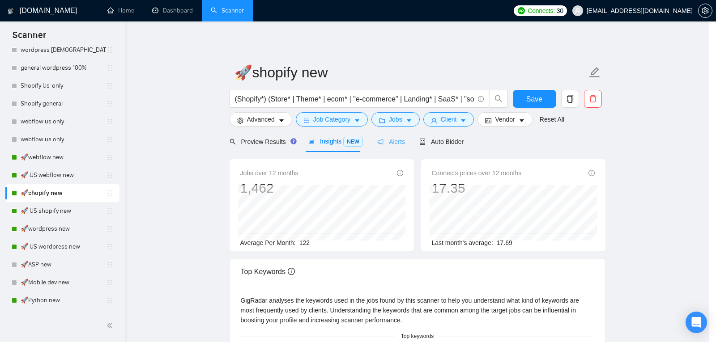
scroll to position [0, 0]
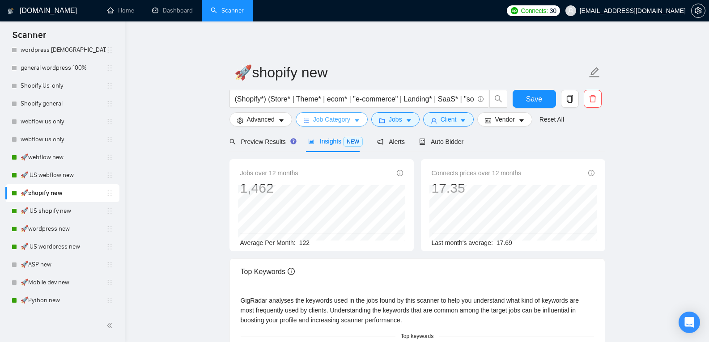
click at [336, 122] on span "Job Category" at bounding box center [331, 120] width 37 height 10
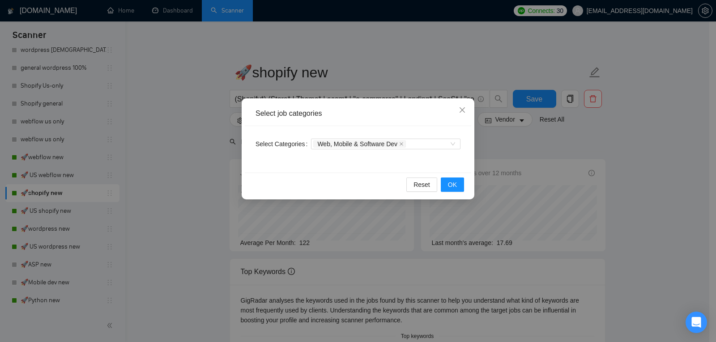
click at [517, 167] on div "Select job categories Select Categories Web, Mobile & Software Dev Reset OK" at bounding box center [358, 171] width 716 height 342
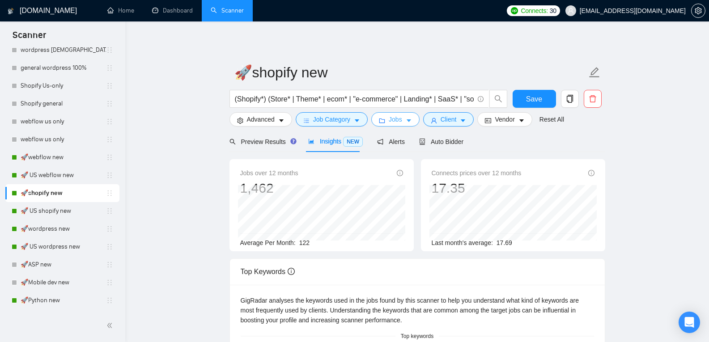
click at [398, 122] on span "Jobs" at bounding box center [395, 120] width 13 height 10
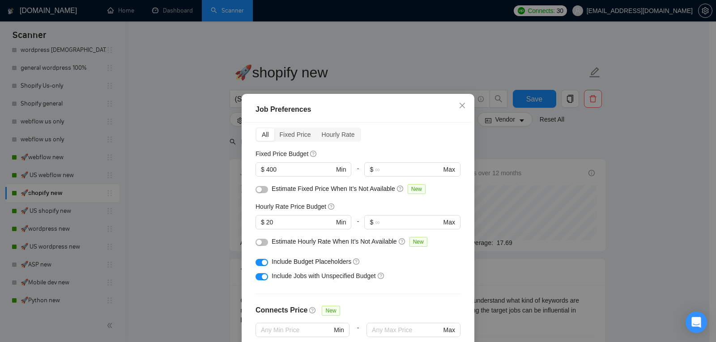
scroll to position [38, 0]
click at [284, 166] on input "400" at bounding box center [300, 169] width 68 height 10
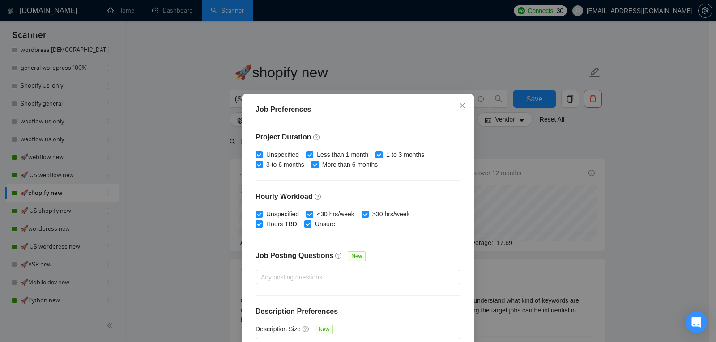
scroll to position [59, 0]
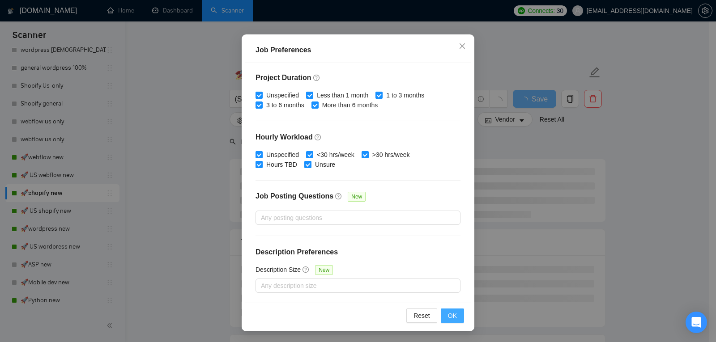
type input "500"
click at [450, 314] on span "OK" at bounding box center [452, 316] width 9 height 10
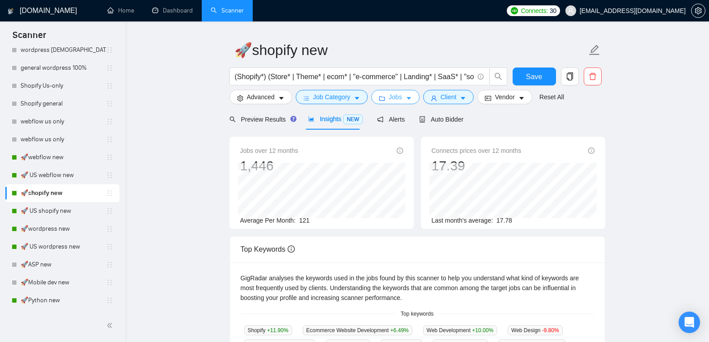
scroll to position [2, 0]
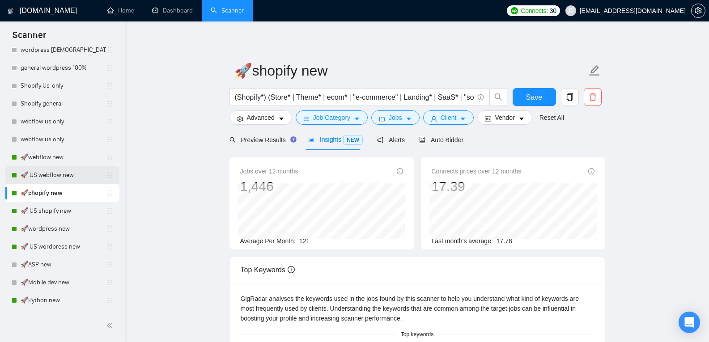
click at [79, 180] on link "🚀 US webflow new" at bounding box center [63, 175] width 85 height 18
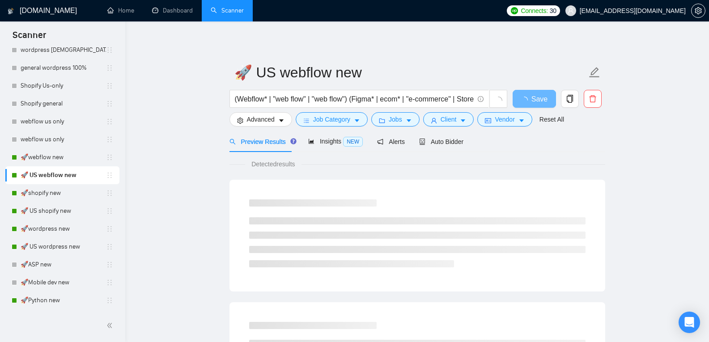
click at [79, 180] on link "🚀 US webflow new" at bounding box center [63, 175] width 85 height 18
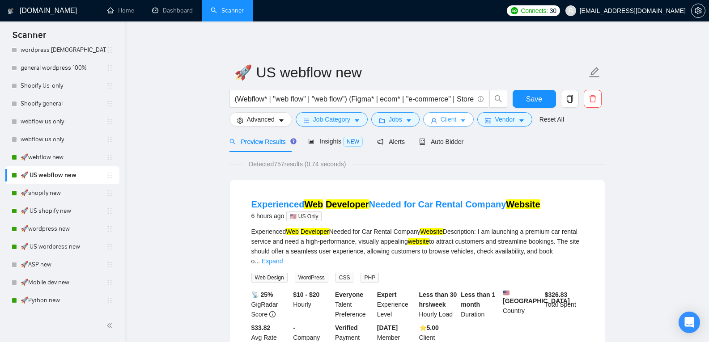
click at [461, 122] on icon "caret-down" at bounding box center [463, 121] width 4 height 3
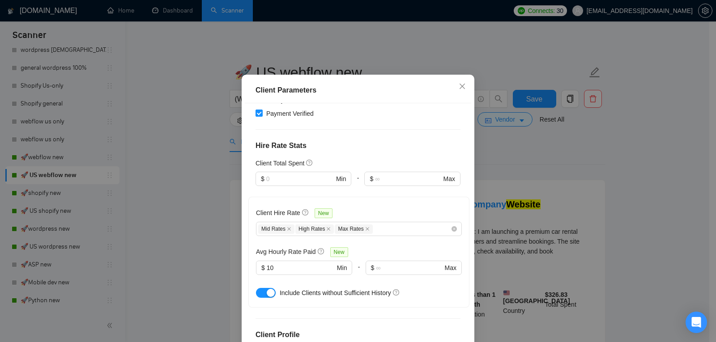
scroll to position [188, 0]
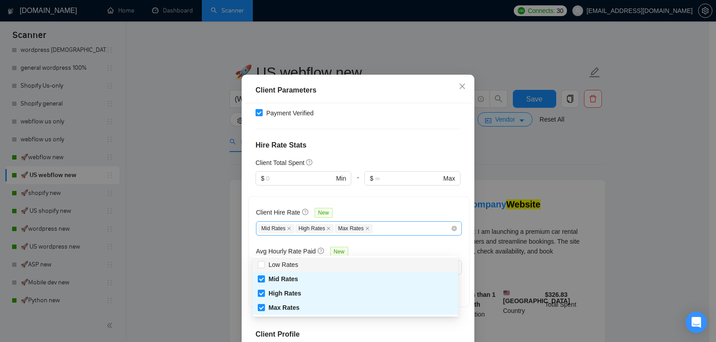
click at [371, 234] on div "Mid Rates High Rates Max Rates" at bounding box center [354, 228] width 192 height 11
click at [263, 281] on input "Mid Rates" at bounding box center [261, 279] width 6 height 6
checkbox input "false"
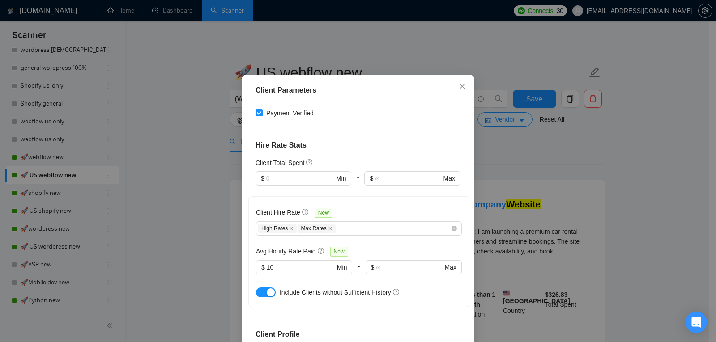
click at [371, 176] on div "Client Location Include Client Countries Select Exclude Client Countries Select…" at bounding box center [358, 223] width 226 height 240
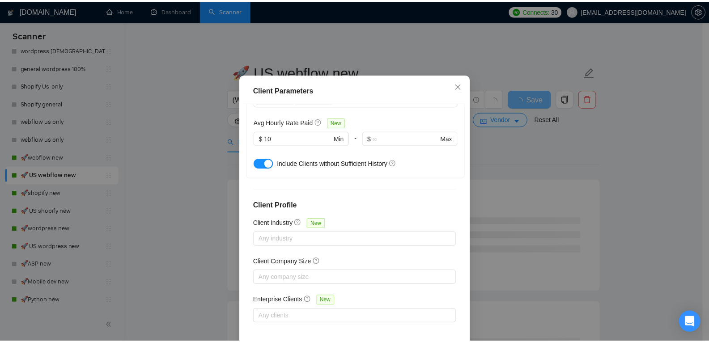
scroll to position [302, 0]
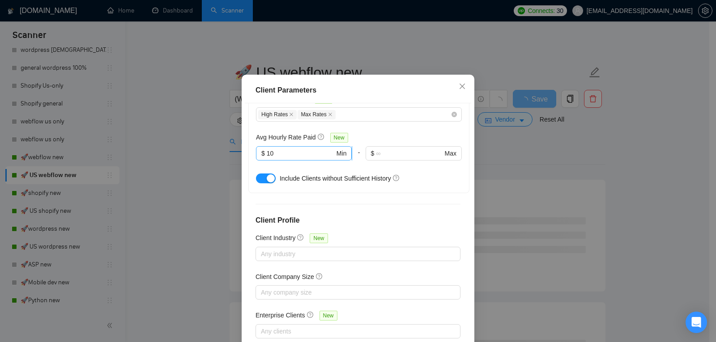
click at [302, 158] on input "10" at bounding box center [301, 154] width 68 height 10
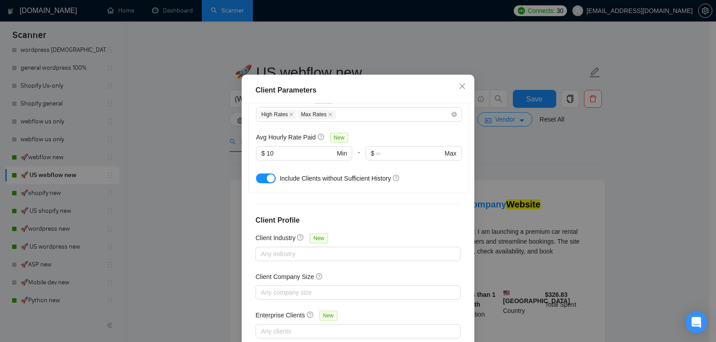
click at [266, 183] on button "button" at bounding box center [266, 179] width 20 height 10
click at [491, 183] on div "Client Parameters Client Location Include Client Countries Select Exclude Clien…" at bounding box center [358, 171] width 716 height 342
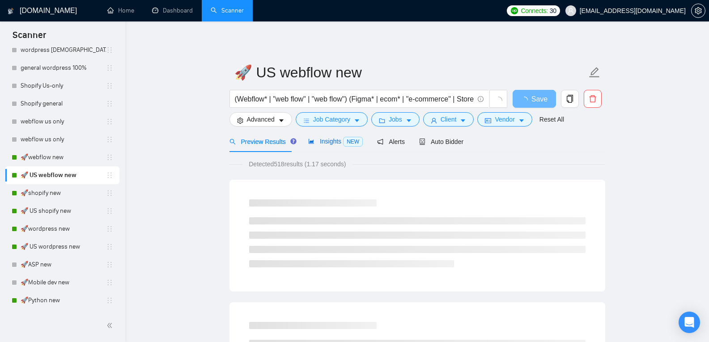
click at [308, 146] on div "Insights NEW" at bounding box center [335, 141] width 55 height 10
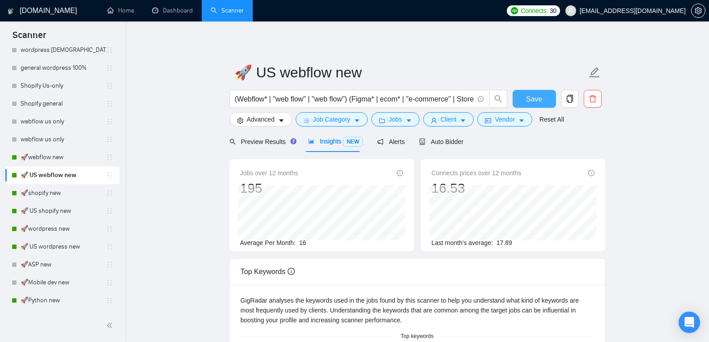
click at [529, 101] on span "Save" at bounding box center [534, 98] width 16 height 11
click at [63, 156] on link "🚀webflow new" at bounding box center [63, 158] width 85 height 18
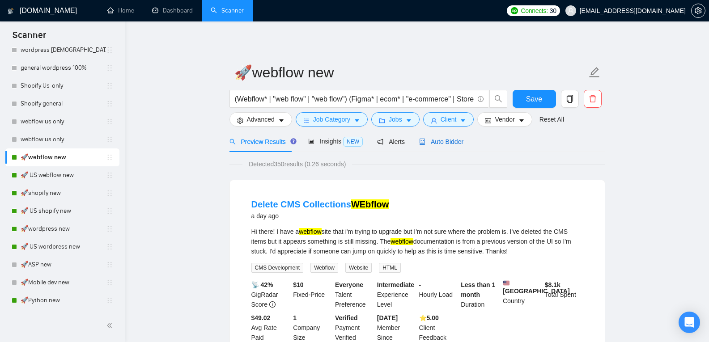
click at [443, 144] on span "Auto Bidder" at bounding box center [441, 141] width 44 height 7
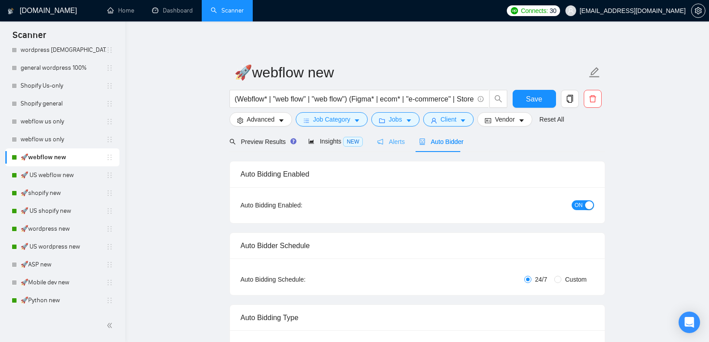
click at [393, 149] on div "Alerts" at bounding box center [391, 141] width 28 height 21
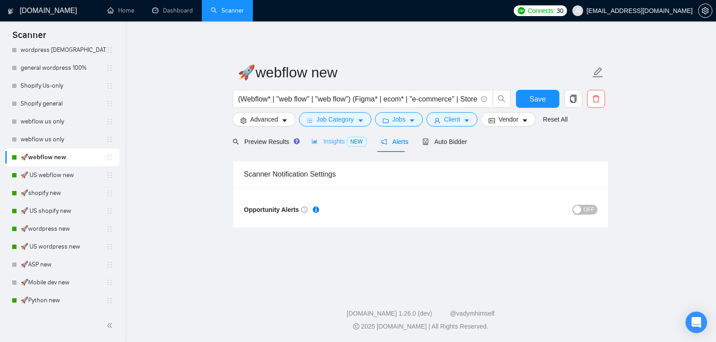
click at [348, 150] on div "Insights NEW" at bounding box center [338, 141] width 55 height 21
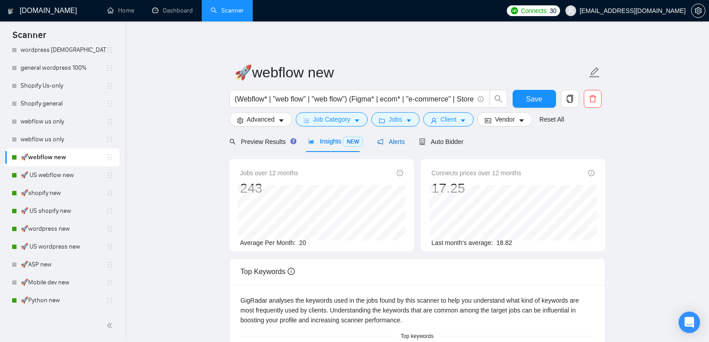
click at [386, 141] on span "Alerts" at bounding box center [391, 141] width 28 height 7
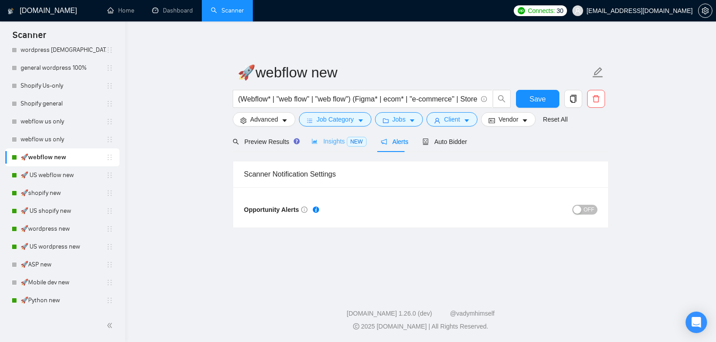
click at [356, 149] on div "Insights NEW" at bounding box center [338, 141] width 55 height 21
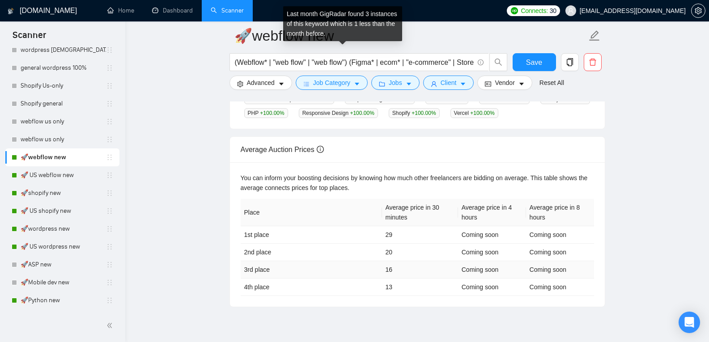
scroll to position [333, 0]
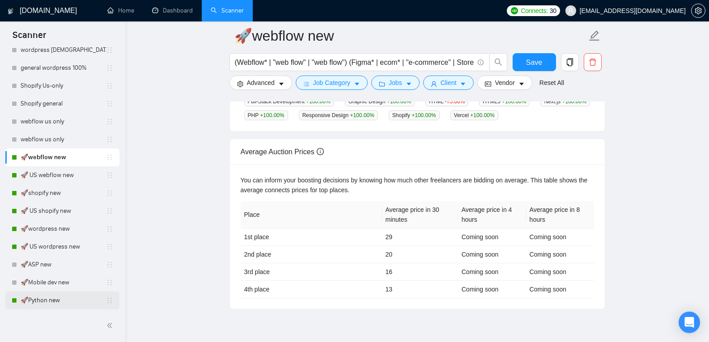
click at [47, 297] on link "🚀Python new" at bounding box center [63, 301] width 85 height 18
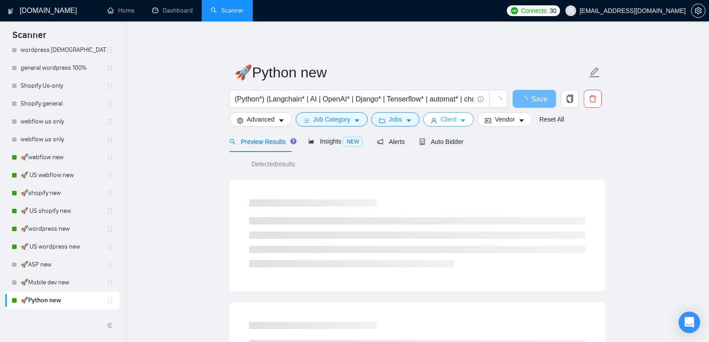
click at [460, 117] on span "caret-down" at bounding box center [463, 120] width 6 height 7
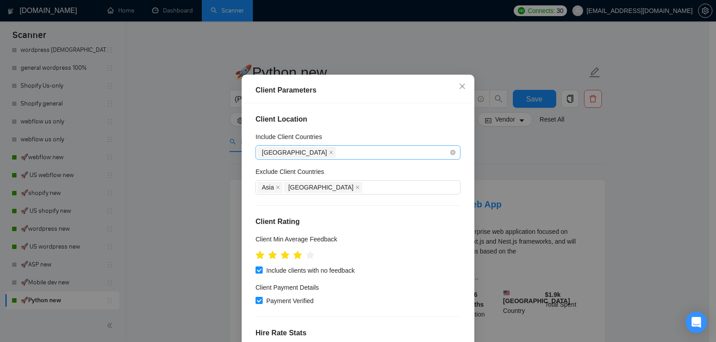
drag, startPoint x: 382, startPoint y: 163, endPoint x: 381, endPoint y: 169, distance: 6.4
click at [381, 160] on div "Include Client Countries United States" at bounding box center [357, 146] width 205 height 28
click at [381, 159] on div "United States" at bounding box center [353, 152] width 191 height 13
click at [497, 143] on div "Client Parameters Client Location Include Client Countries United States Exclud…" at bounding box center [358, 171] width 716 height 342
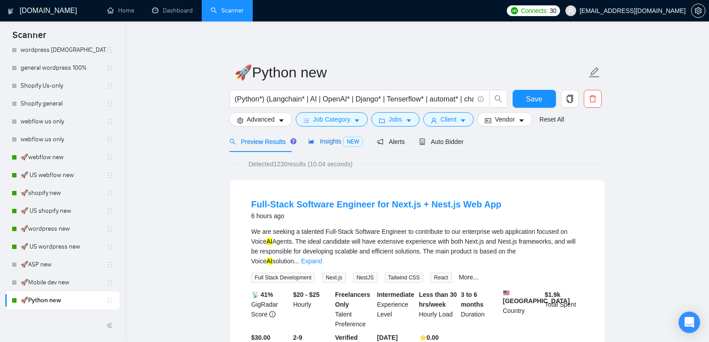
click at [325, 143] on span "Insights NEW" at bounding box center [335, 141] width 55 height 7
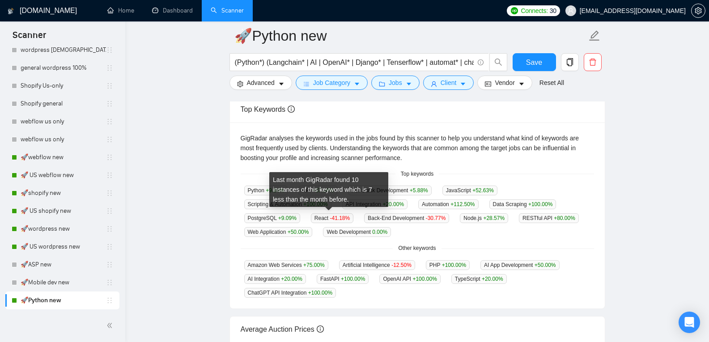
scroll to position [119, 0]
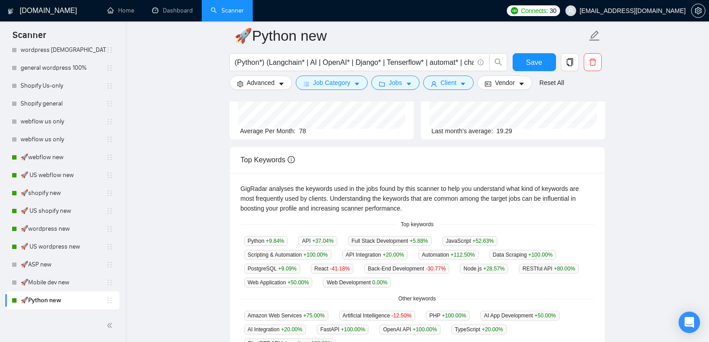
click at [459, 195] on div "GigRadar analyses the keywords used in the jobs found by this scanner to help y…" at bounding box center [417, 199] width 353 height 30
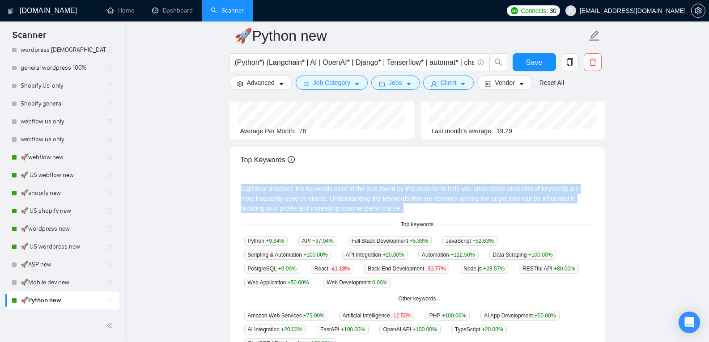
click at [459, 195] on div "GigRadar analyses the keywords used in the jobs found by this scanner to help y…" at bounding box center [417, 199] width 353 height 30
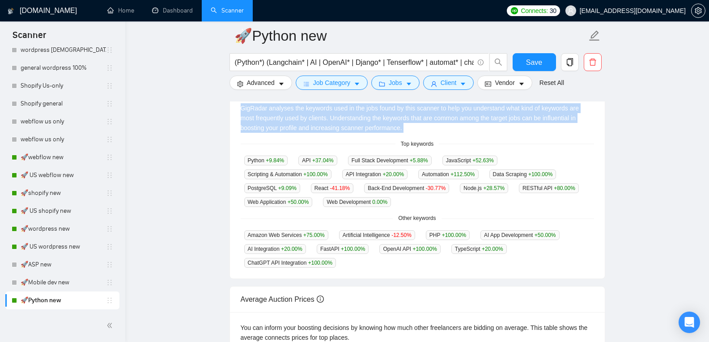
scroll to position [200, 0]
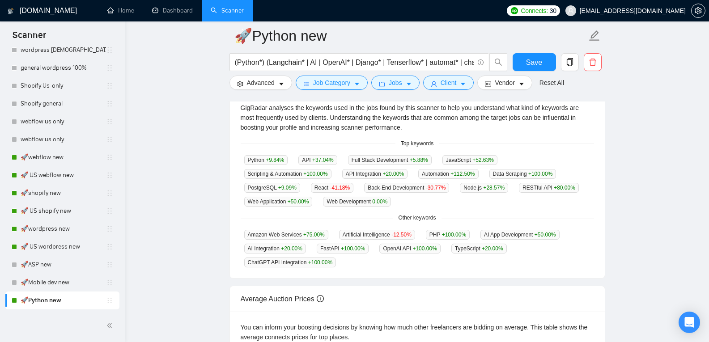
click at [459, 195] on div "Python +9.84 % API +37.04 % Full Stack Development +5.88 % JavaScript +52.63 % …" at bounding box center [417, 181] width 353 height 52
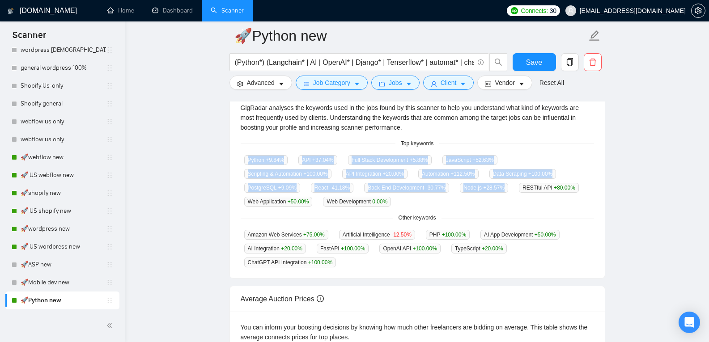
drag, startPoint x: 459, startPoint y: 195, endPoint x: 481, endPoint y: 145, distance: 53.7
click at [481, 145] on div "GigRadar analyses the keywords used in the jobs found by this scanner to help y…" at bounding box center [417, 185] width 375 height 187
click at [514, 157] on div "Python +9.84 % API +37.04 % Full Stack Development +5.88 % JavaScript +52.63 % …" at bounding box center [417, 181] width 353 height 52
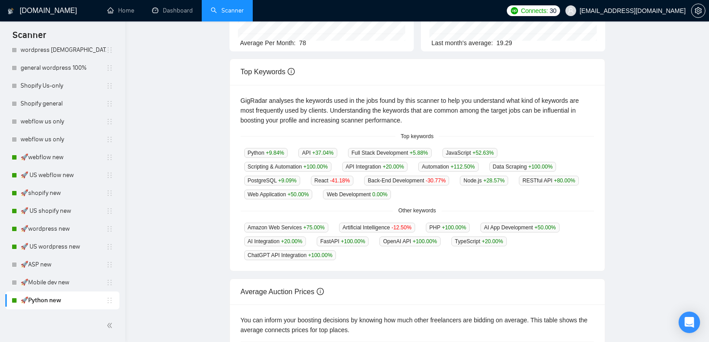
scroll to position [0, 0]
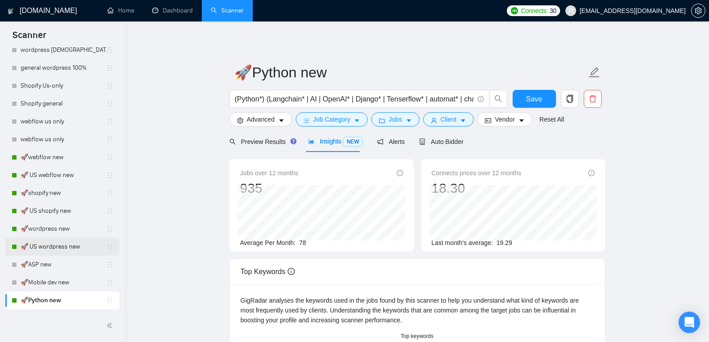
click at [68, 248] on link "🚀 US wordpress new" at bounding box center [63, 247] width 85 height 18
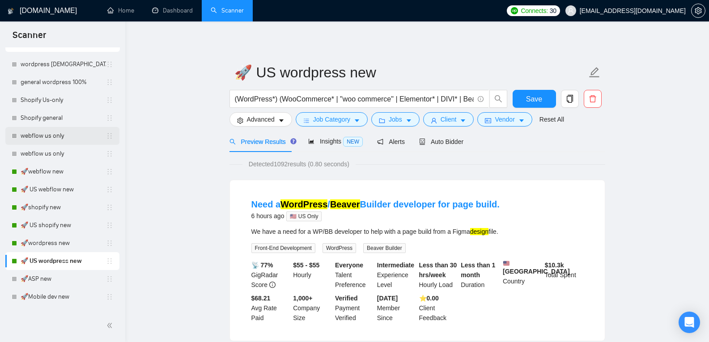
scroll to position [49, 0]
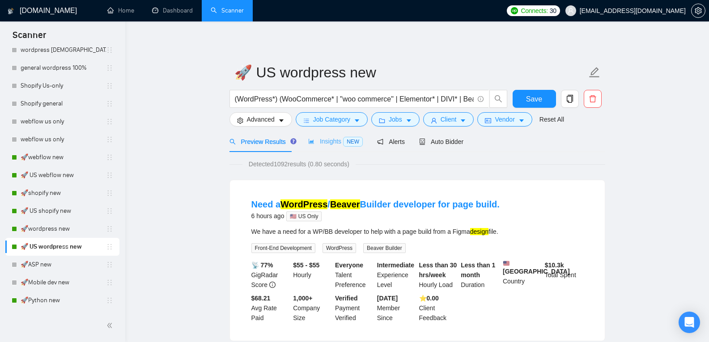
click at [322, 135] on div "Insights NEW" at bounding box center [335, 141] width 55 height 21
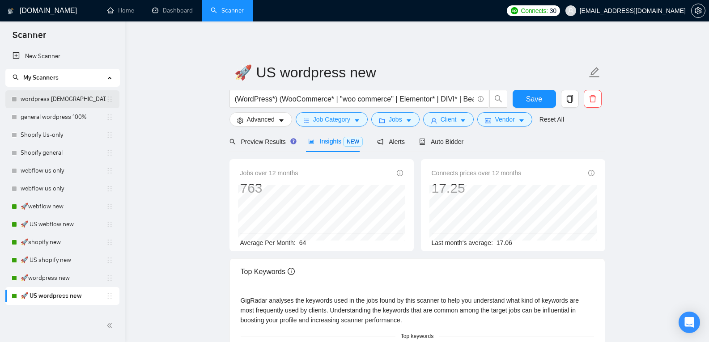
click at [81, 105] on link "wordpress US-only 100%" at bounding box center [63, 99] width 85 height 18
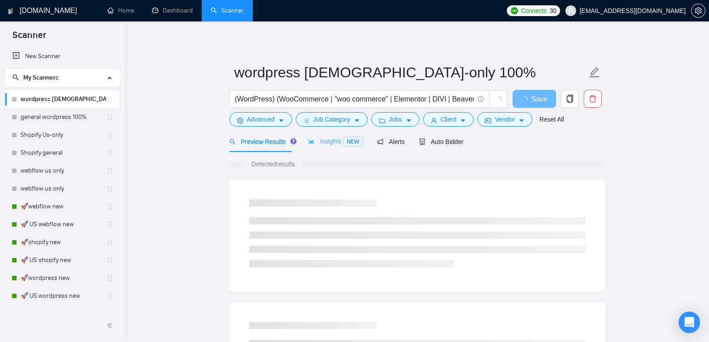
click at [316, 152] on div "Insights NEW" at bounding box center [335, 141] width 55 height 21
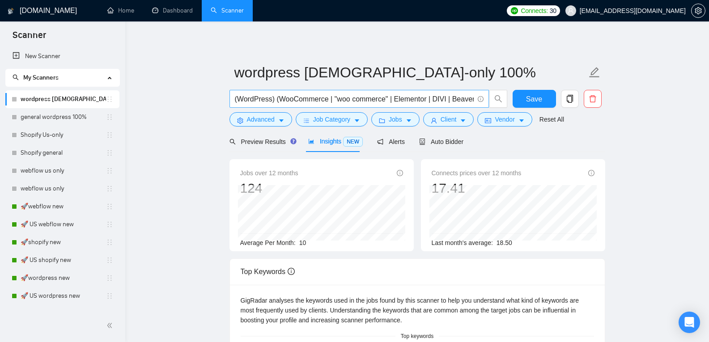
click at [335, 97] on input "(WordPress) (WooCommerce | "woo commerce" | Elementor | DIVI | Beaver | WP Engi…" at bounding box center [354, 98] width 239 height 11
click at [61, 296] on link "🚀 US wordpress new" at bounding box center [63, 296] width 85 height 18
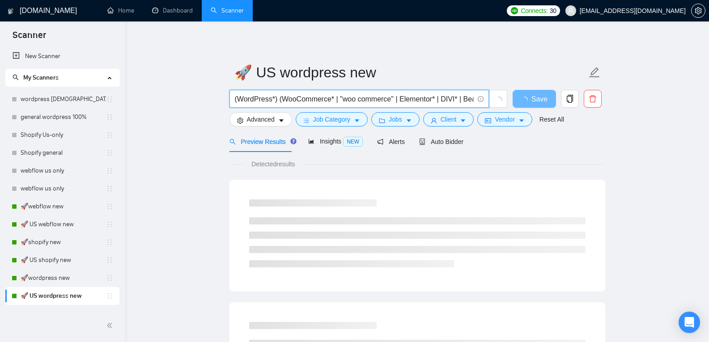
click at [313, 102] on input "(WordPress*) (WooCommerce* | "woo commerce" | Elementor* | DIVI* | Beaver* | "W…" at bounding box center [354, 98] width 239 height 11
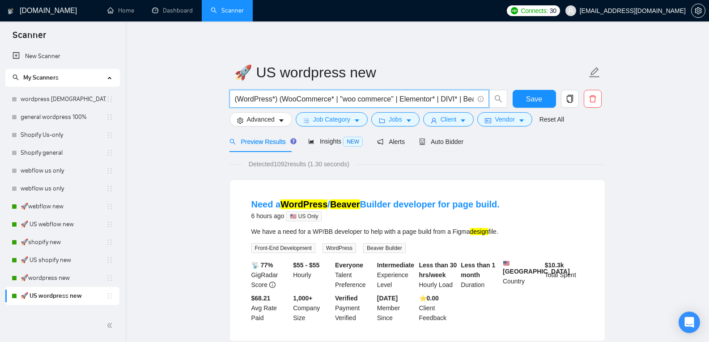
click at [285, 101] on input "(WordPress*) (WooCommerce* | "woo commerce" | Elementor* | DIVI* | Beaver* | "W…" at bounding box center [354, 98] width 239 height 11
paste input ") (WooCommerce | "woo commerce" | Elementor | DIVI | Beaver | WP Engine | "Spee…"
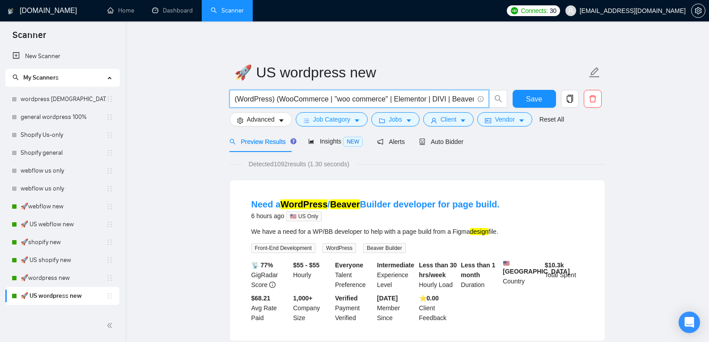
scroll to position [0, 518]
type input "(WordPress) (WooCommerce | "woo commerce" | Elementor | DIVI | Beaver | WP Engi…"
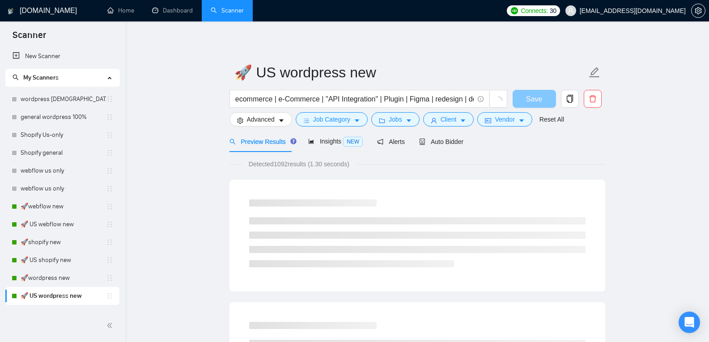
scroll to position [0, 0]
click at [518, 106] on button "Save" at bounding box center [534, 99] width 43 height 18
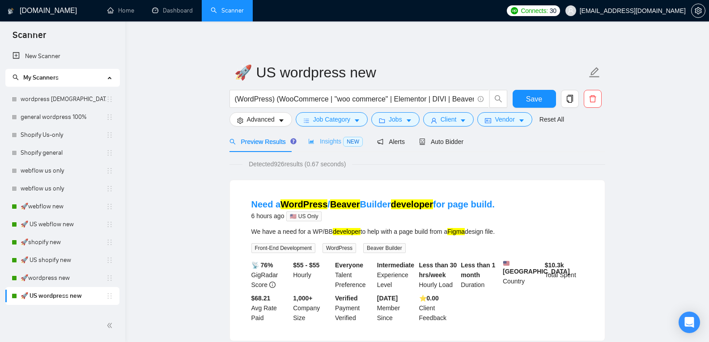
click at [327, 148] on div "Insights NEW" at bounding box center [335, 141] width 55 height 21
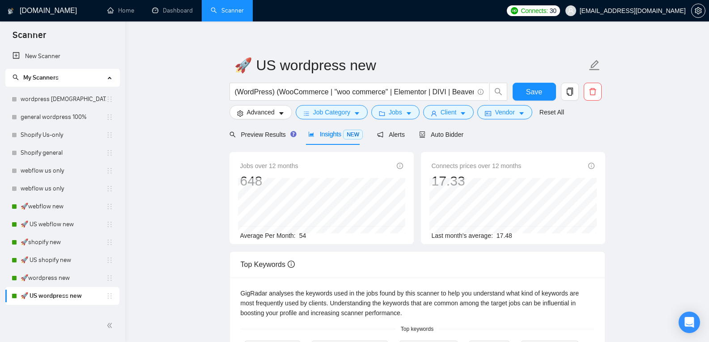
scroll to position [6, 0]
click at [276, 136] on span "Preview Results" at bounding box center [261, 135] width 64 height 7
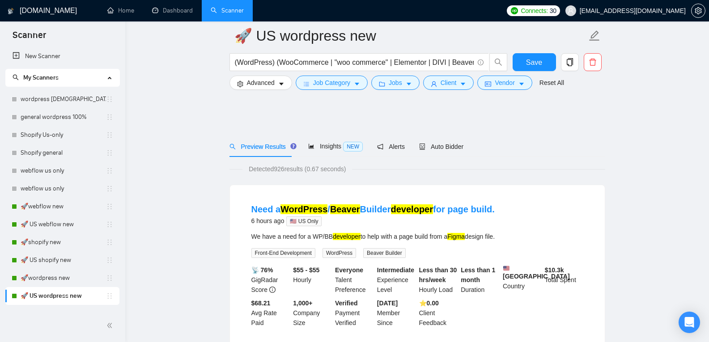
scroll to position [46, 0]
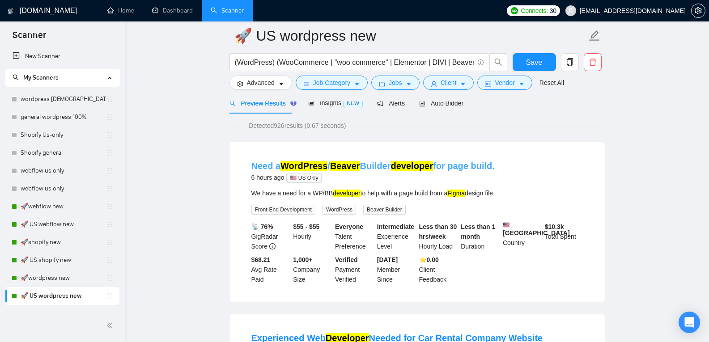
click at [393, 162] on link "Need a WordPress / Beaver Builder developer for page build." at bounding box center [372, 166] width 243 height 10
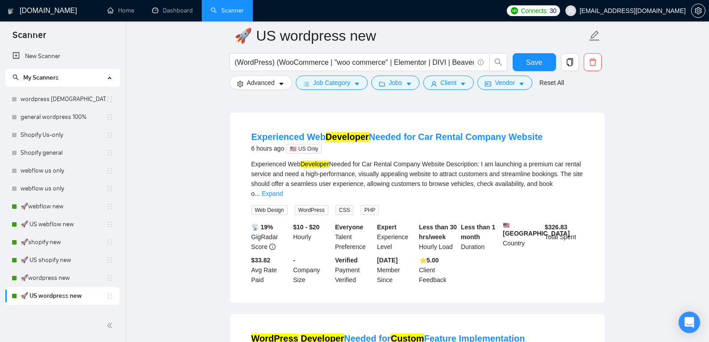
scroll to position [247, 0]
click at [376, 140] on link "Experienced Web Developer Needed for Car Rental Company Website" at bounding box center [397, 137] width 292 height 10
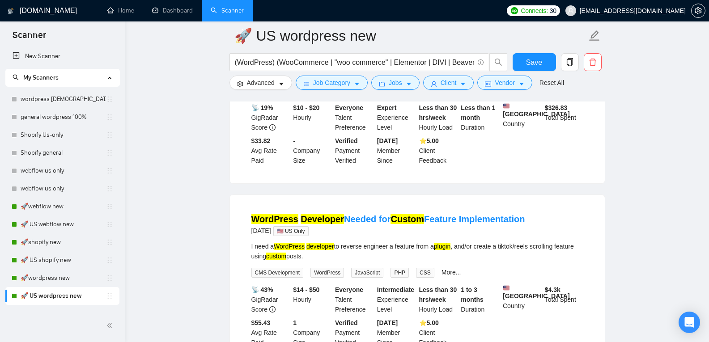
scroll to position [367, 0]
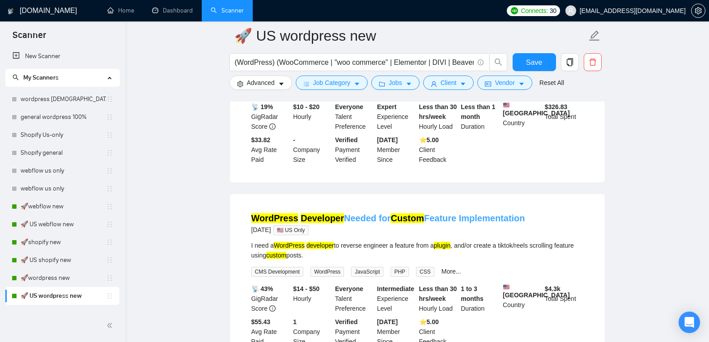
click at [357, 213] on link "WordPress Developer Needed for Custom Feature Implementation" at bounding box center [388, 218] width 274 height 10
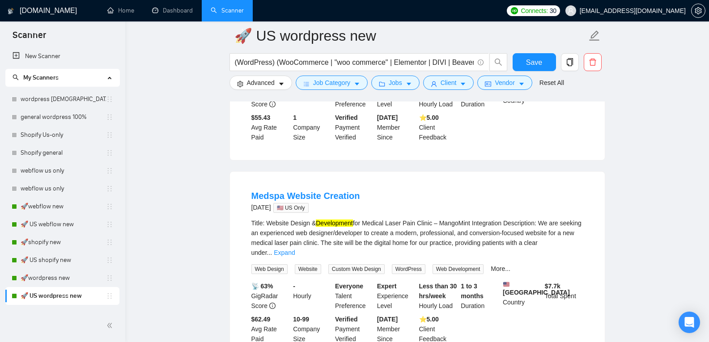
scroll to position [573, 0]
click at [340, 199] on link "Medspa Website Creation" at bounding box center [305, 195] width 109 height 10
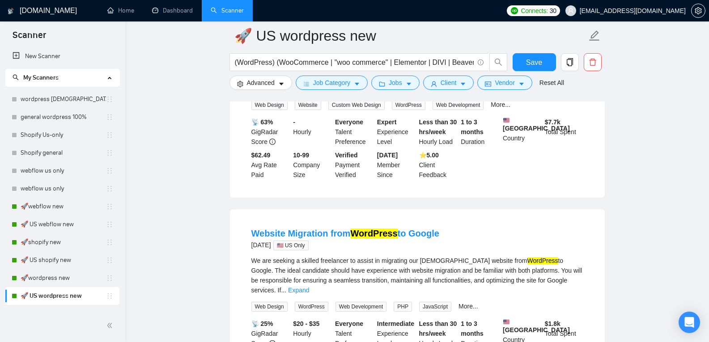
scroll to position [736, 0]
click at [332, 228] on link "Website Migration from WordPress to Google" at bounding box center [345, 233] width 188 height 10
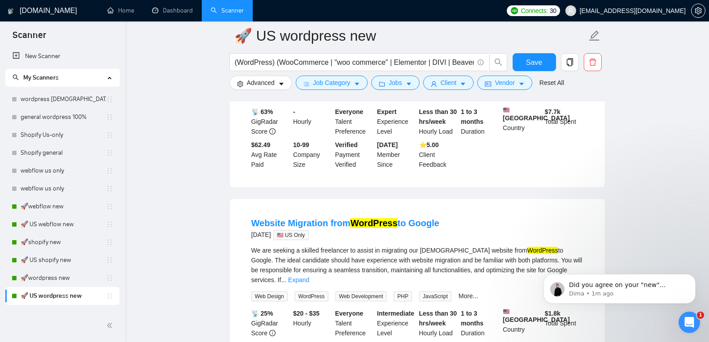
scroll to position [746, 0]
drag, startPoint x: 674, startPoint y: 315, endPoint x: 685, endPoint y: 319, distance: 11.9
click html "Did you agree on your "new" strategy with your account manager, Viktor, before …"
click at [688, 317] on icon "Open Intercom Messenger" at bounding box center [688, 321] width 15 height 15
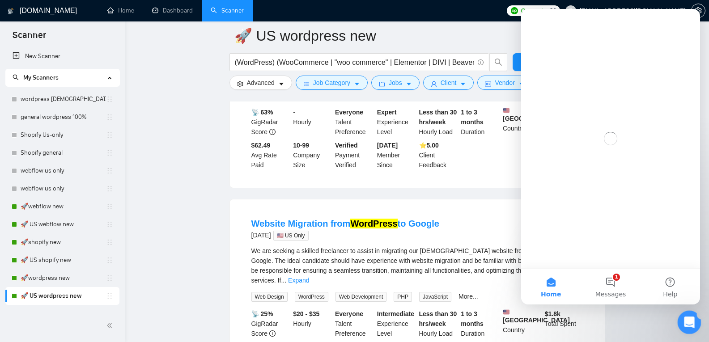
scroll to position [0, 0]
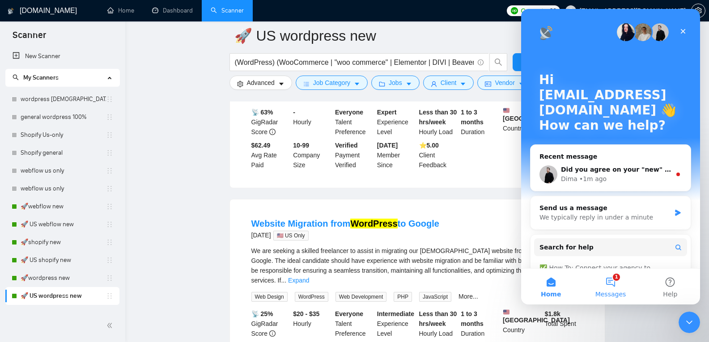
click at [611, 284] on button "1 Messages" at bounding box center [610, 287] width 59 height 36
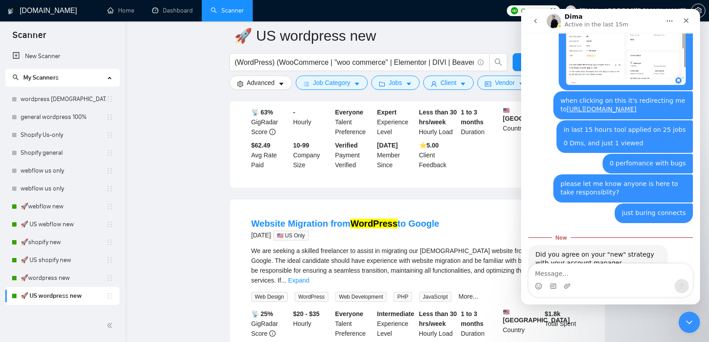
scroll to position [2595, 0]
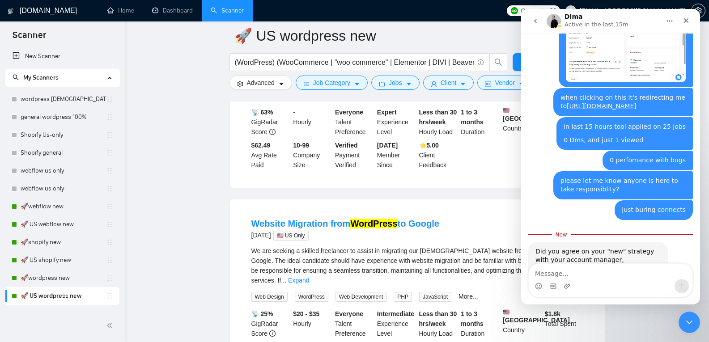
click at [607, 272] on textarea "Message…" at bounding box center [611, 271] width 164 height 15
type textarea "means?"
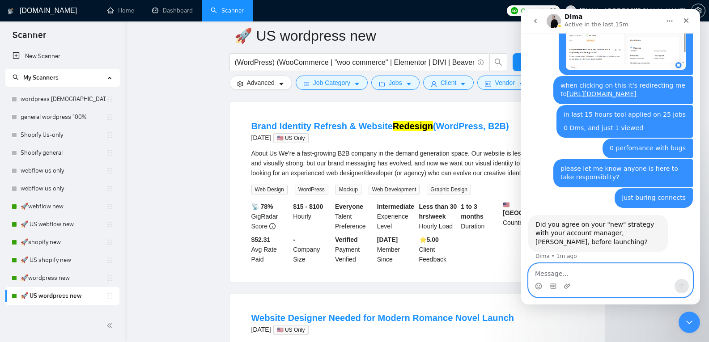
click at [589, 270] on textarea "Message…" at bounding box center [611, 271] width 164 height 15
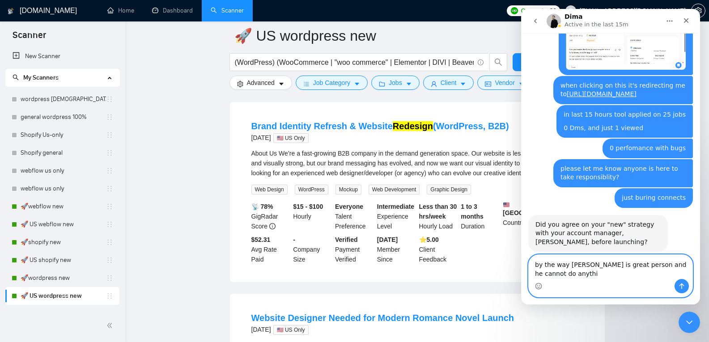
scroll to position [2616, 0]
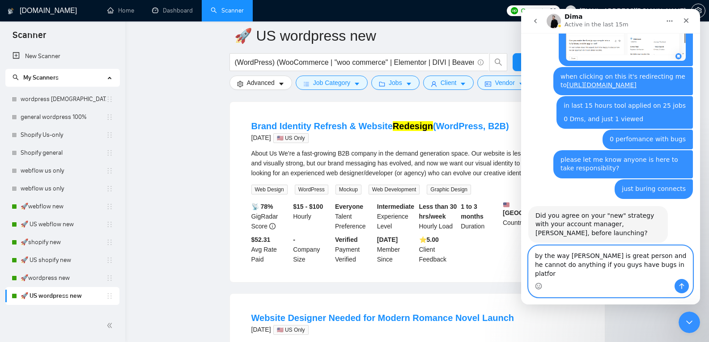
type textarea "by the way viktor is great person and he cannot do anything if you guys have bu…"
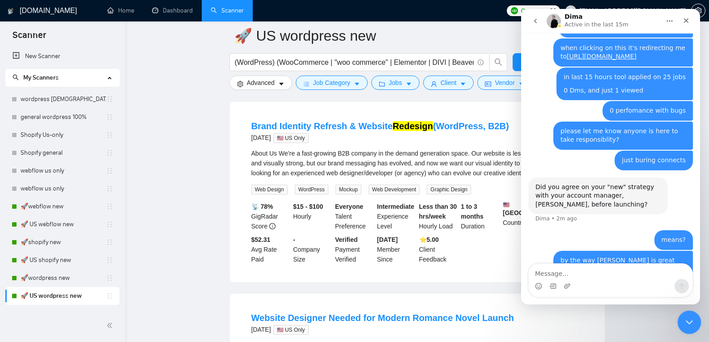
click at [686, 313] on div "Close Intercom Messenger" at bounding box center [687, 320] width 21 height 21
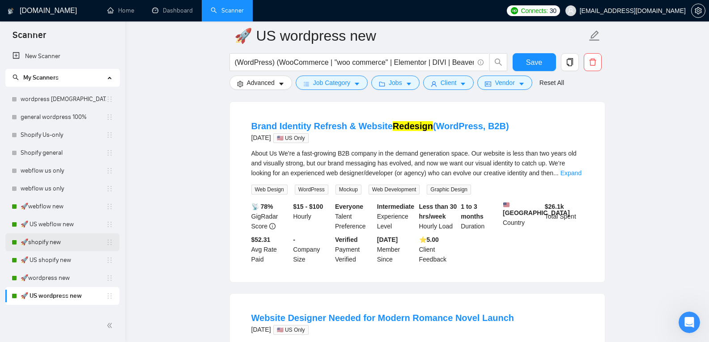
scroll to position [49, 0]
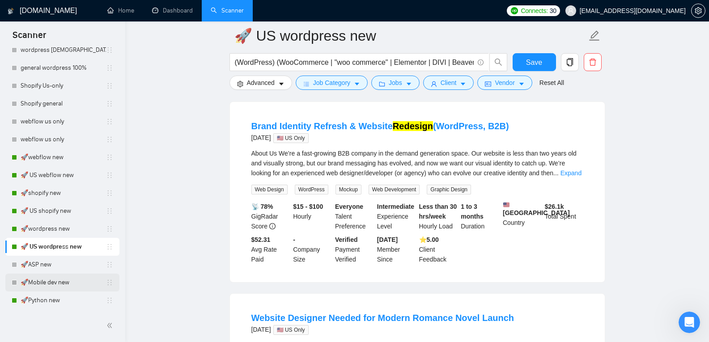
click at [62, 287] on link "🚀Mobile dev new" at bounding box center [63, 283] width 85 height 18
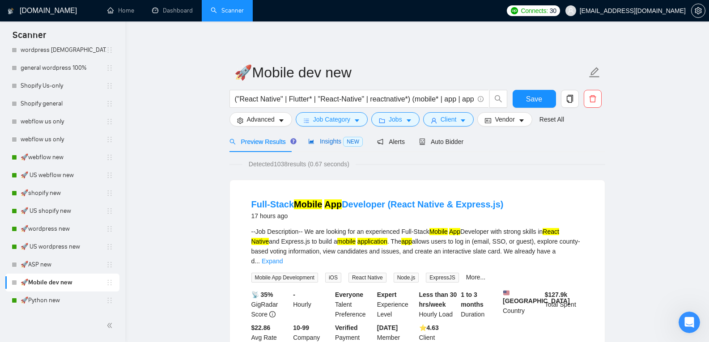
click at [331, 146] on div "Insights NEW" at bounding box center [335, 141] width 55 height 10
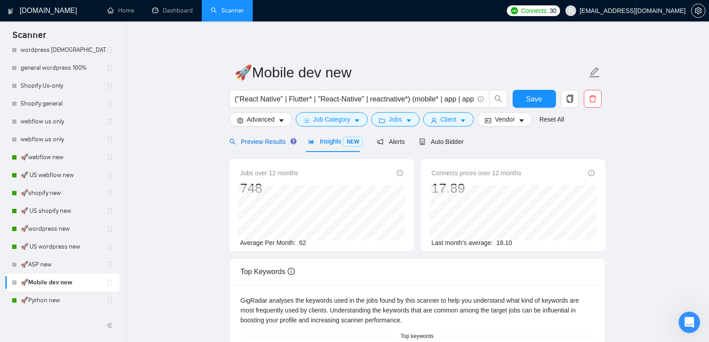
click at [282, 145] on span "Preview Results" at bounding box center [261, 141] width 64 height 7
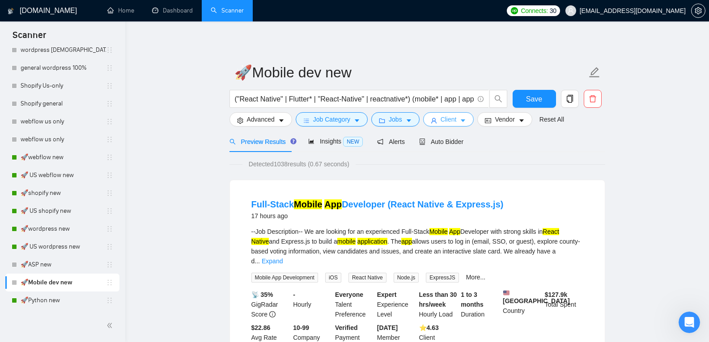
click at [445, 118] on span "Client" at bounding box center [449, 120] width 16 height 10
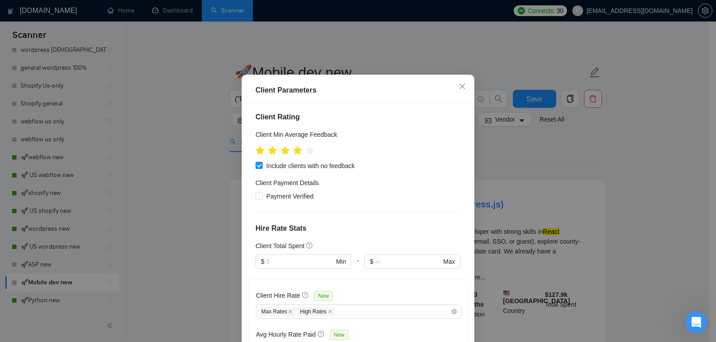
scroll to position [105, 0]
click at [532, 145] on div "Client Parameters Client Location Include Client Countries Select Exclude Clien…" at bounding box center [358, 171] width 716 height 342
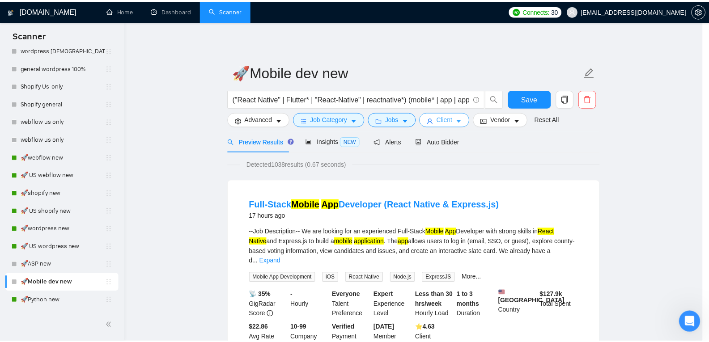
scroll to position [0, 0]
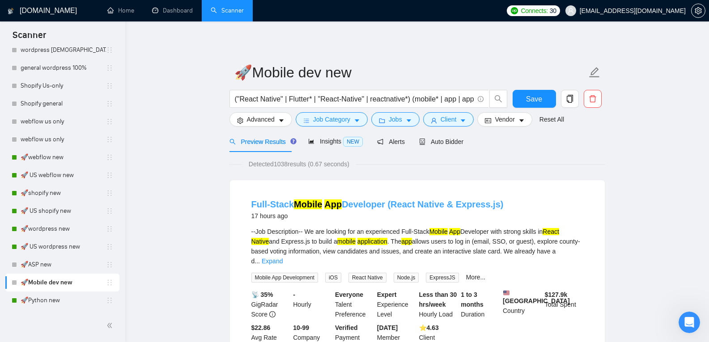
click at [454, 208] on link "Full-Stack Mobile App Developer (React Native & Express.js)" at bounding box center [377, 205] width 252 height 10
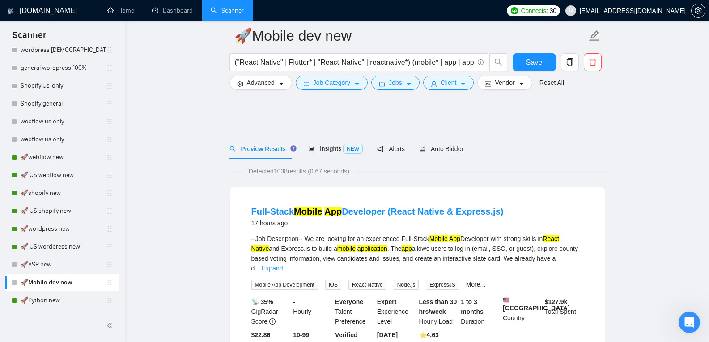
scroll to position [210, 0]
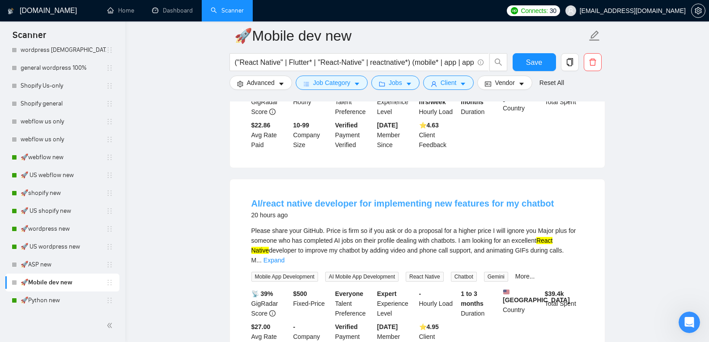
click at [376, 200] on link "AI/react native developer for implementing new features for my chatbot" at bounding box center [402, 204] width 303 height 10
click at [293, 215] on div "20 hours ago" at bounding box center [402, 215] width 303 height 11
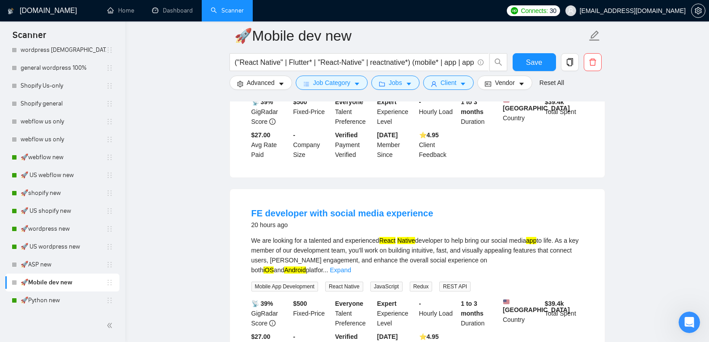
scroll to position [402, 0]
click at [294, 210] on link "FE developer with social media experience" at bounding box center [342, 213] width 182 height 10
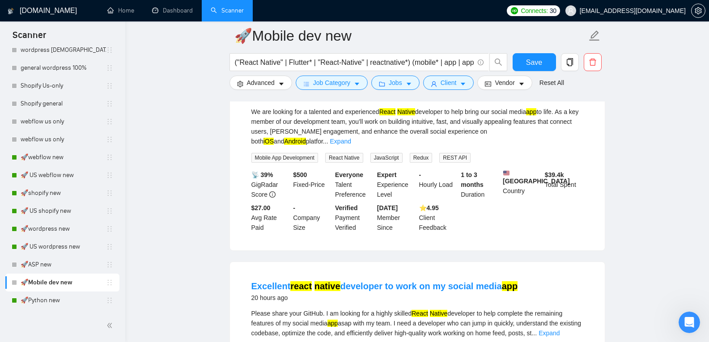
scroll to position [559, 0]
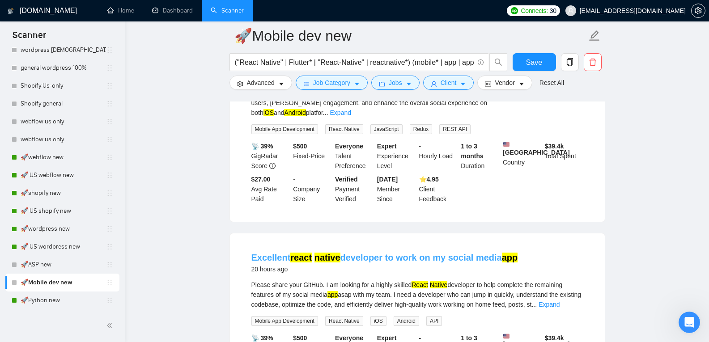
click at [303, 253] on mark "react" at bounding box center [300, 258] width 21 height 10
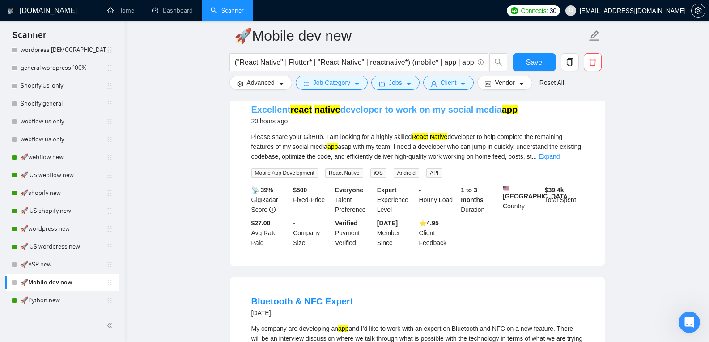
scroll to position [708, 0]
click at [310, 296] on link "Bluetooth & NFC Expert" at bounding box center [302, 301] width 102 height 10
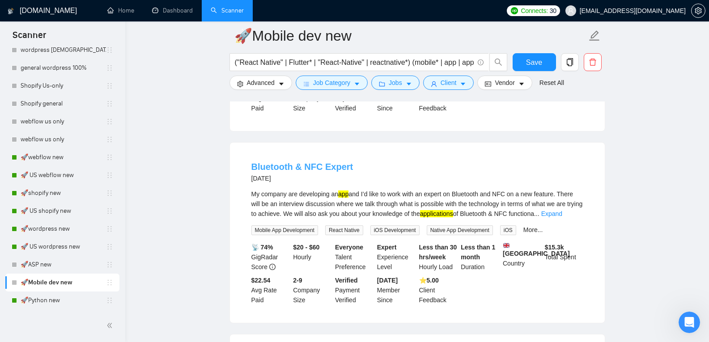
scroll to position [970, 0]
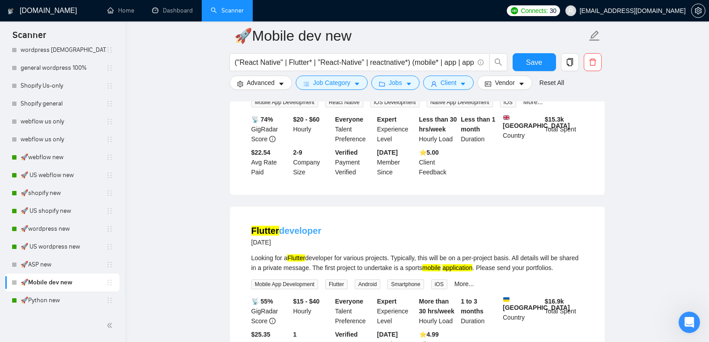
click at [292, 230] on link "Flutter developer" at bounding box center [286, 231] width 70 height 10
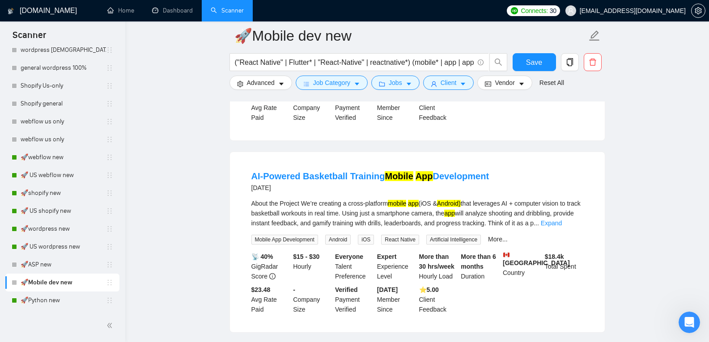
scroll to position [1207, 0]
click at [299, 166] on li "AI-Powered Basketball Training Mobile App Development 3 days ago About the Proj…" at bounding box center [417, 241] width 353 height 159
click at [294, 174] on link "AI-Powered Basketball Training Mobile App Development" at bounding box center [370, 176] width 238 height 10
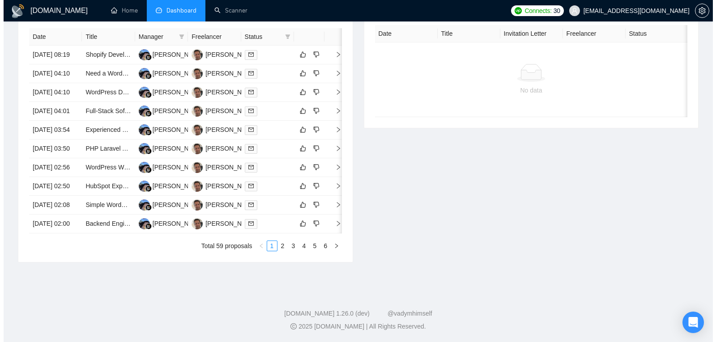
scroll to position [395, 0]
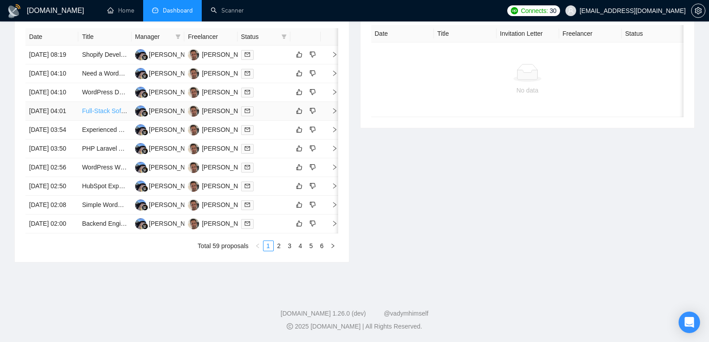
click at [98, 111] on link "Full-Stack Software Engineer for Next.js + Nest.js Web App" at bounding box center [164, 110] width 164 height 7
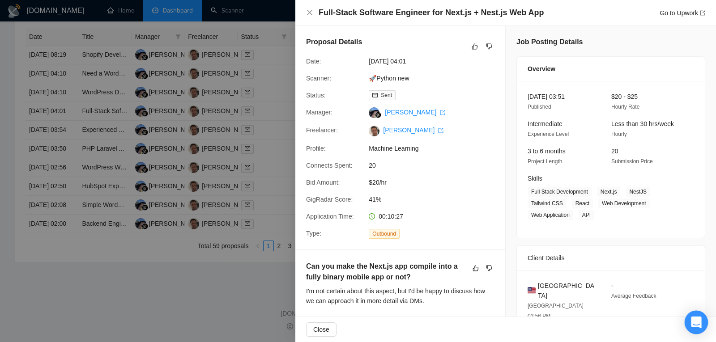
click at [691, 325] on div "Open Intercom Messenger" at bounding box center [696, 323] width 24 height 24
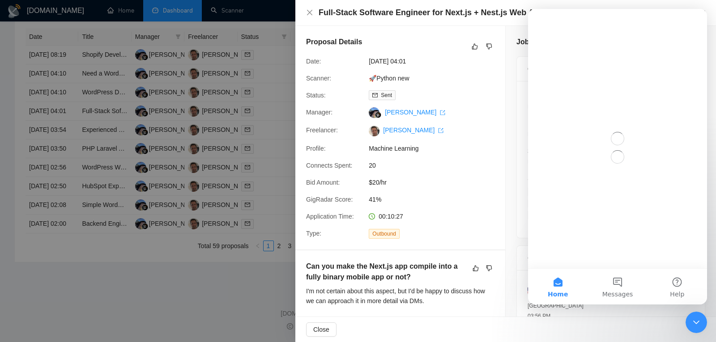
scroll to position [0, 0]
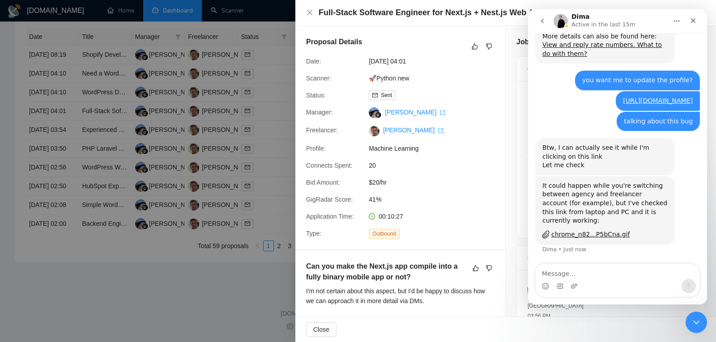
scroll to position [3284, 0]
type textarea "after hard refresh it;s working now"
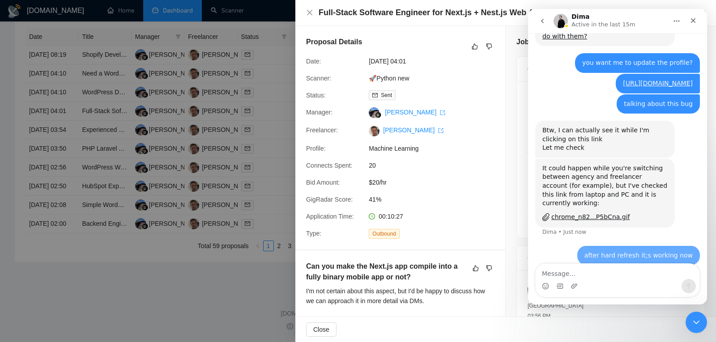
scroll to position [3311, 0]
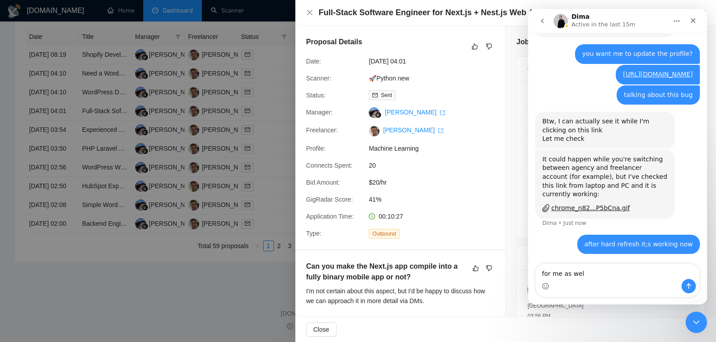
type textarea "for me as well"
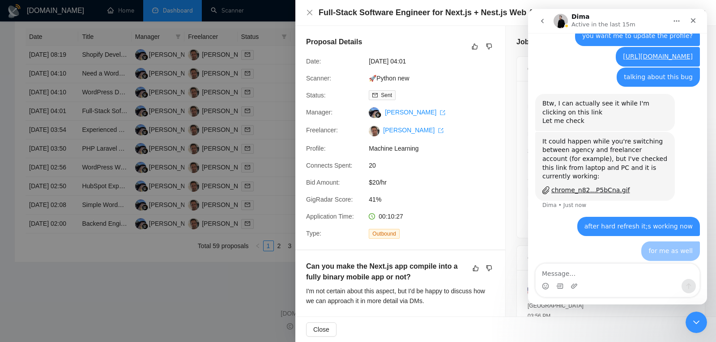
scroll to position [3331, 0]
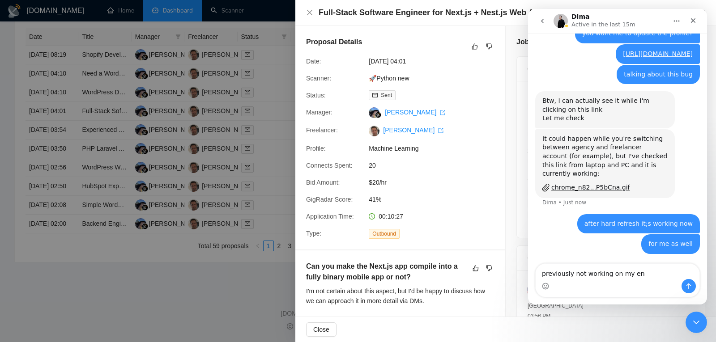
type textarea "previously not working on my end"
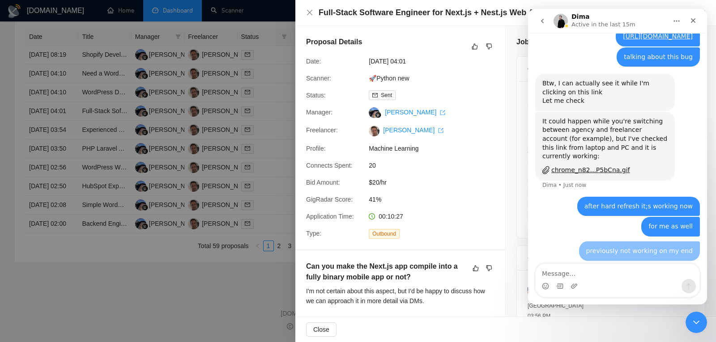
scroll to position [3351, 0]
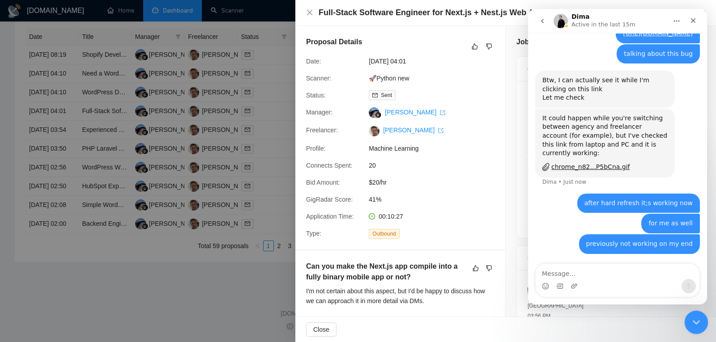
click at [692, 317] on icon "Close Intercom Messenger" at bounding box center [694, 321] width 11 height 11
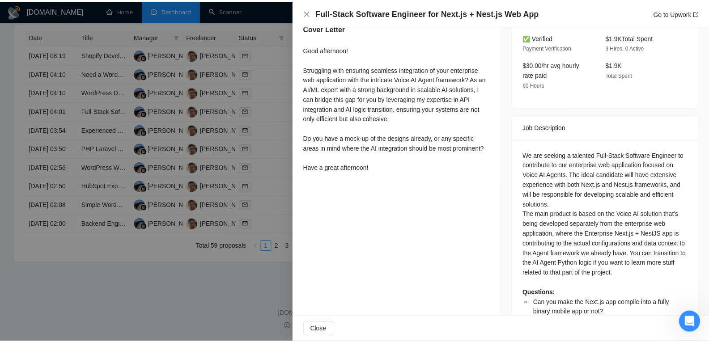
scroll to position [0, 0]
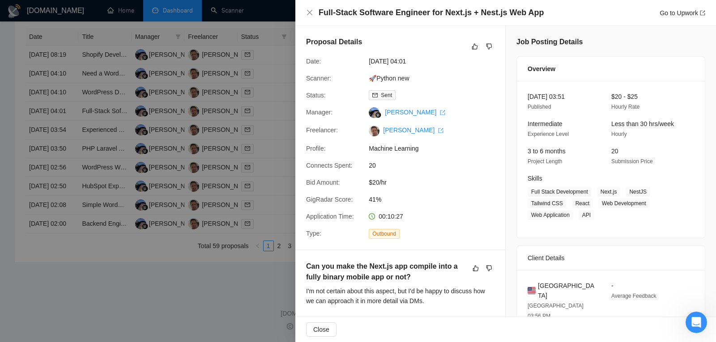
click at [284, 114] on div at bounding box center [358, 171] width 716 height 342
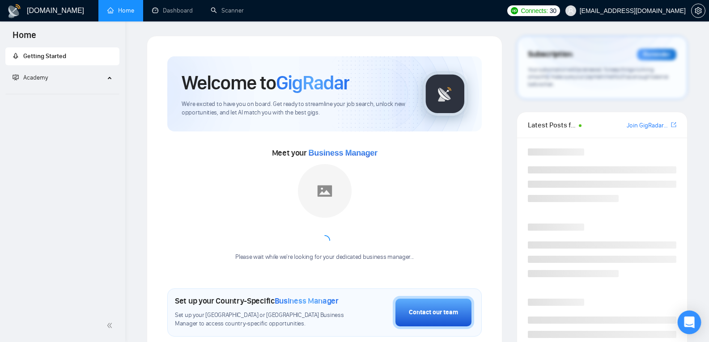
click at [687, 319] on icon "Open Intercom Messenger" at bounding box center [689, 323] width 10 height 12
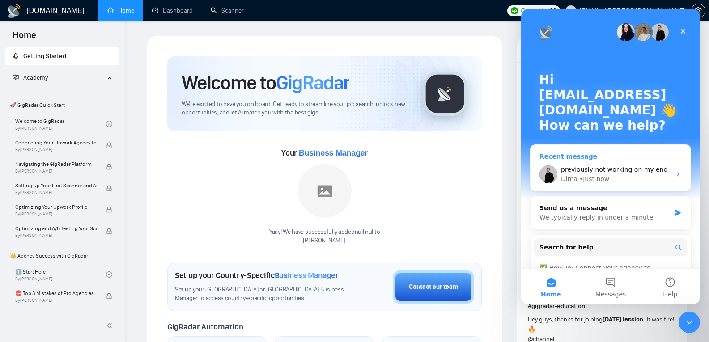
click at [595, 168] on span "previously not working on my end" at bounding box center [614, 169] width 106 height 7
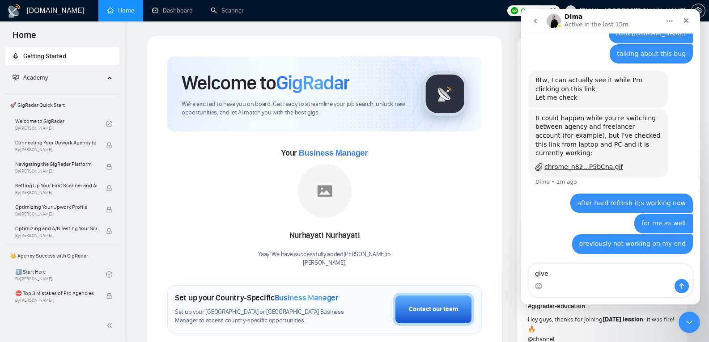
scroll to position [3351, 0]
type textarea "give me suggetions to get more replies"
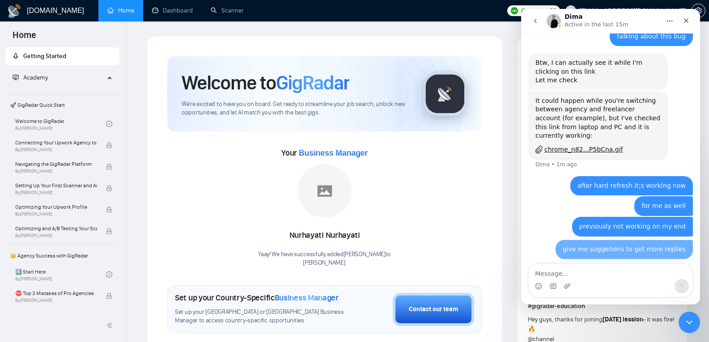
scroll to position [3371, 0]
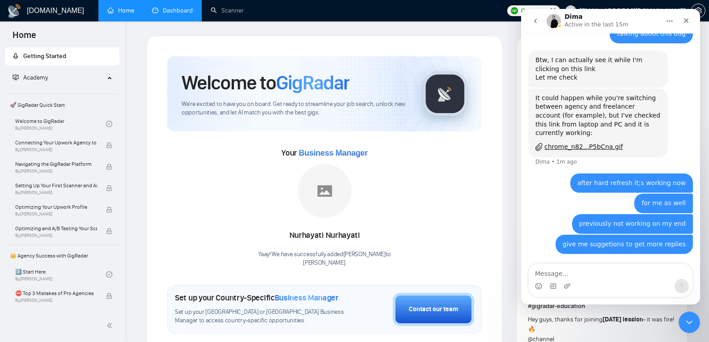
click at [188, 14] on link "Dashboard" at bounding box center [172, 11] width 41 height 8
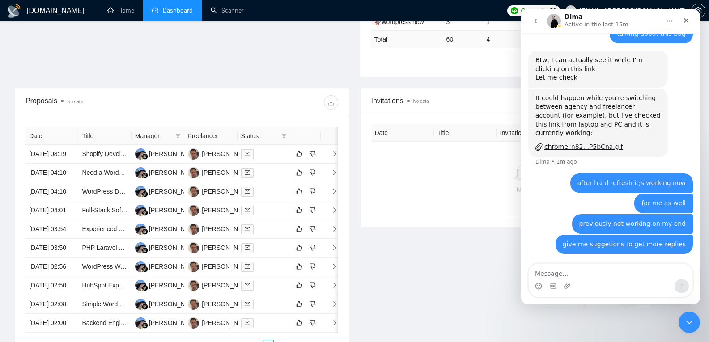
scroll to position [268, 0]
click at [108, 157] on link "Shopify Developer Needed for Site Speed Optimization" at bounding box center [158, 153] width 153 height 7
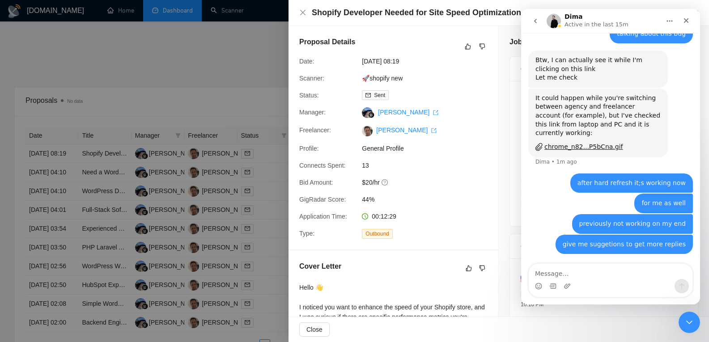
click at [107, 161] on div at bounding box center [354, 171] width 709 height 342
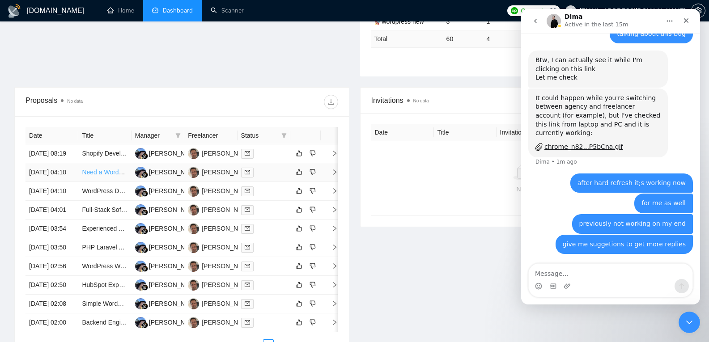
click at [105, 176] on link "Need a WordPress / Beaver Builder developer for page build." at bounding box center [167, 172] width 170 height 7
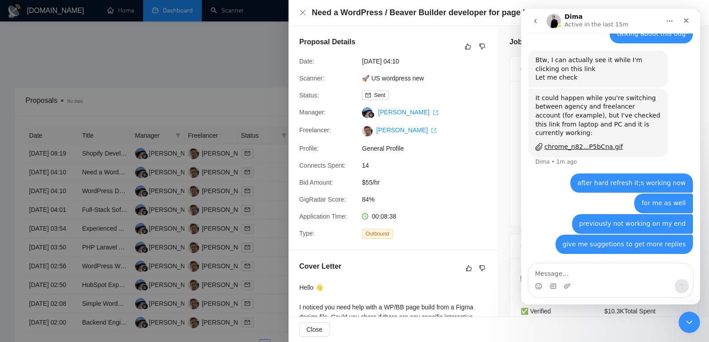
click at [101, 202] on div at bounding box center [354, 171] width 709 height 342
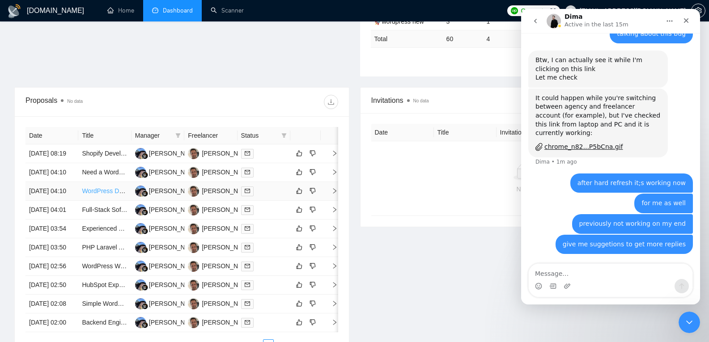
click at [100, 195] on link "WordPress Developer Needed for WooCommerce Online Store" at bounding box center [169, 190] width 175 height 7
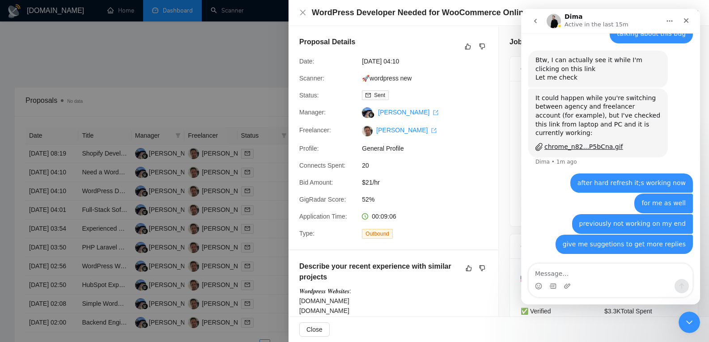
click at [100, 223] on div at bounding box center [354, 171] width 709 height 342
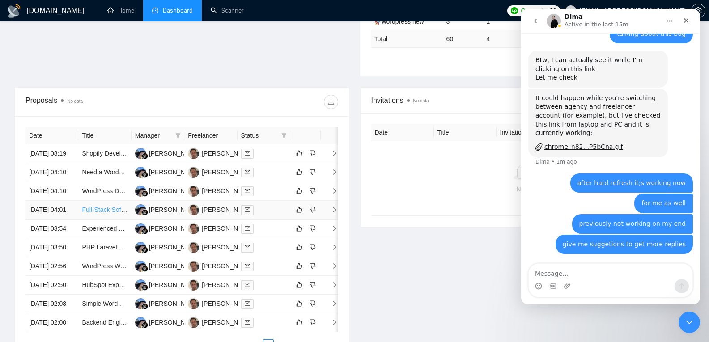
click at [101, 213] on link "Full-Stack Software Engineer for Next.js + Nest.js Web App" at bounding box center [164, 209] width 164 height 7
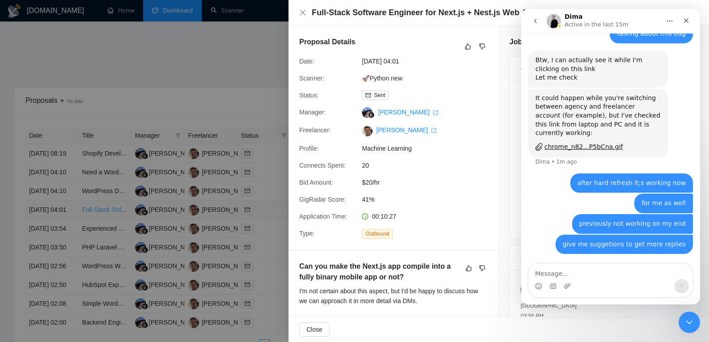
scroll to position [288, 0]
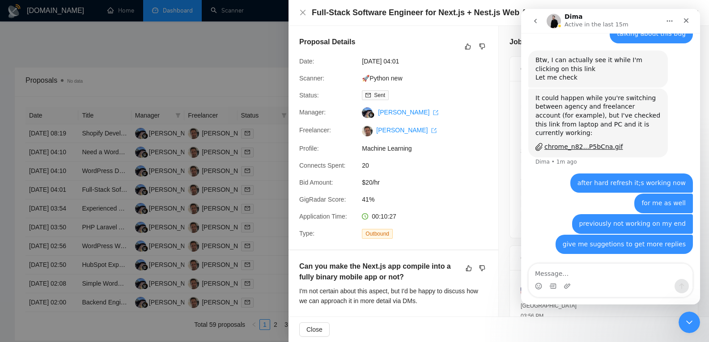
click at [99, 244] on div at bounding box center [354, 171] width 709 height 342
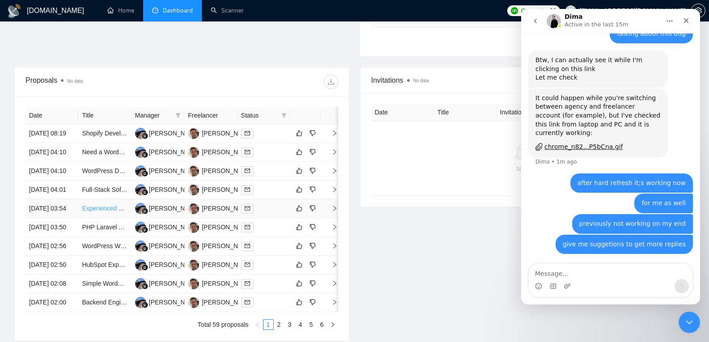
click at [98, 212] on link "Experienced Web Developer Needed for Car Rental Company Website" at bounding box center [180, 208] width 197 height 7
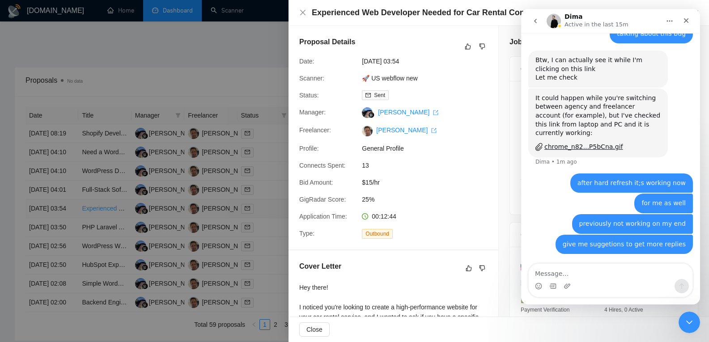
scroll to position [331, 0]
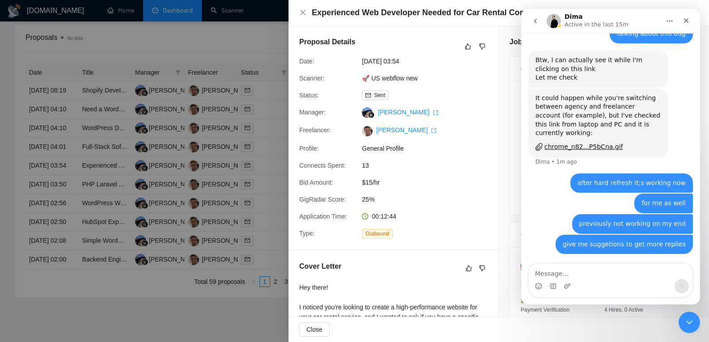
click at [98, 232] on div at bounding box center [354, 171] width 709 height 342
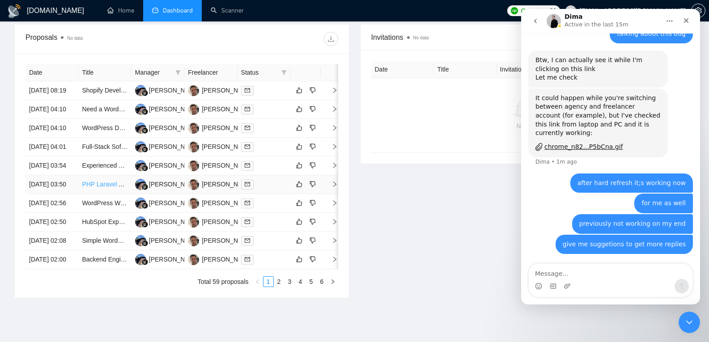
click at [99, 188] on link "PHP Laravel Angular full stack developer for VoIP dashboard" at bounding box center [166, 184] width 169 height 7
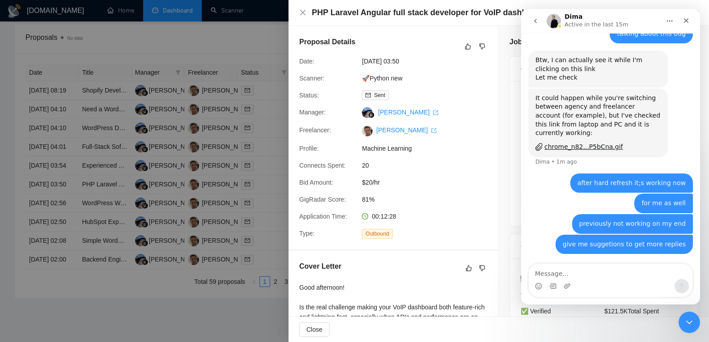
click at [96, 246] on div at bounding box center [354, 171] width 709 height 342
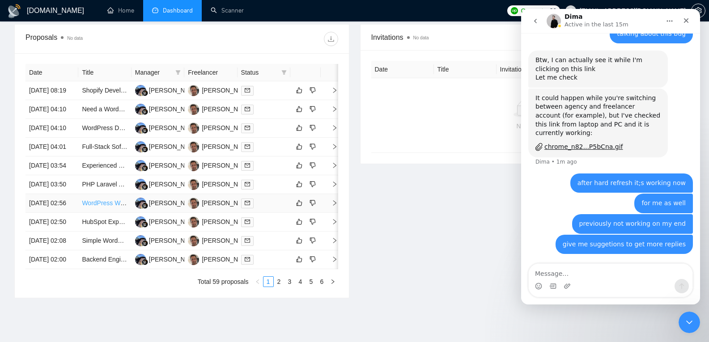
click at [96, 207] on link "WordPress Web Designer for IT Services Website" at bounding box center [151, 203] width 138 height 7
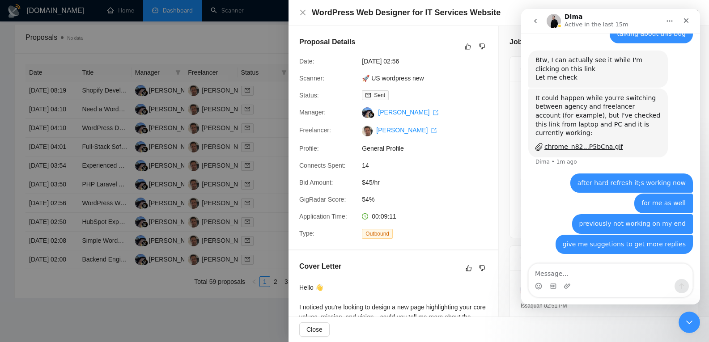
click at [105, 270] on div at bounding box center [354, 171] width 709 height 342
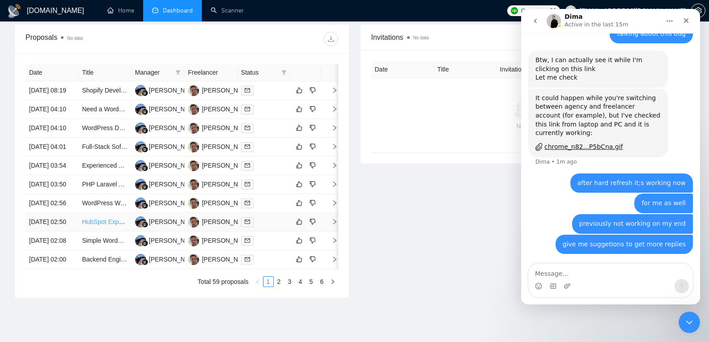
click at [108, 225] on link "HubSpot Expert / Developer (Custom Events & CRM Infrastructure)" at bounding box center [175, 221] width 187 height 7
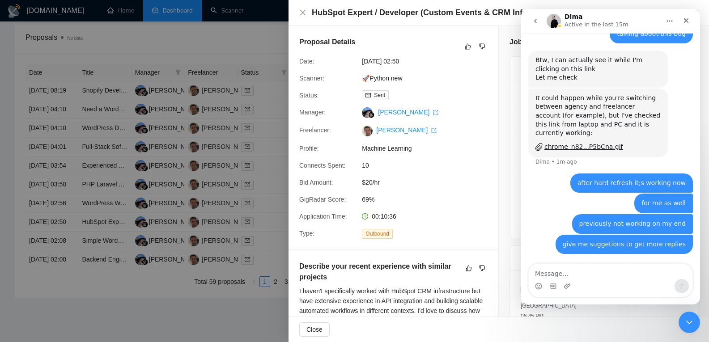
click at [106, 301] on div at bounding box center [354, 171] width 709 height 342
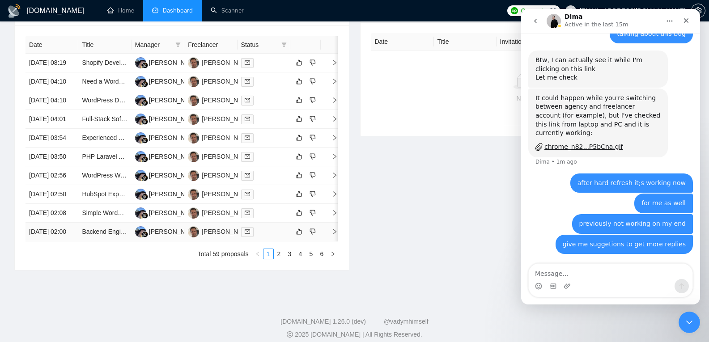
scroll to position [359, 0]
click at [104, 216] on link "Simple WordPress Website Setup - 4 pages (About, Portfolio, Services, Contact" at bounding box center [192, 212] width 221 height 7
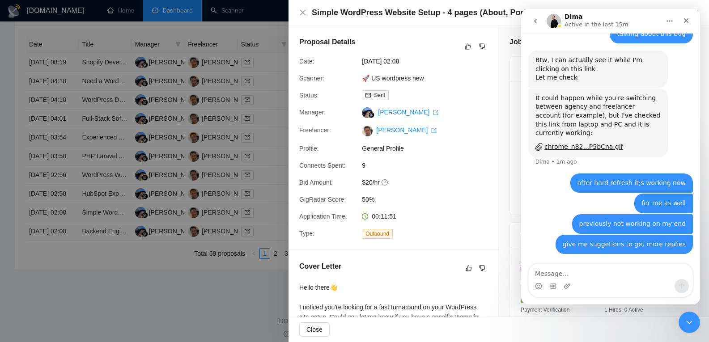
click at [113, 294] on div at bounding box center [354, 171] width 709 height 342
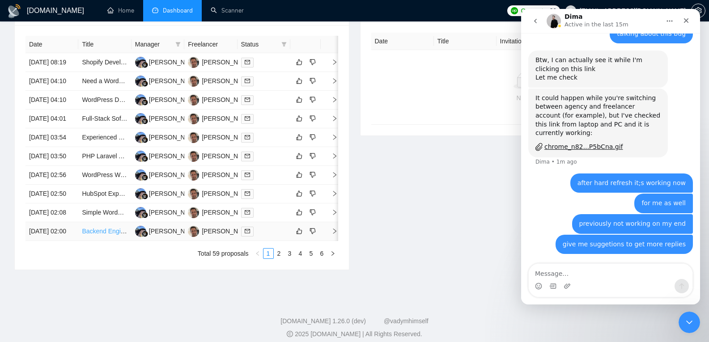
click at [106, 235] on link "Backend Engineer (Laravel + TypeScript) — Shopify / E-commerce" at bounding box center [175, 231] width 186 height 7
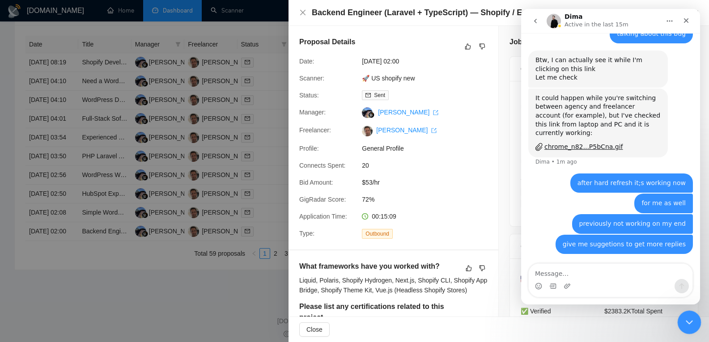
click at [685, 319] on icon "Close Intercom Messenger" at bounding box center [688, 321] width 6 height 4
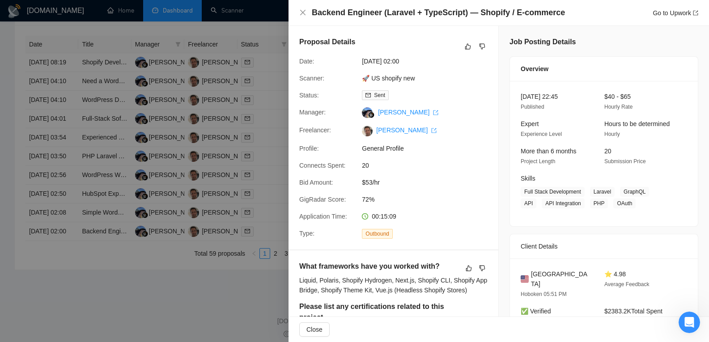
scroll to position [3371, 0]
click at [159, 152] on div at bounding box center [354, 171] width 709 height 342
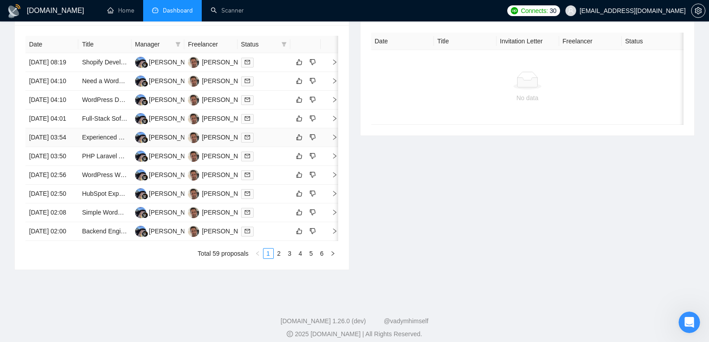
scroll to position [0, 0]
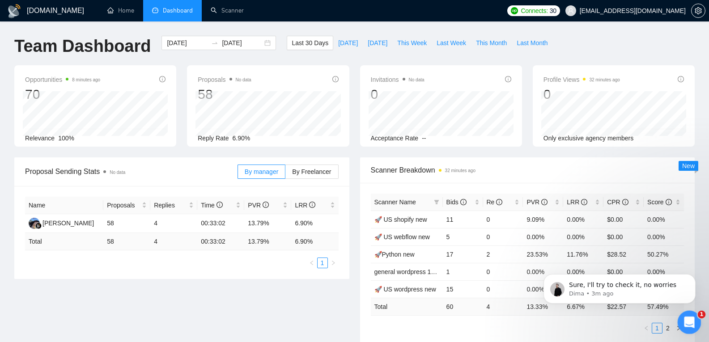
click at [691, 323] on icon "Open Intercom Messenger" at bounding box center [688, 321] width 15 height 15
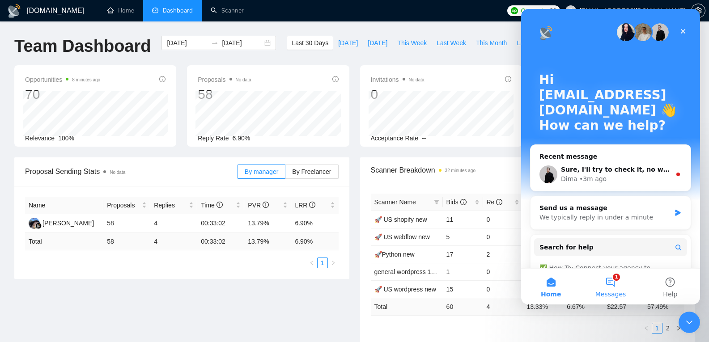
click at [610, 281] on button "1 Messages" at bounding box center [610, 287] width 59 height 36
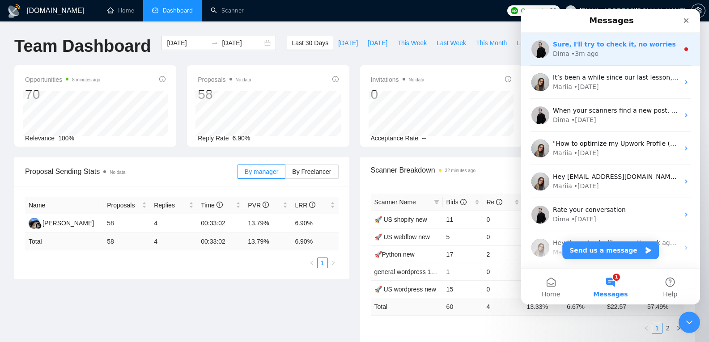
click at [601, 49] on div "Sure, I'll try to check it, no worries" at bounding box center [616, 44] width 126 height 9
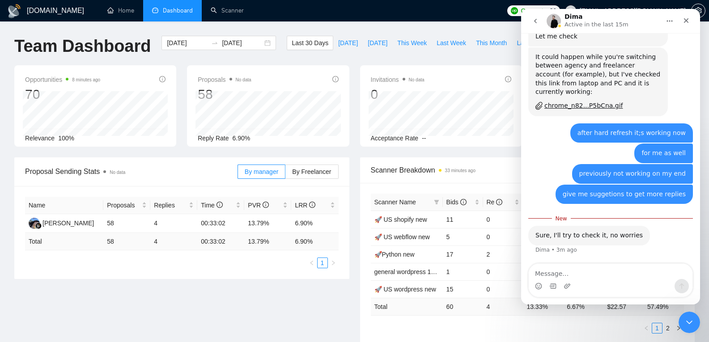
scroll to position [3413, 0]
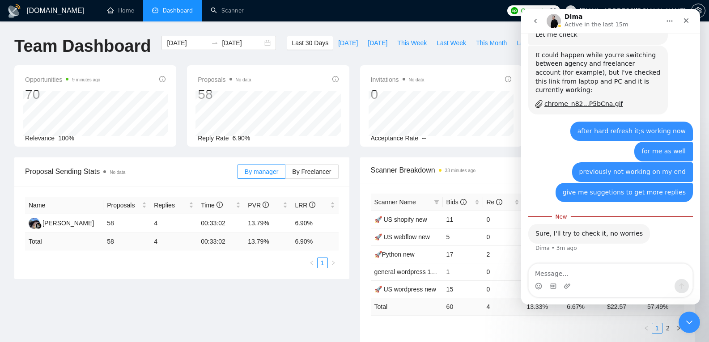
click at [618, 272] on textarea "Message…" at bounding box center [611, 271] width 164 height 15
type textarea "just got 4 replies in 60 proposals"
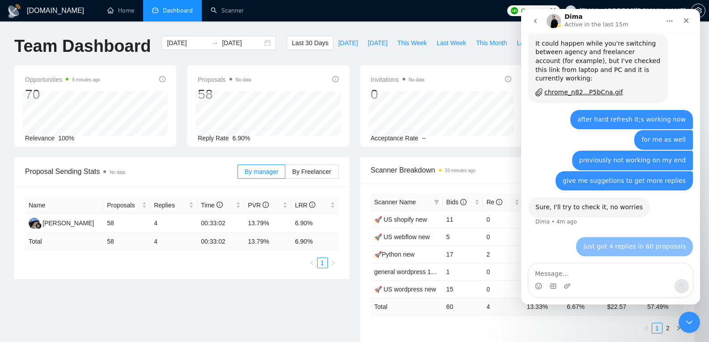
scroll to position [3425, 0]
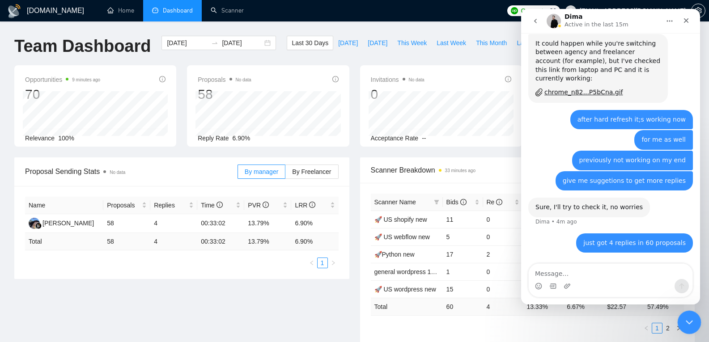
click at [690, 321] on icon "Close Intercom Messenger" at bounding box center [688, 321] width 11 height 11
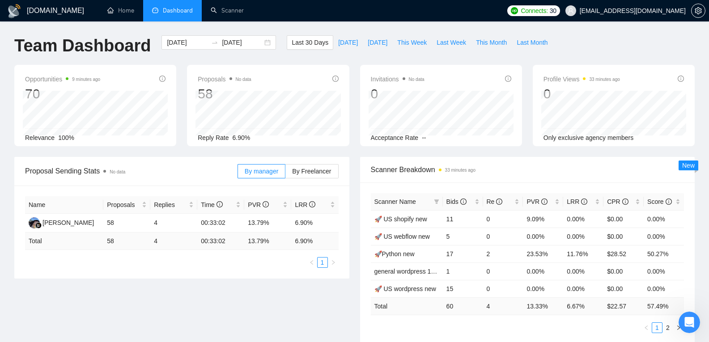
scroll to position [0, 0]
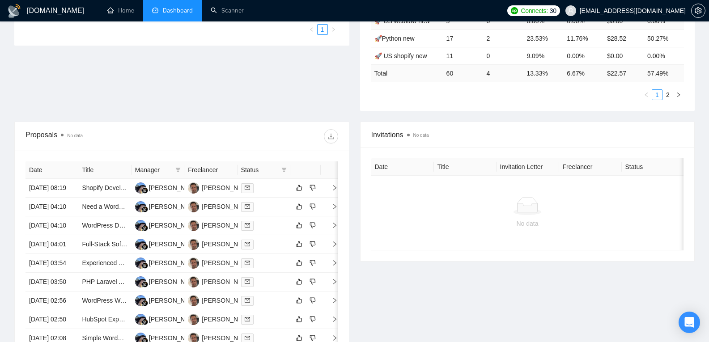
scroll to position [234, 0]
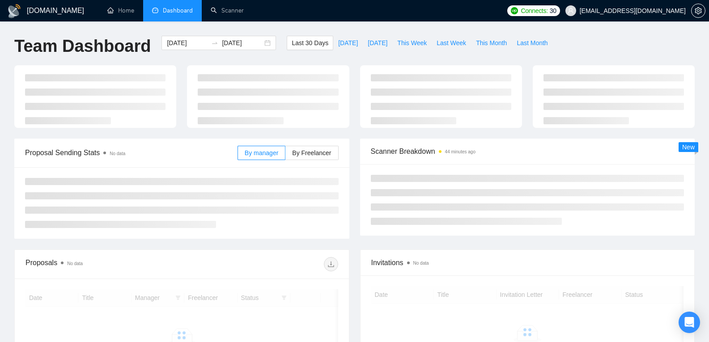
scroll to position [137, 0]
